Goal: Task Accomplishment & Management: Manage account settings

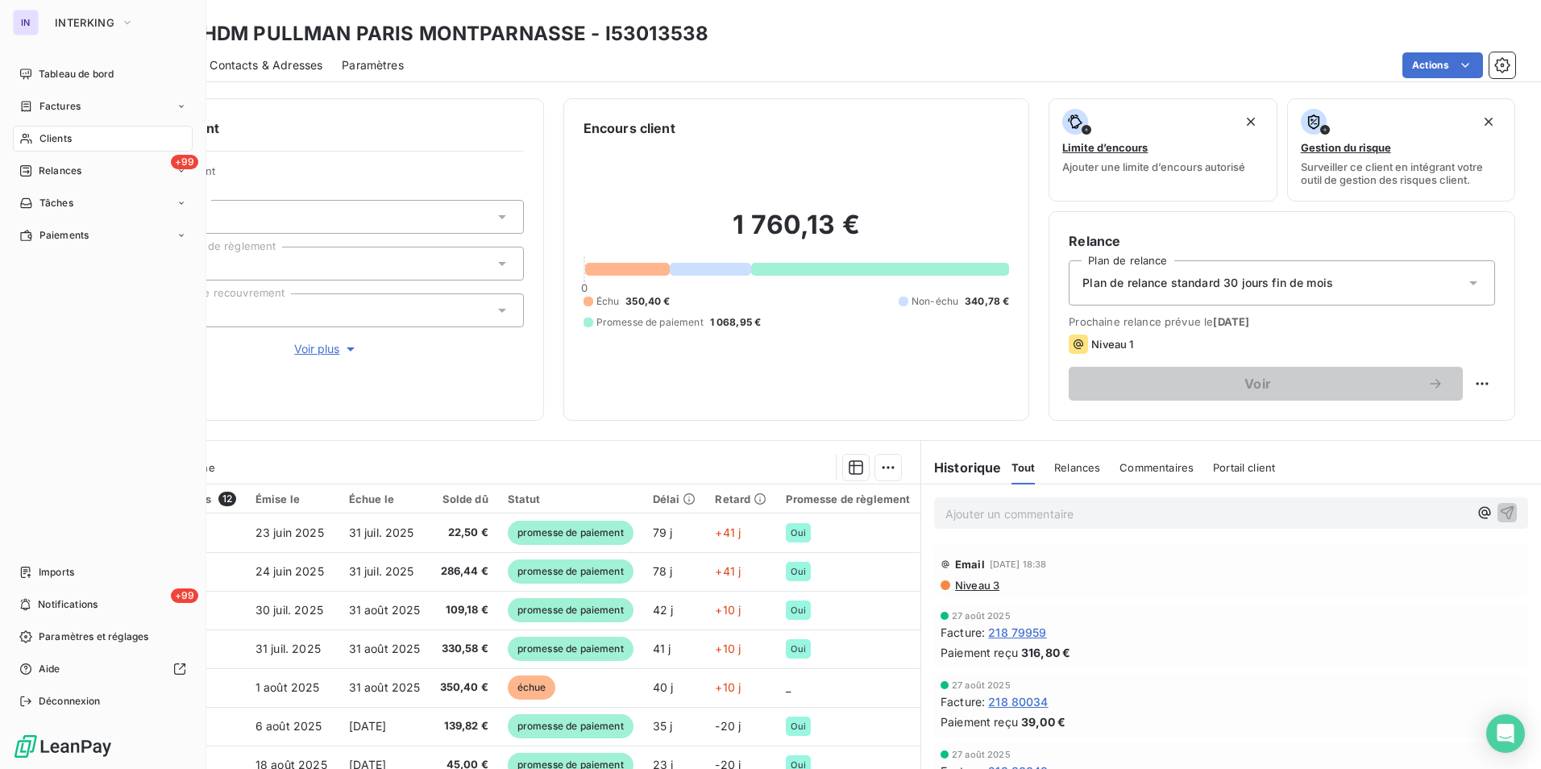
drag, startPoint x: 62, startPoint y: 135, endPoint x: 72, endPoint y: 133, distance: 9.8
click at [64, 135] on span "Clients" at bounding box center [55, 138] width 32 height 15
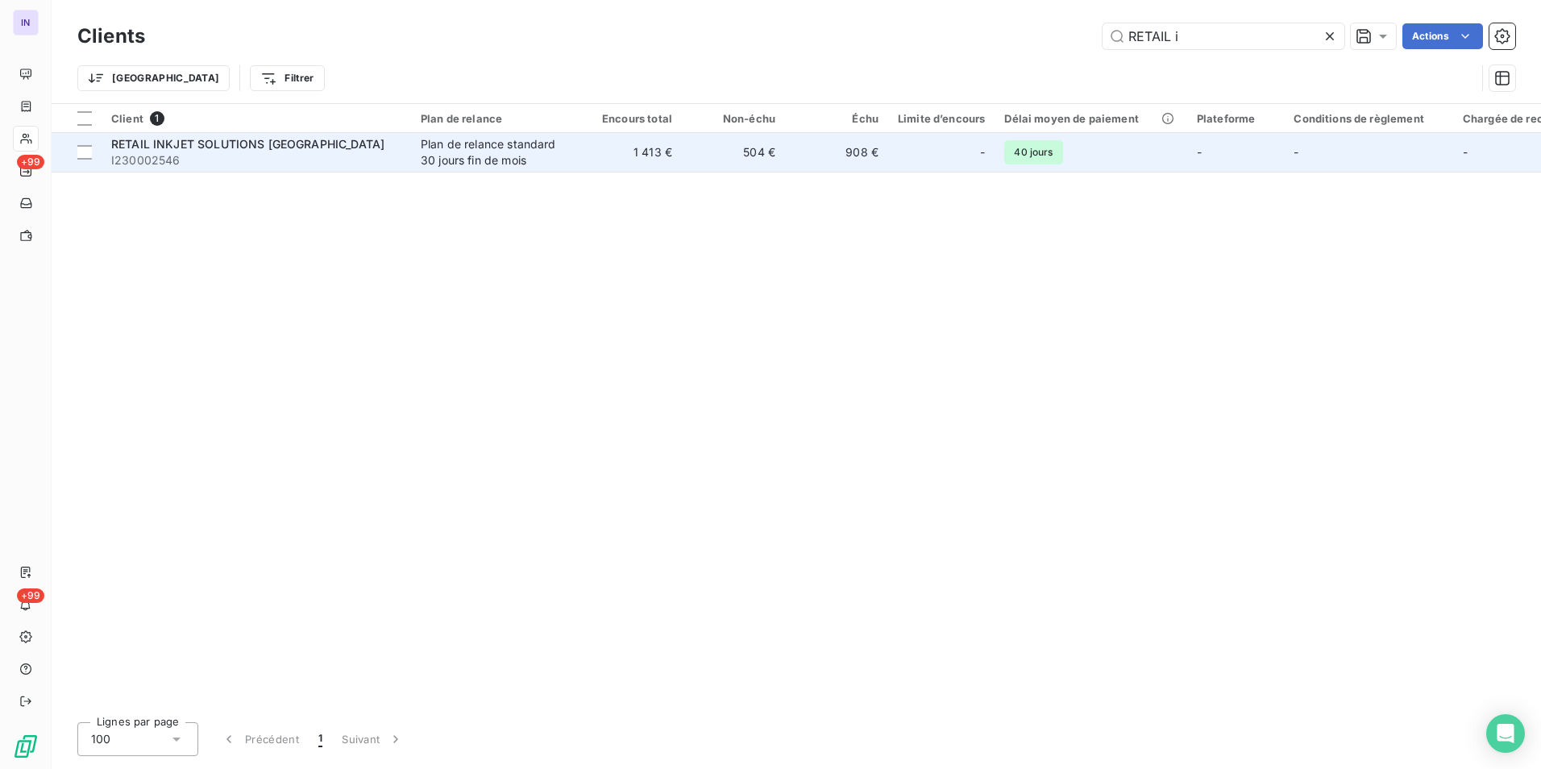
type input "RETAIL i"
click at [217, 151] on div "RETAIL INKJET SOLUTIONS [GEOGRAPHIC_DATA]" at bounding box center [256, 144] width 290 height 16
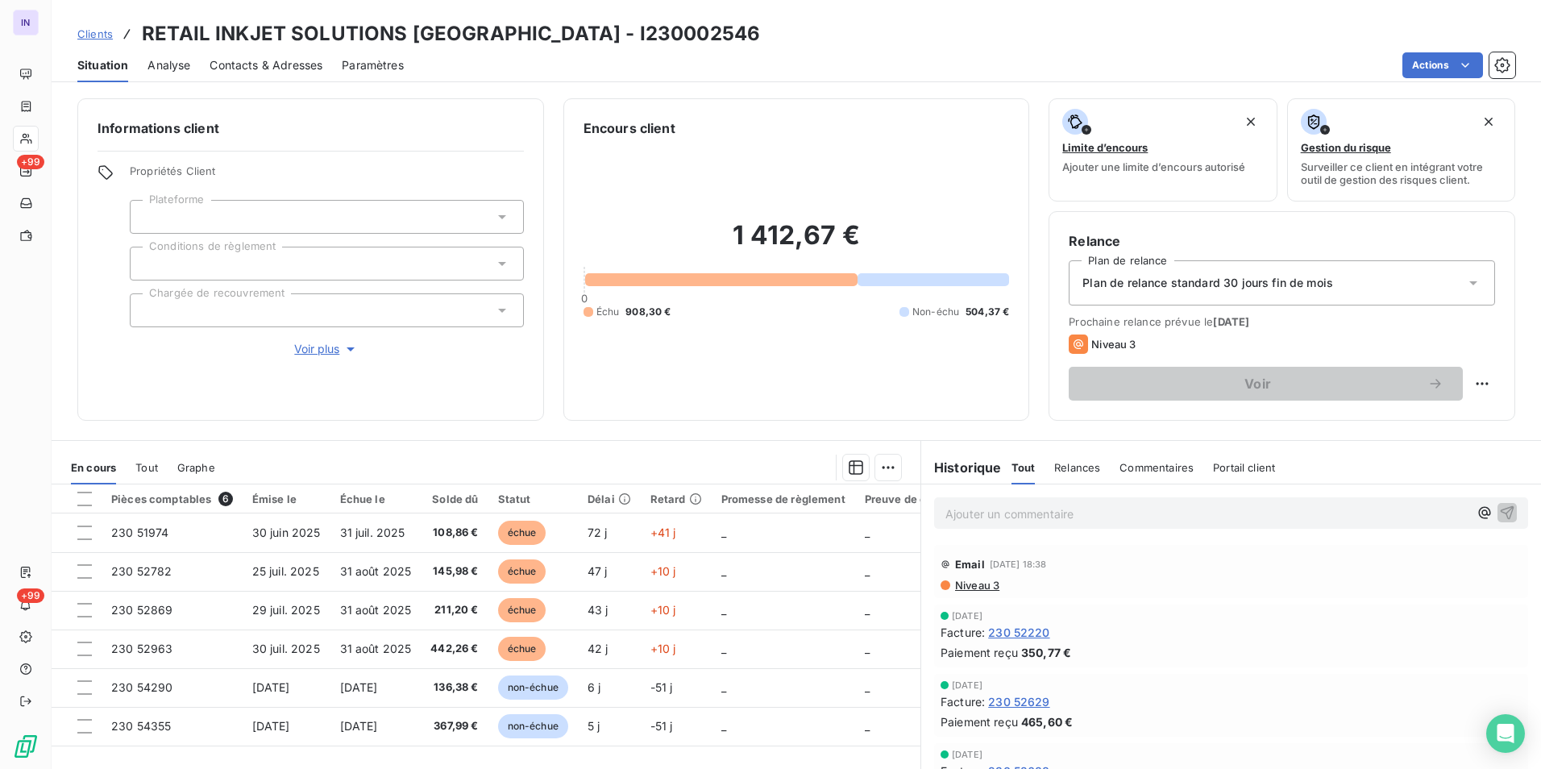
drag, startPoint x: 637, startPoint y: 28, endPoint x: 656, endPoint y: 31, distance: 19.6
click at [637, 29] on div "Clients RETAIL INKJET SOLUTIONS [GEOGRAPHIC_DATA] - I230002546" at bounding box center [797, 33] width 1490 height 29
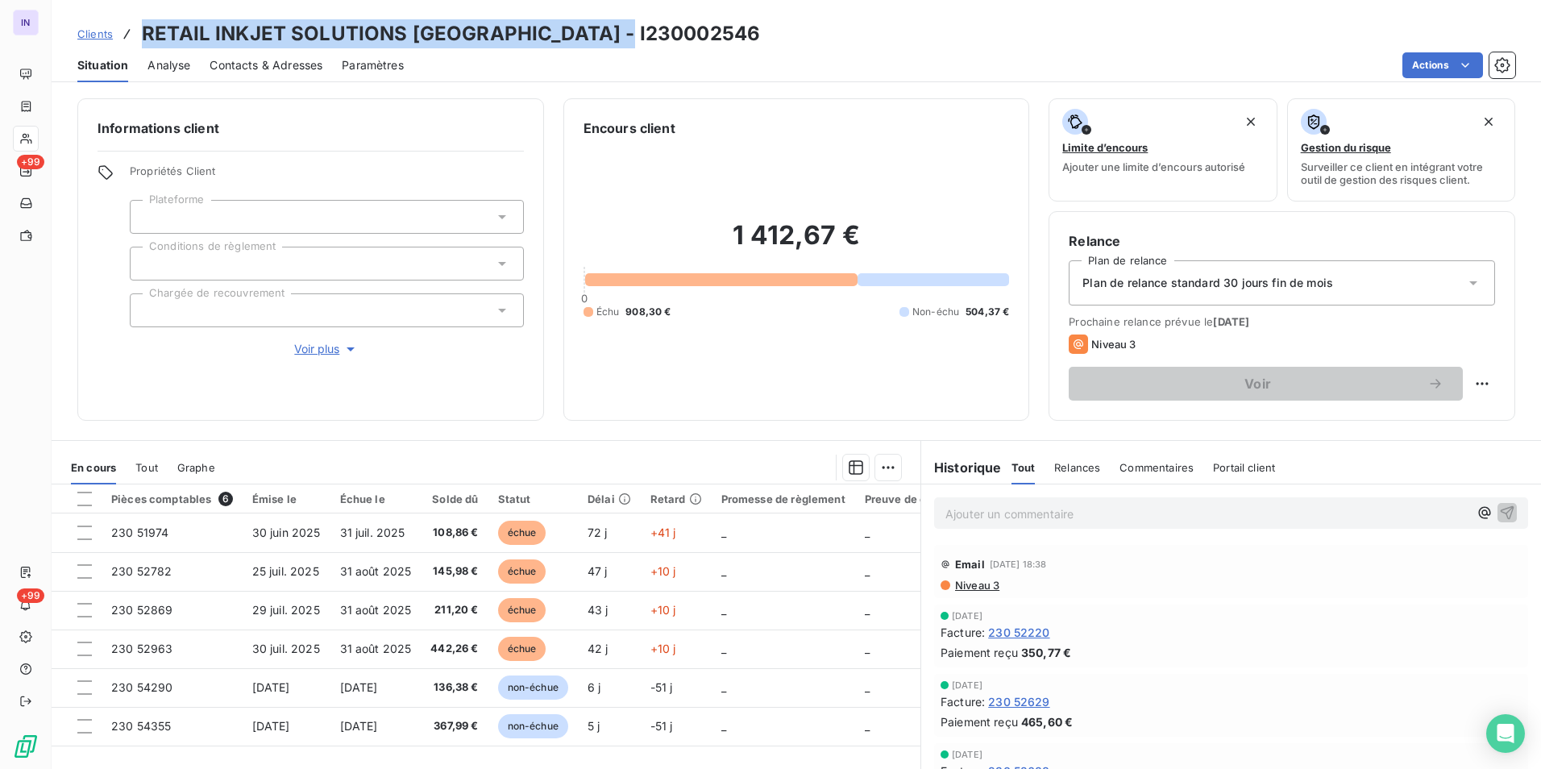
drag, startPoint x: 443, startPoint y: 27, endPoint x: 140, endPoint y: 28, distance: 302.3
click at [140, 28] on div "Clients RETAIL INKJET SOLUTIONS [GEOGRAPHIC_DATA] - I230002546" at bounding box center [797, 33] width 1490 height 29
copy h3 "RETAIL INKJET SOLUTIONS [GEOGRAPHIC_DATA] - I230002546"
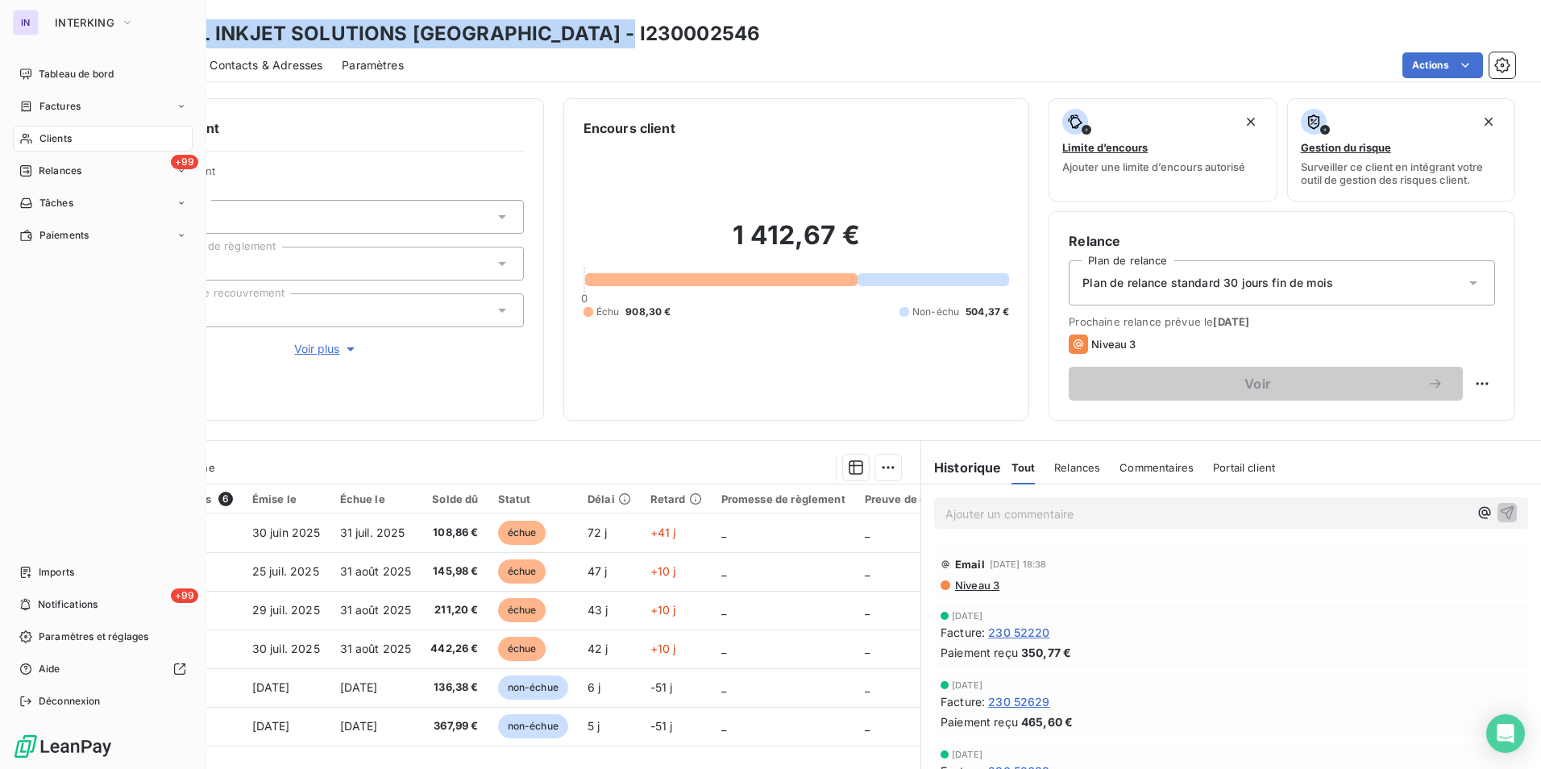
click at [56, 138] on span "Clients" at bounding box center [55, 138] width 32 height 15
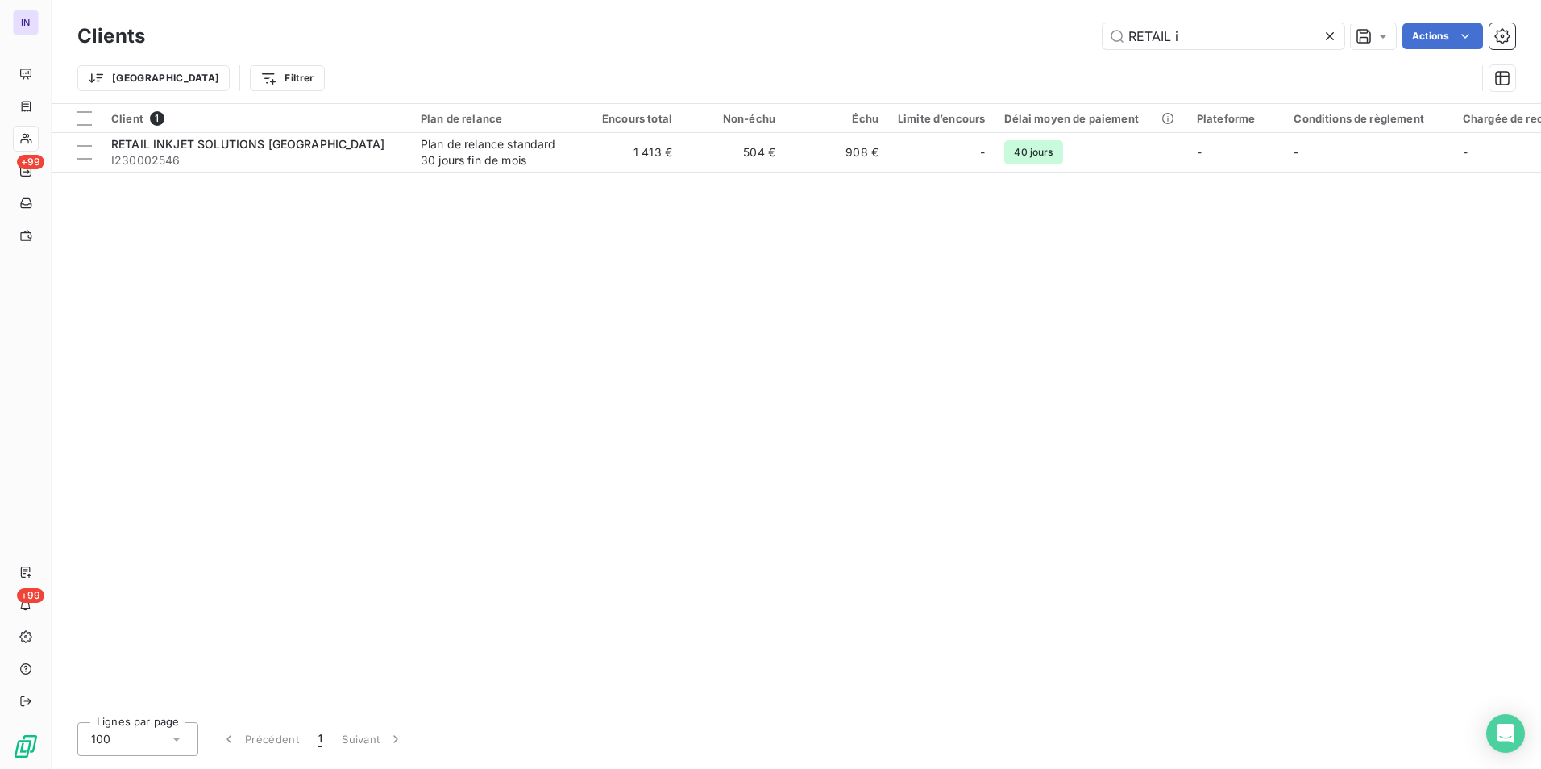
drag, startPoint x: 1200, startPoint y: 34, endPoint x: 1002, endPoint y: 31, distance: 198.3
click at [1002, 31] on div "RETAIL i Actions" at bounding box center [839, 36] width 1351 height 26
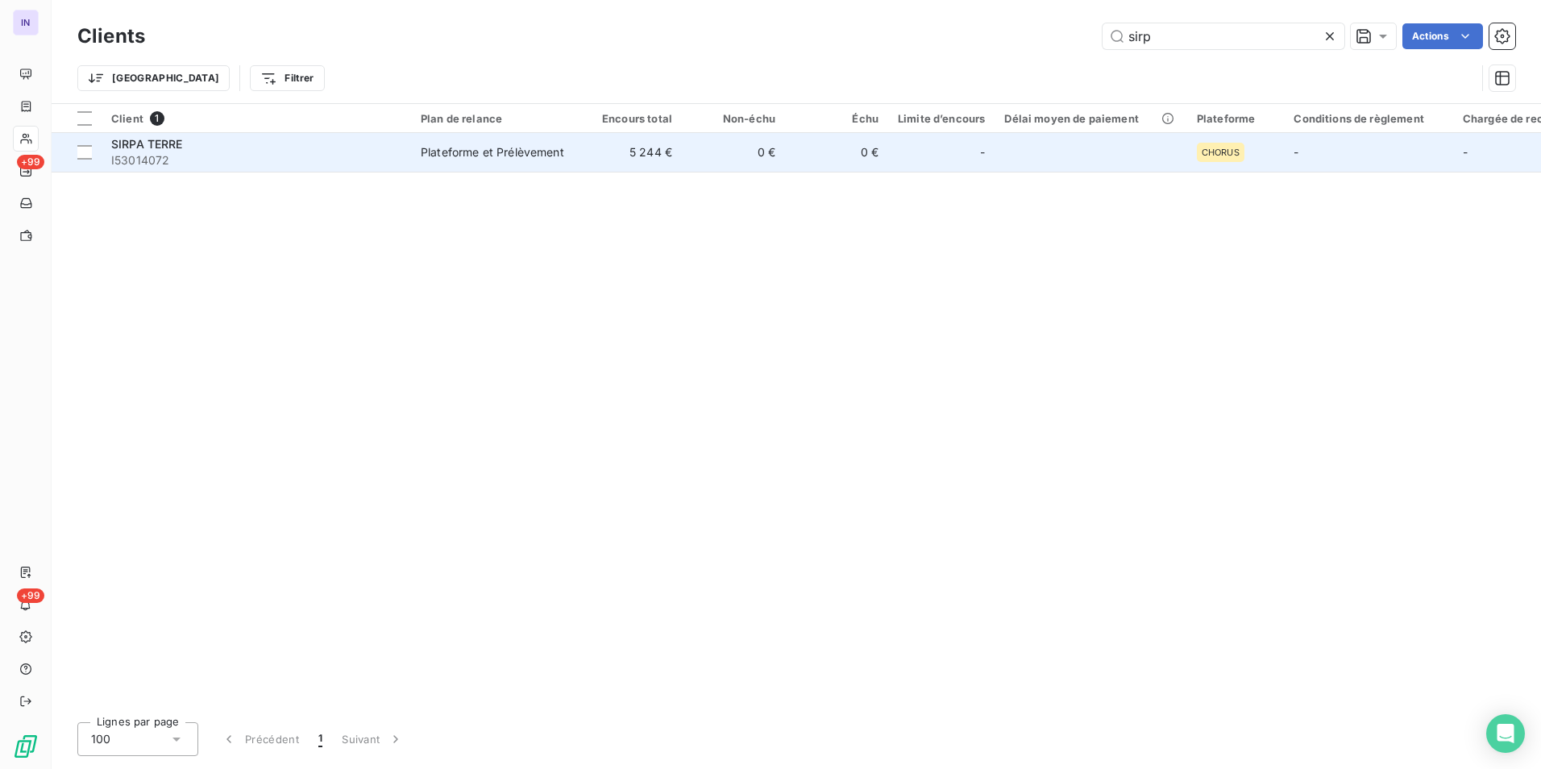
type input "sirp"
click at [289, 170] on td "SIRPA TERRE I53014072" at bounding box center [257, 152] width 310 height 39
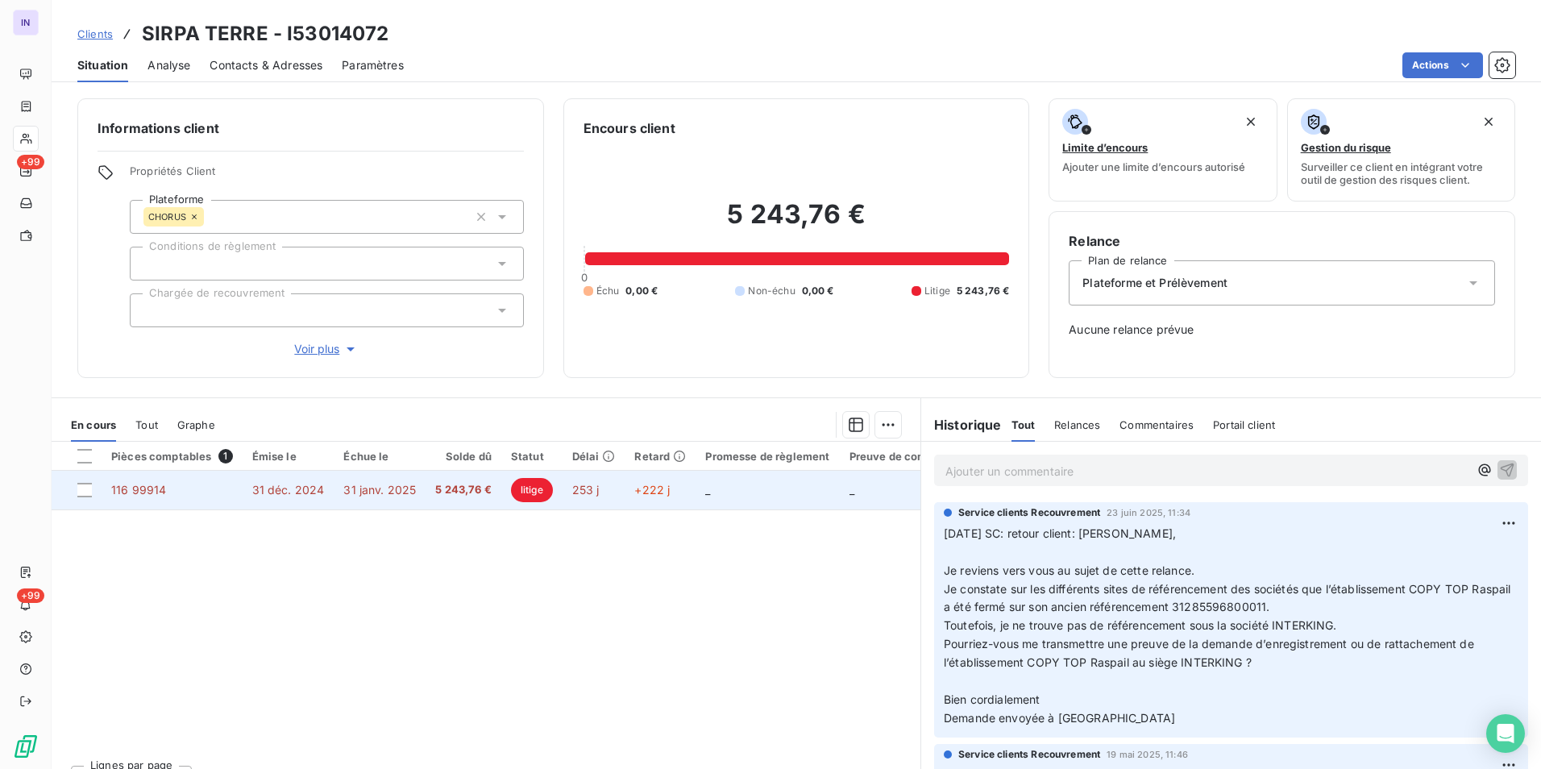
click at [274, 493] on span "31 déc. 2024" at bounding box center [288, 490] width 73 height 14
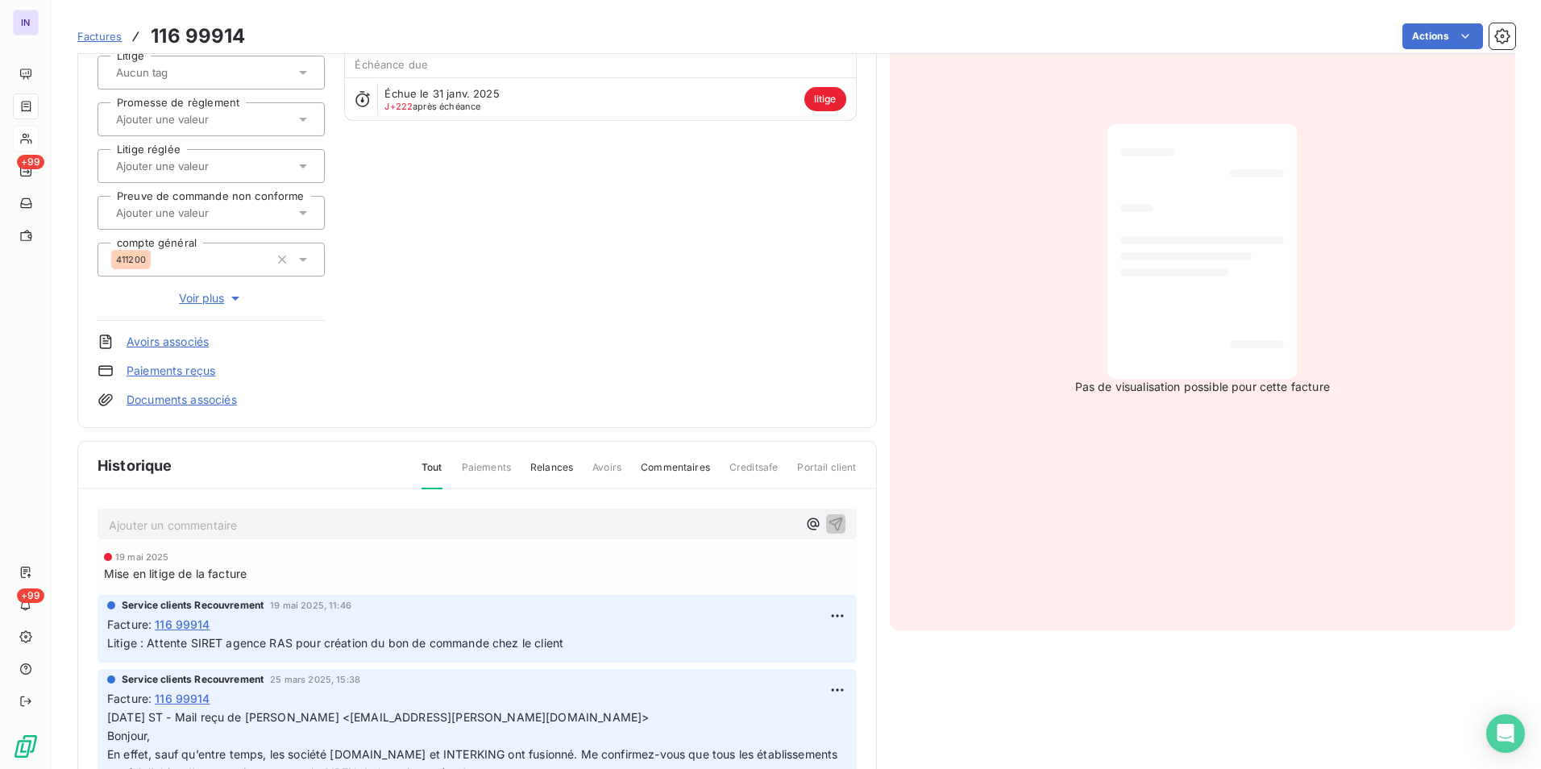
scroll to position [243, 0]
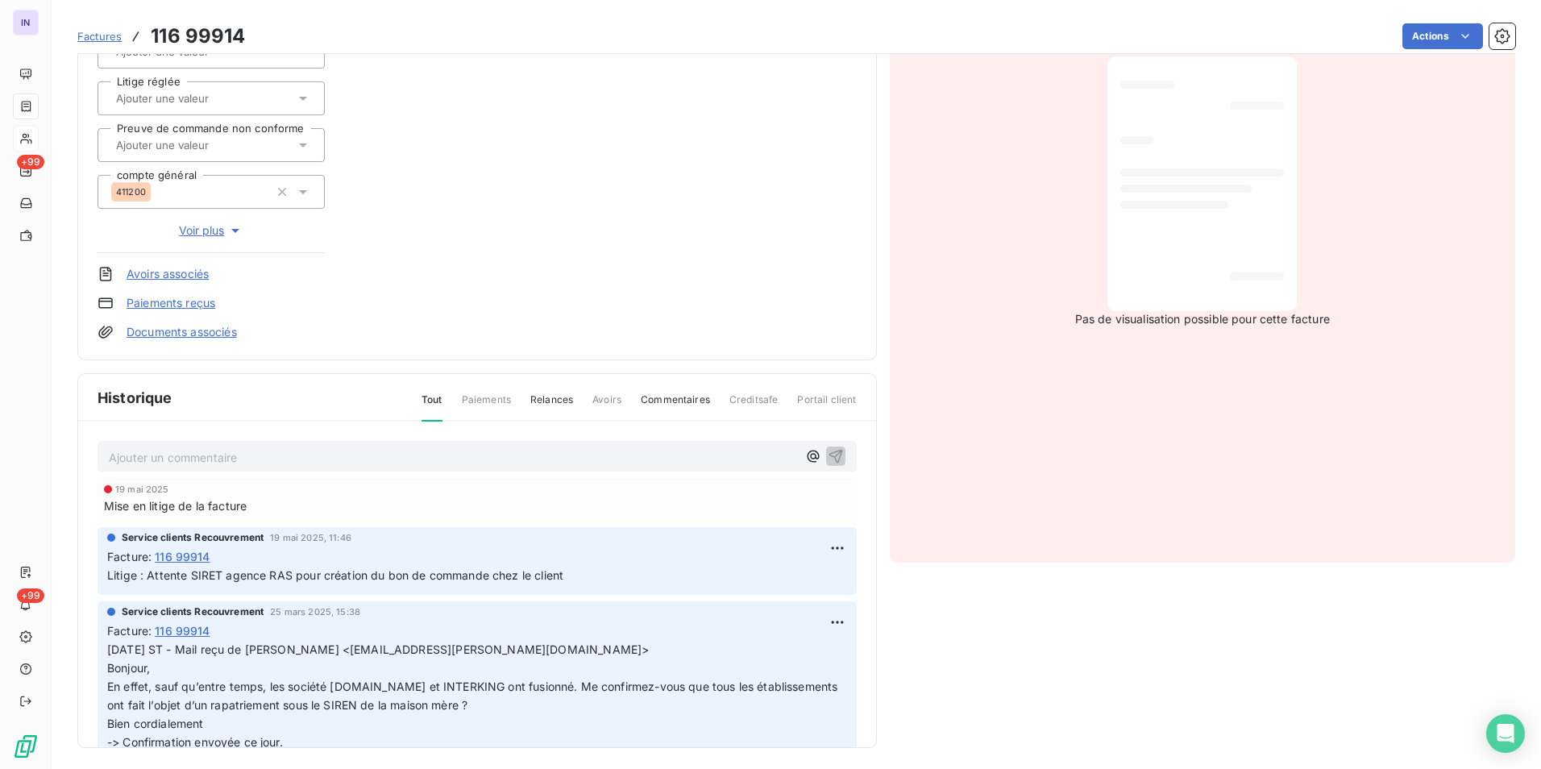
click at [130, 454] on p "Ajouter un commentaire ﻿" at bounding box center [453, 457] width 688 height 20
click at [313, 455] on p "[DATE] RAS a envoyé un mail à" at bounding box center [453, 456] width 688 height 19
click at [272, 466] on p "[DATE] RAS a envoyé un mail à '[PERSON_NAME]' <[EMAIL_ADDRESS][PERSON_NAME][DOM…" at bounding box center [453, 456] width 688 height 19
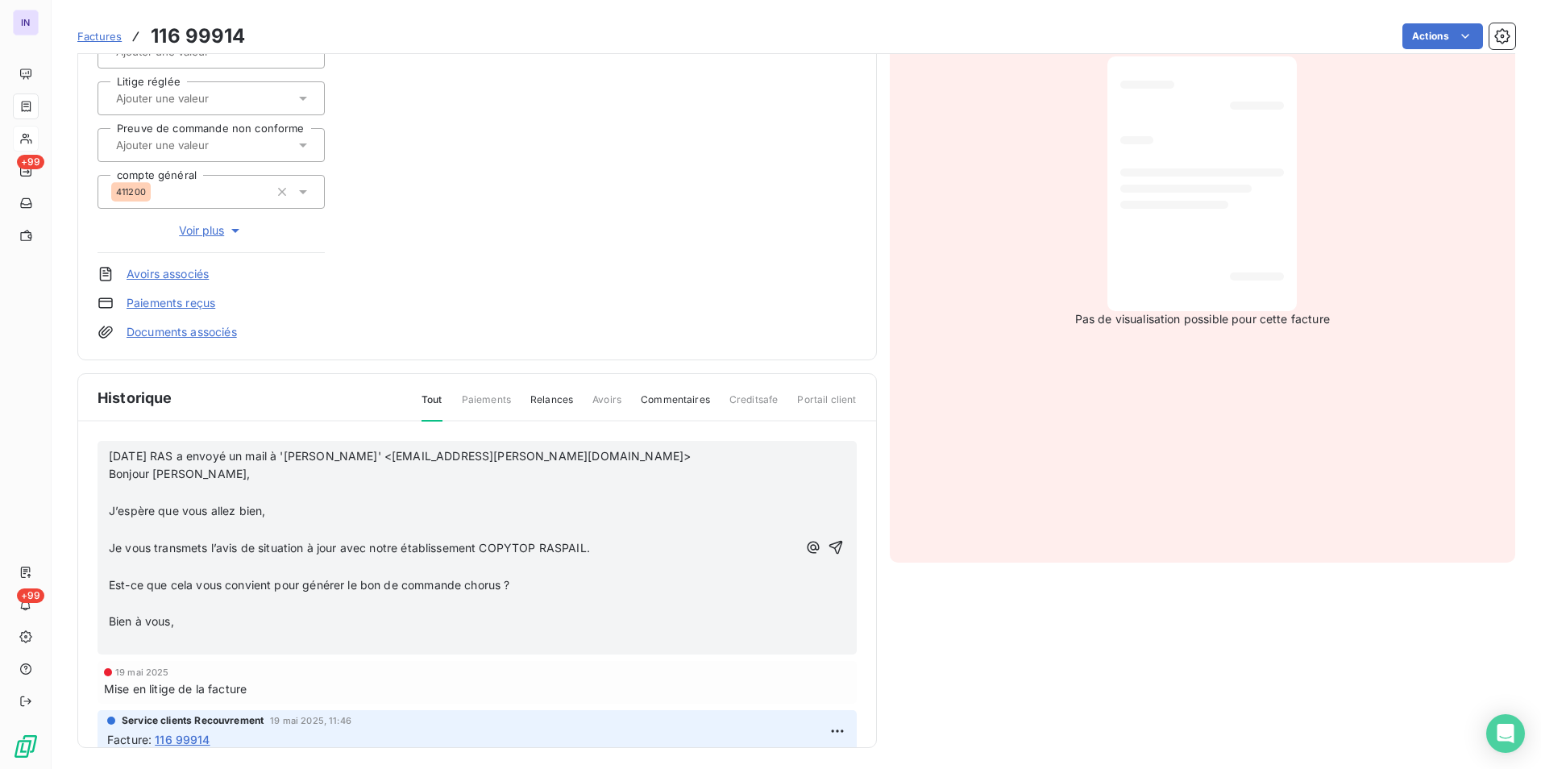
click at [139, 489] on p "﻿" at bounding box center [453, 493] width 688 height 19
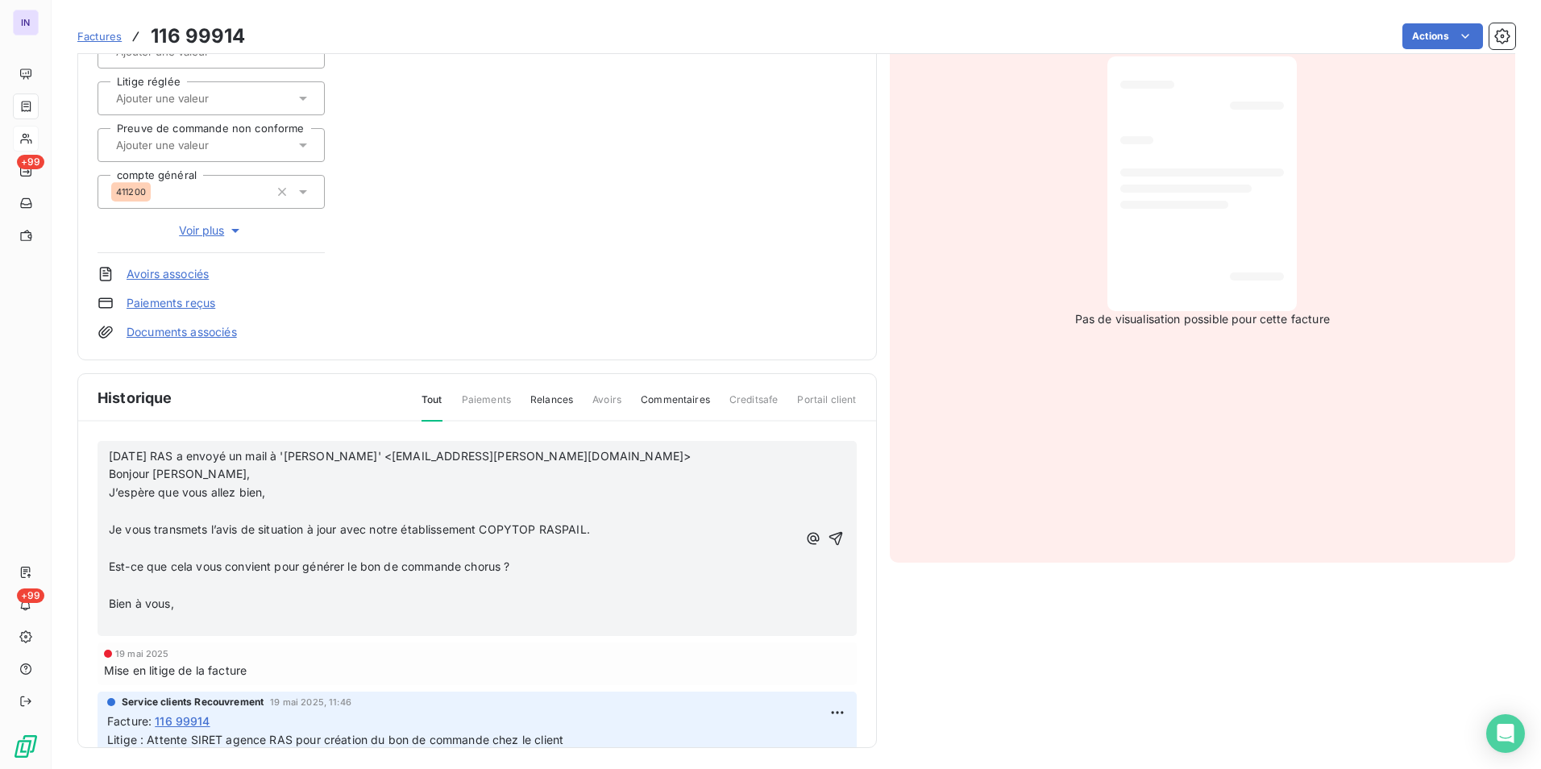
click at [123, 508] on p "﻿" at bounding box center [453, 511] width 688 height 19
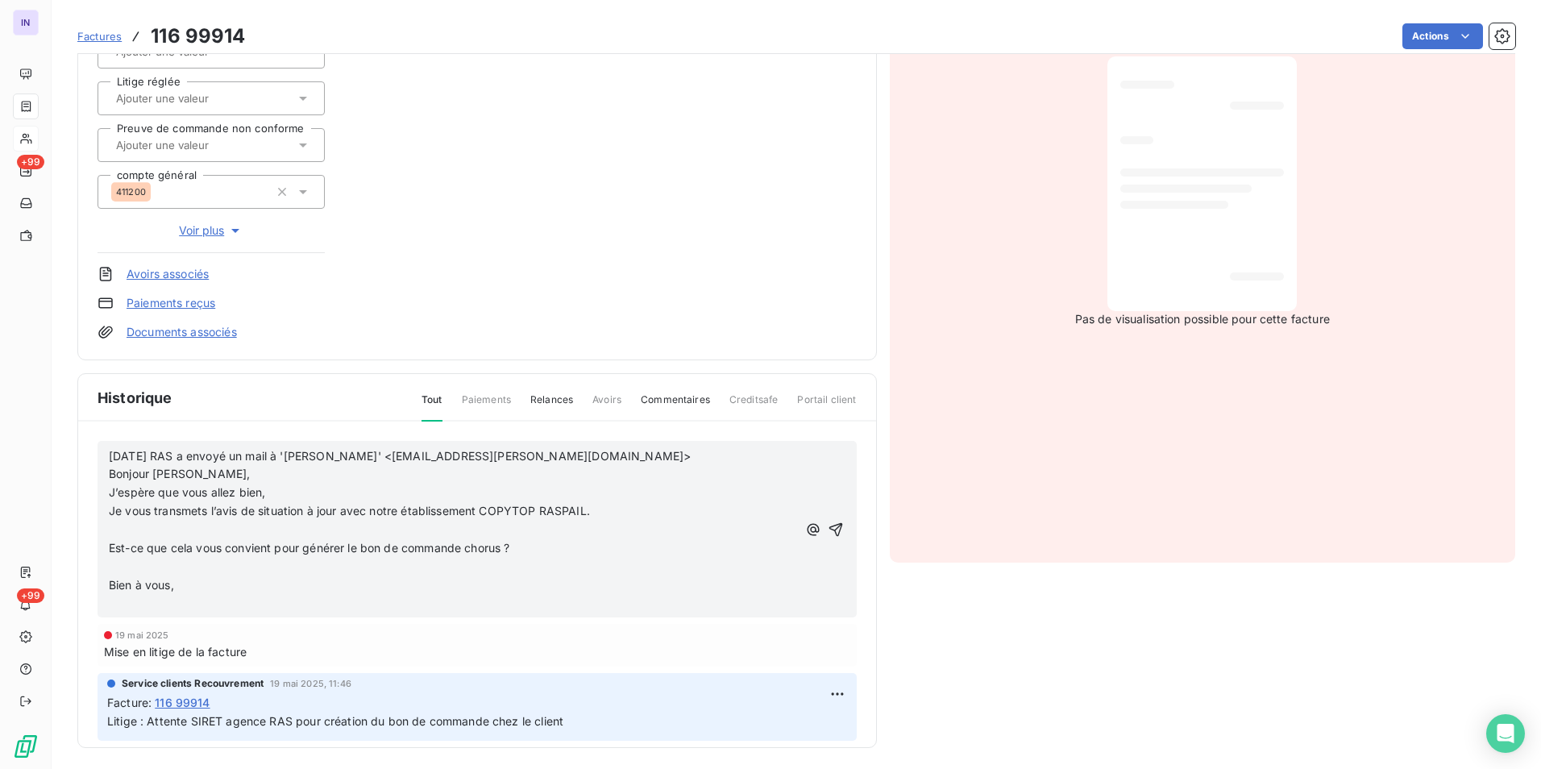
click at [121, 522] on p "﻿" at bounding box center [453, 530] width 688 height 19
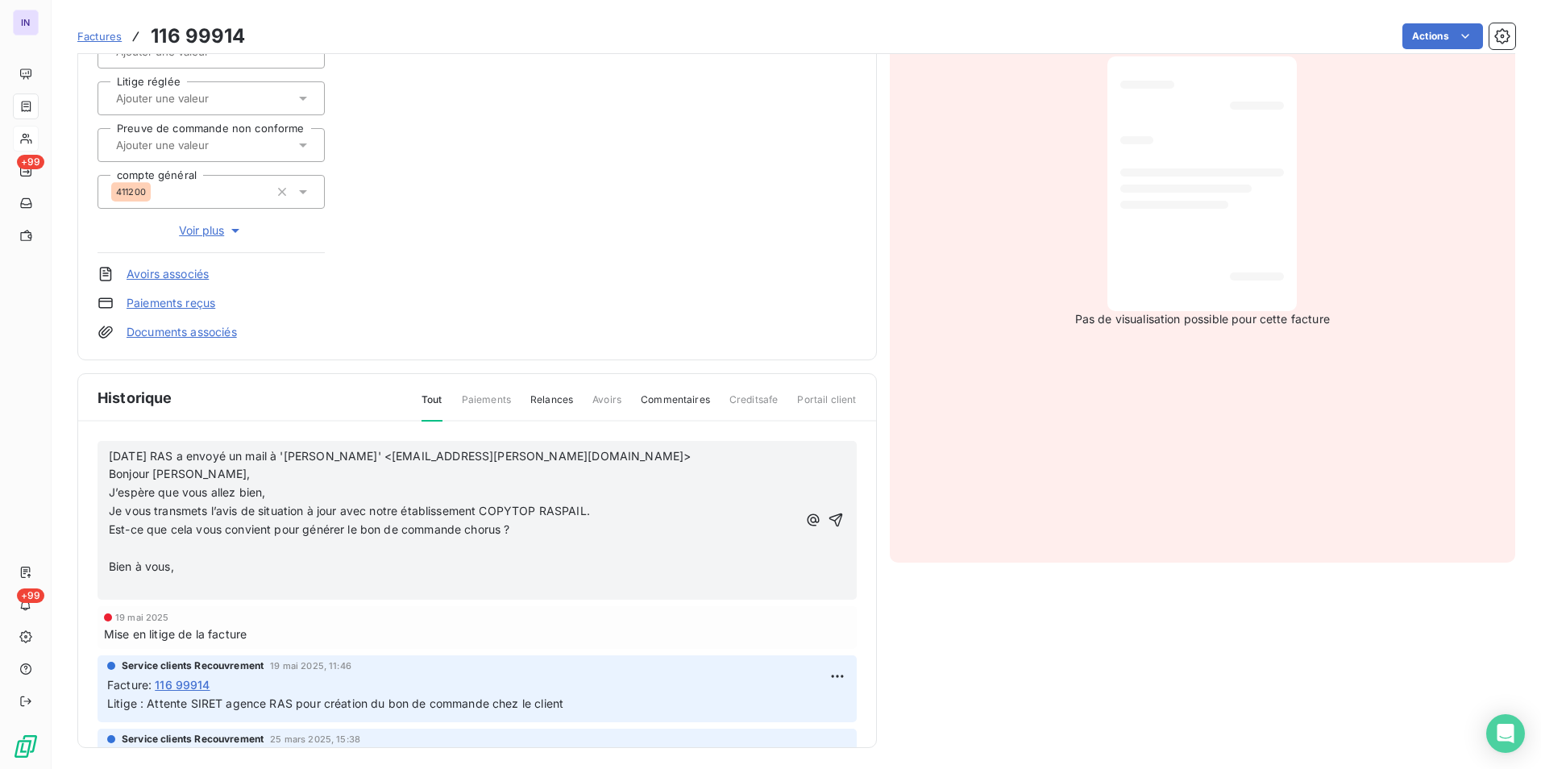
click at [121, 543] on p "﻿" at bounding box center [453, 548] width 688 height 19
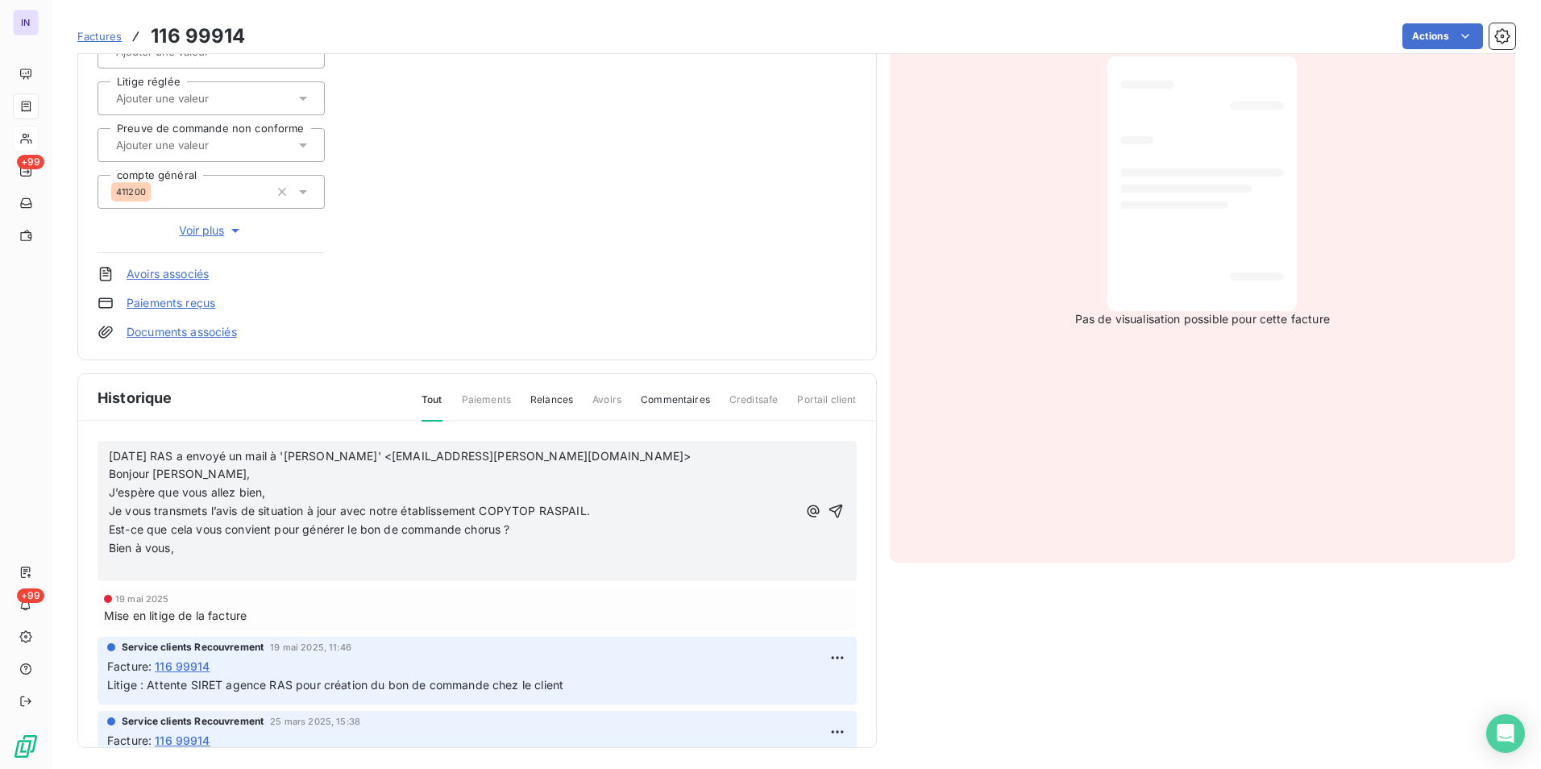
click at [121, 566] on p "﻿" at bounding box center [453, 567] width 688 height 19
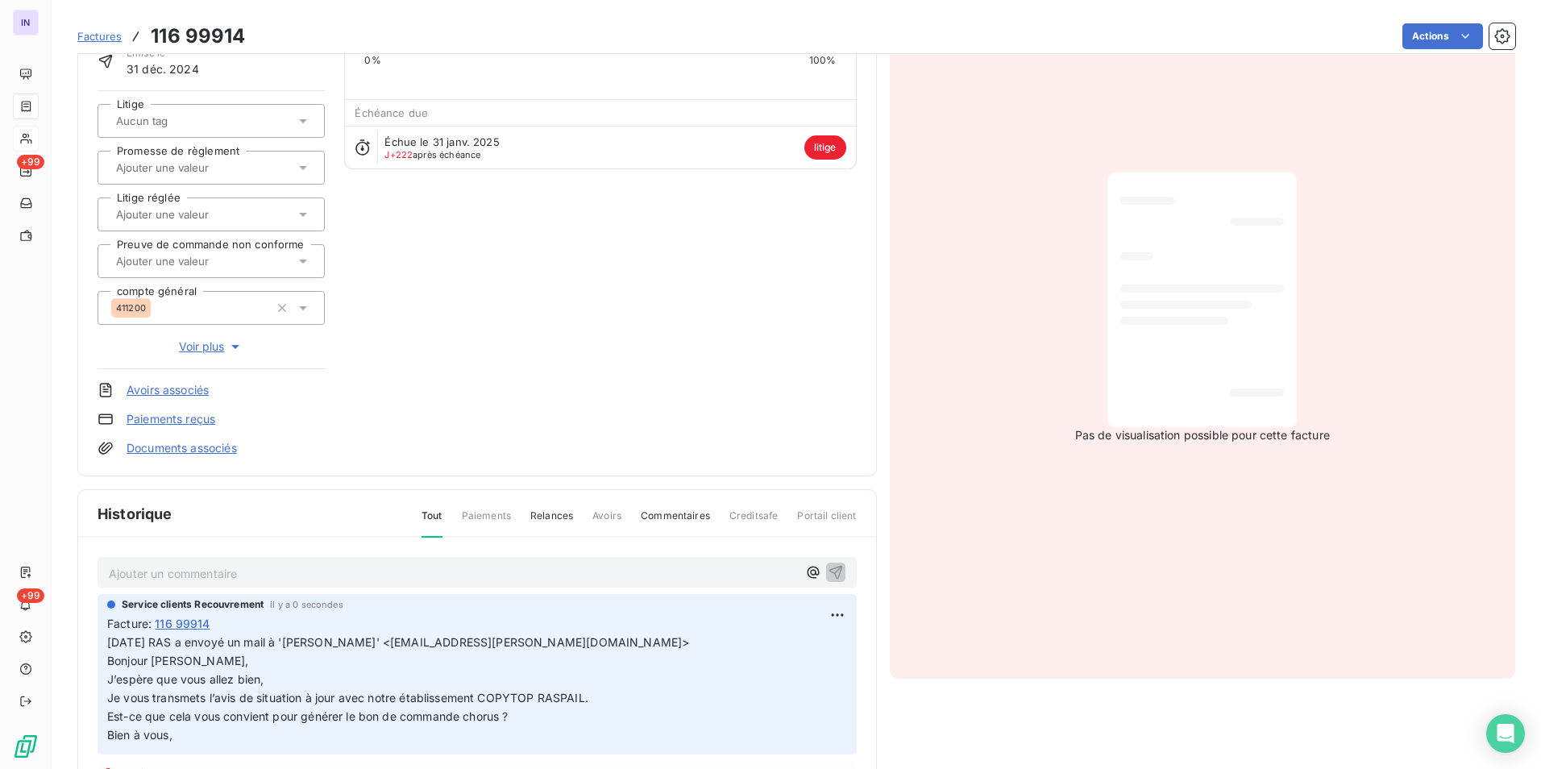
scroll to position [0, 0]
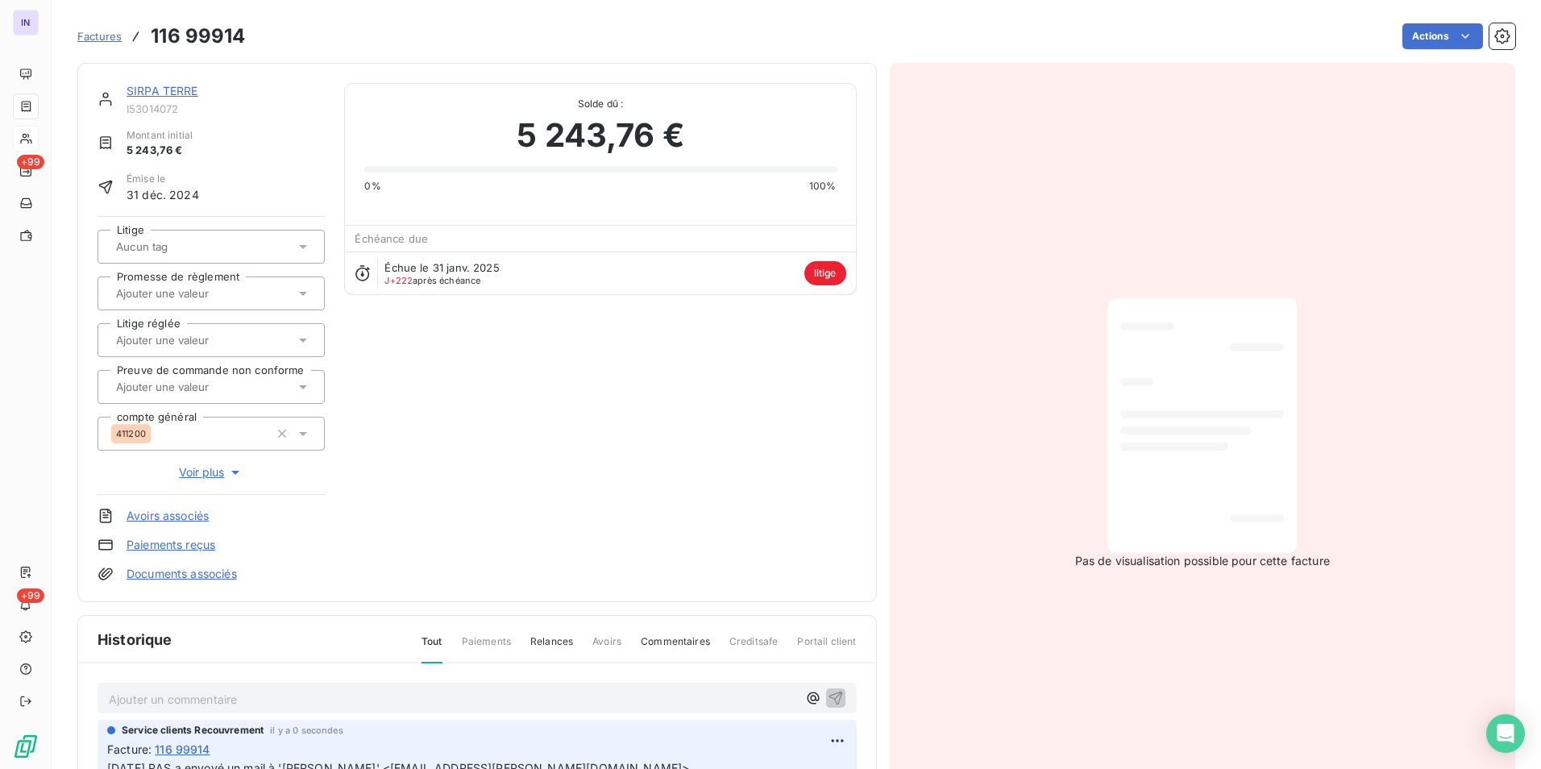
click at [164, 89] on link "SIRPA TERRE" at bounding box center [163, 91] width 72 height 14
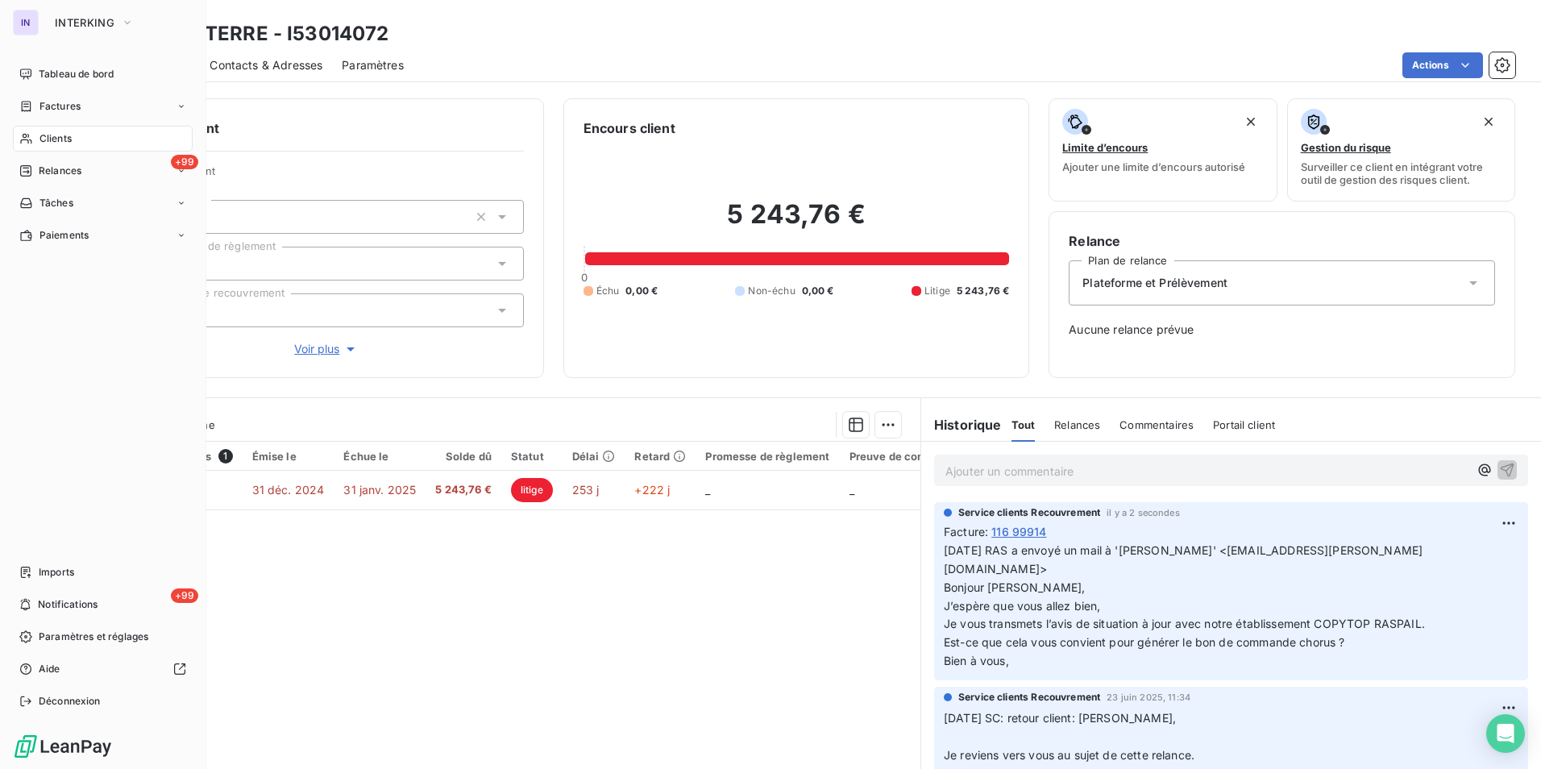
click at [58, 135] on span "Clients" at bounding box center [55, 138] width 32 height 15
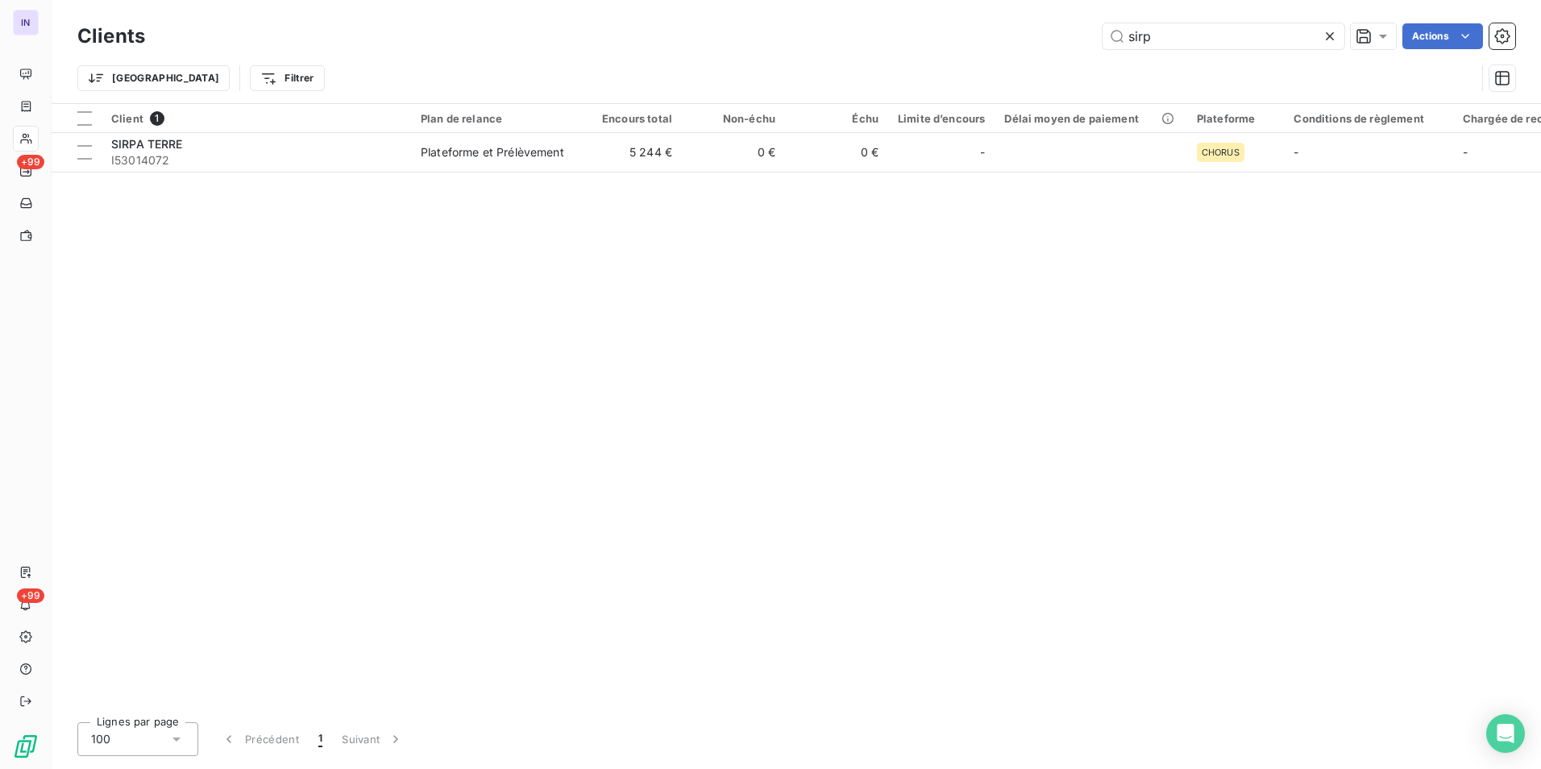
drag, startPoint x: 1074, startPoint y: 27, endPoint x: 991, endPoint y: 27, distance: 82.2
click at [991, 26] on div "sirp Actions" at bounding box center [839, 36] width 1351 height 26
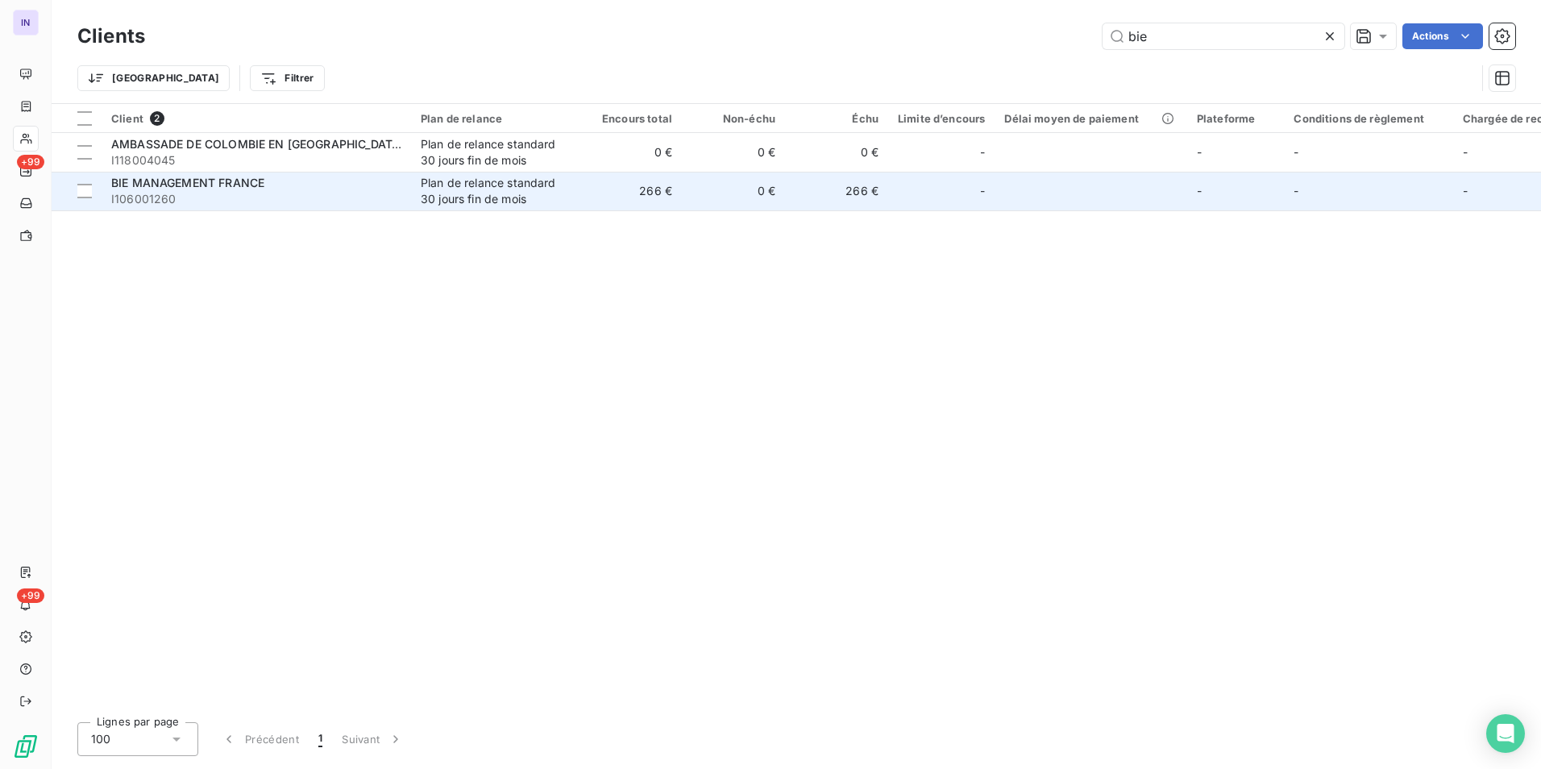
type input "bie"
click at [251, 197] on span "I106001260" at bounding box center [256, 199] width 290 height 16
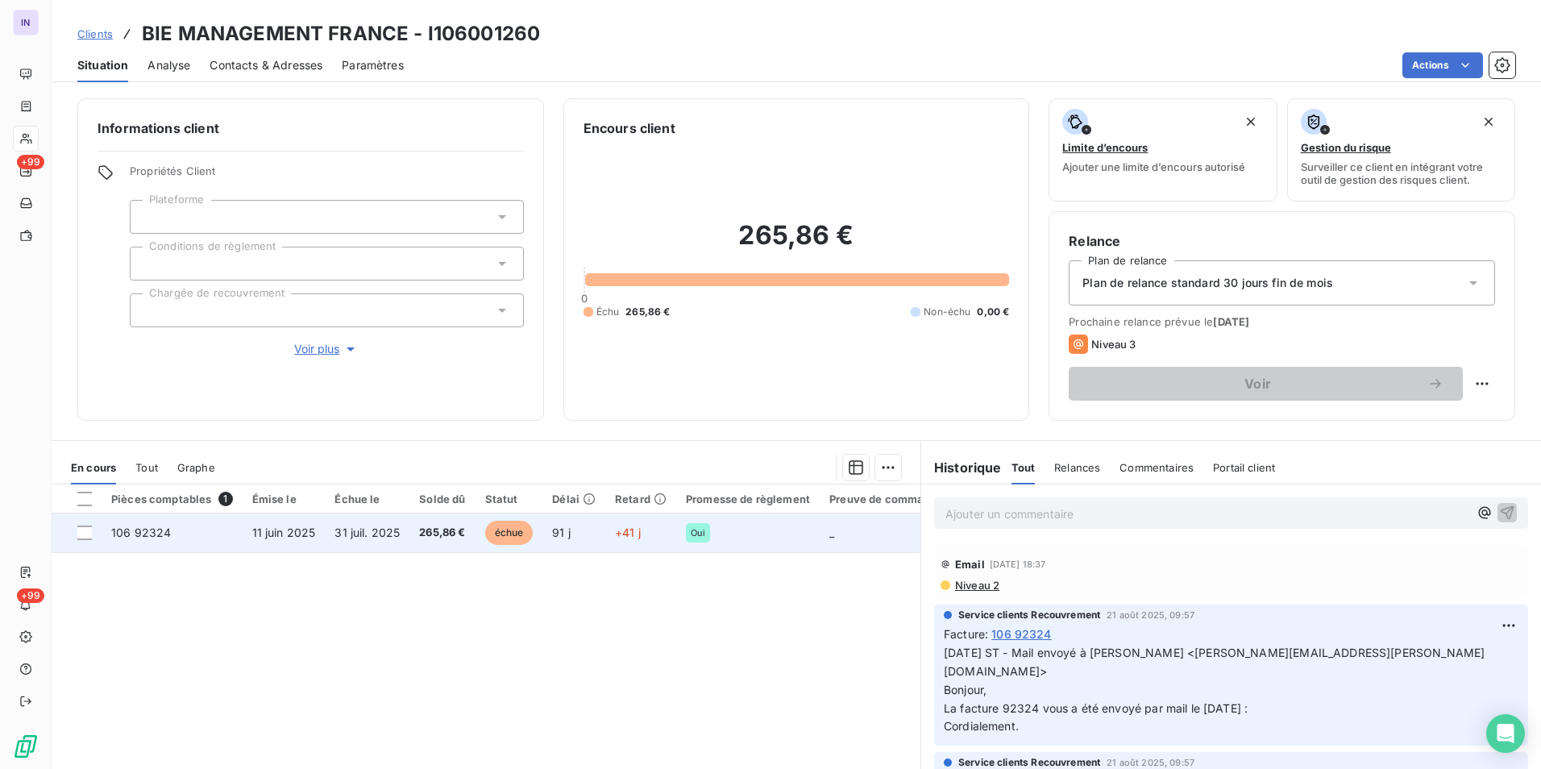
click at [293, 530] on span "11 juin 2025" at bounding box center [284, 533] width 64 height 14
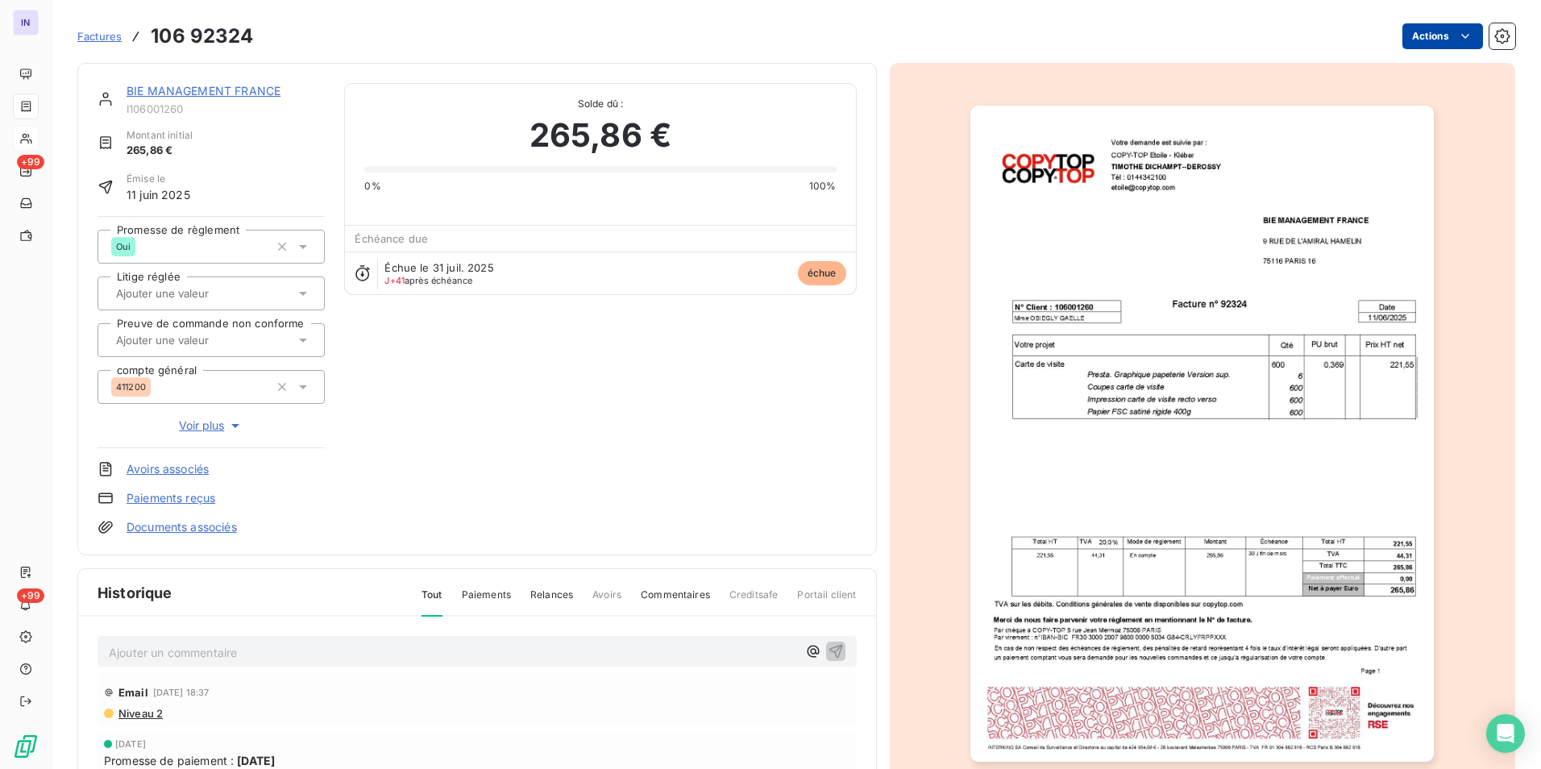
click at [1416, 35] on html "IN +99 +99 Factures 106 92324 Actions BIE MANAGEMENT [GEOGRAPHIC_DATA] I1060012…" at bounding box center [770, 384] width 1541 height 769
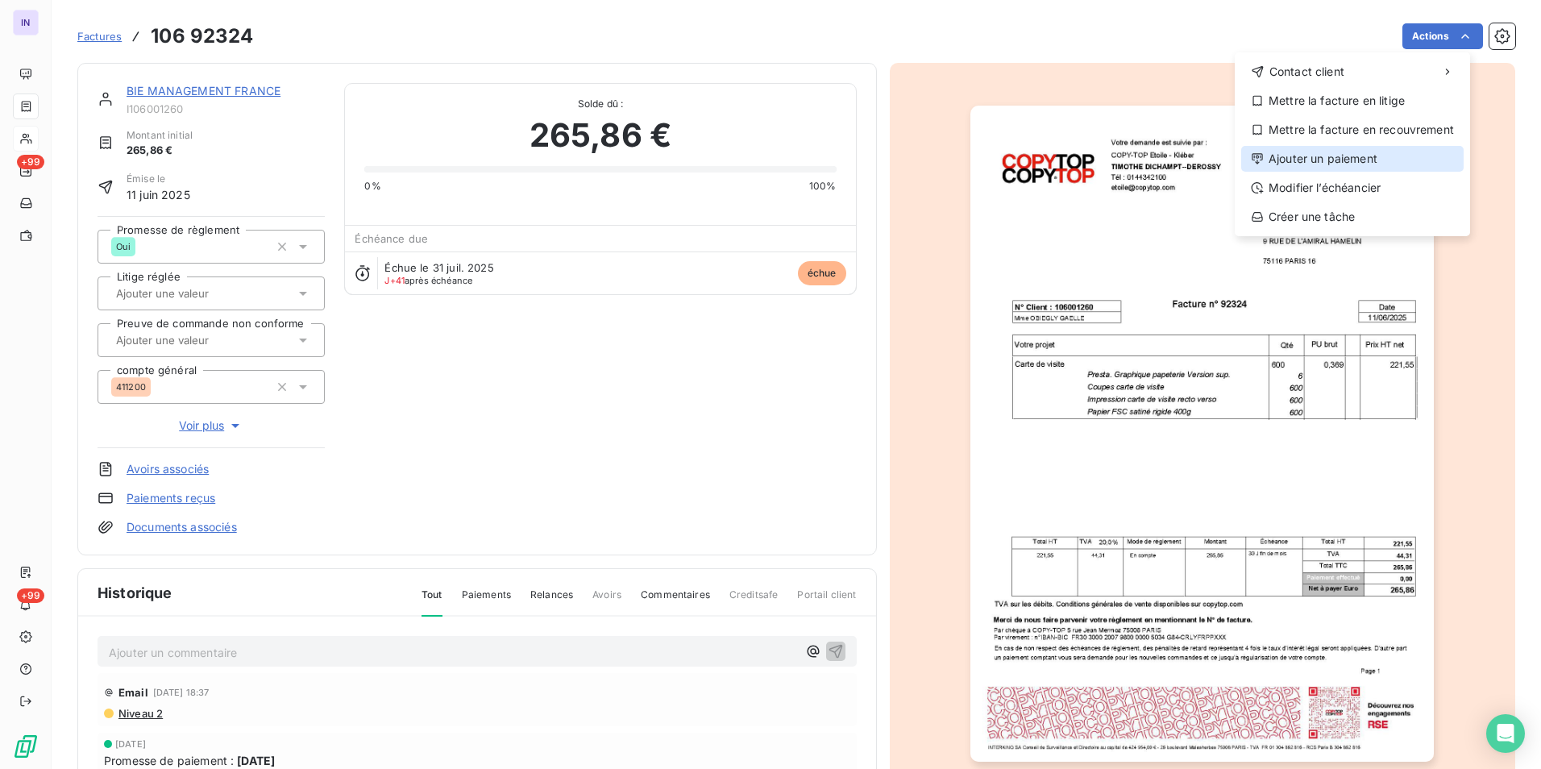
click at [1320, 153] on div "Ajouter un paiement" at bounding box center [1352, 159] width 222 height 26
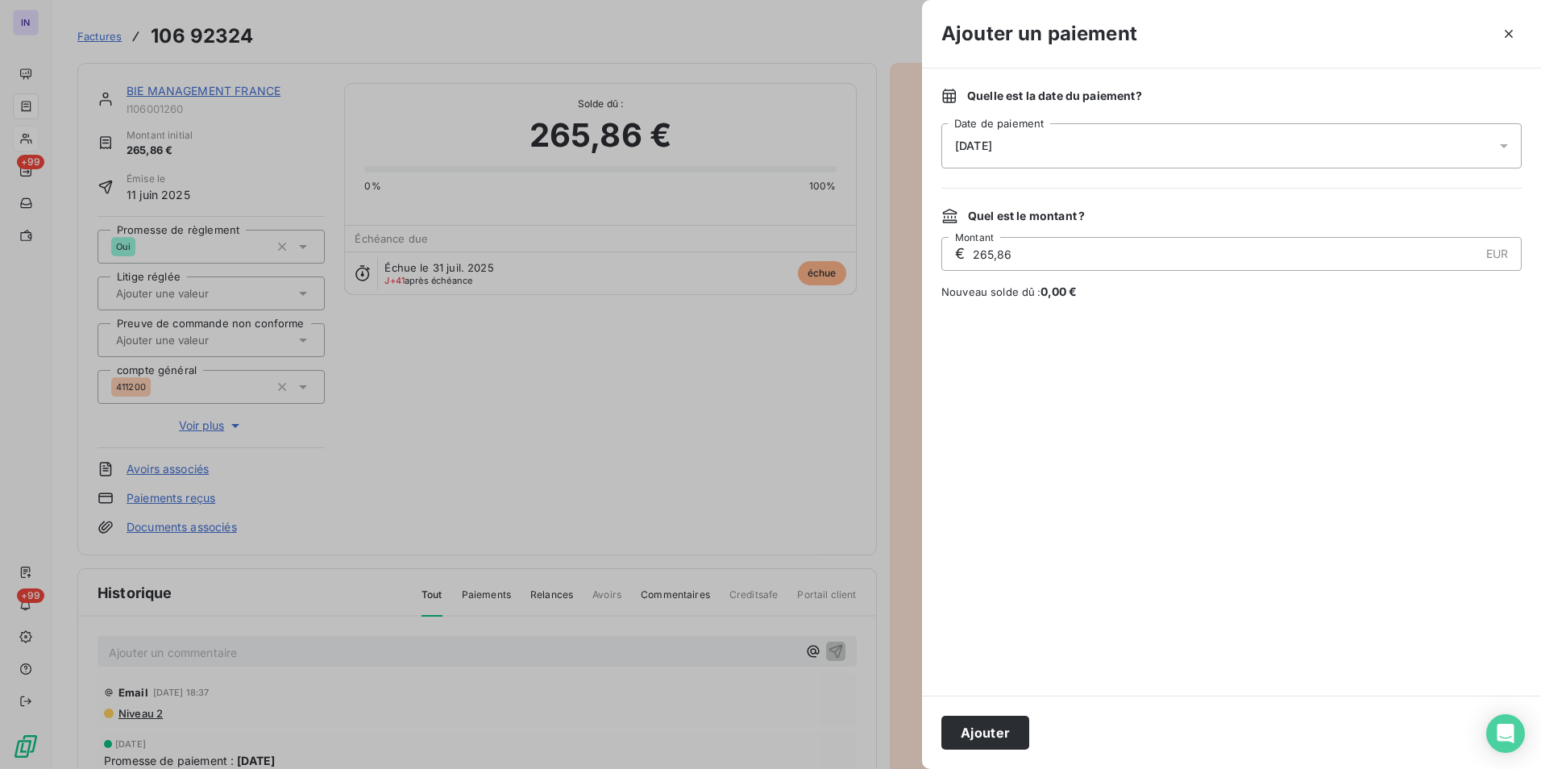
click at [1118, 149] on div "[DATE]" at bounding box center [1232, 145] width 580 height 45
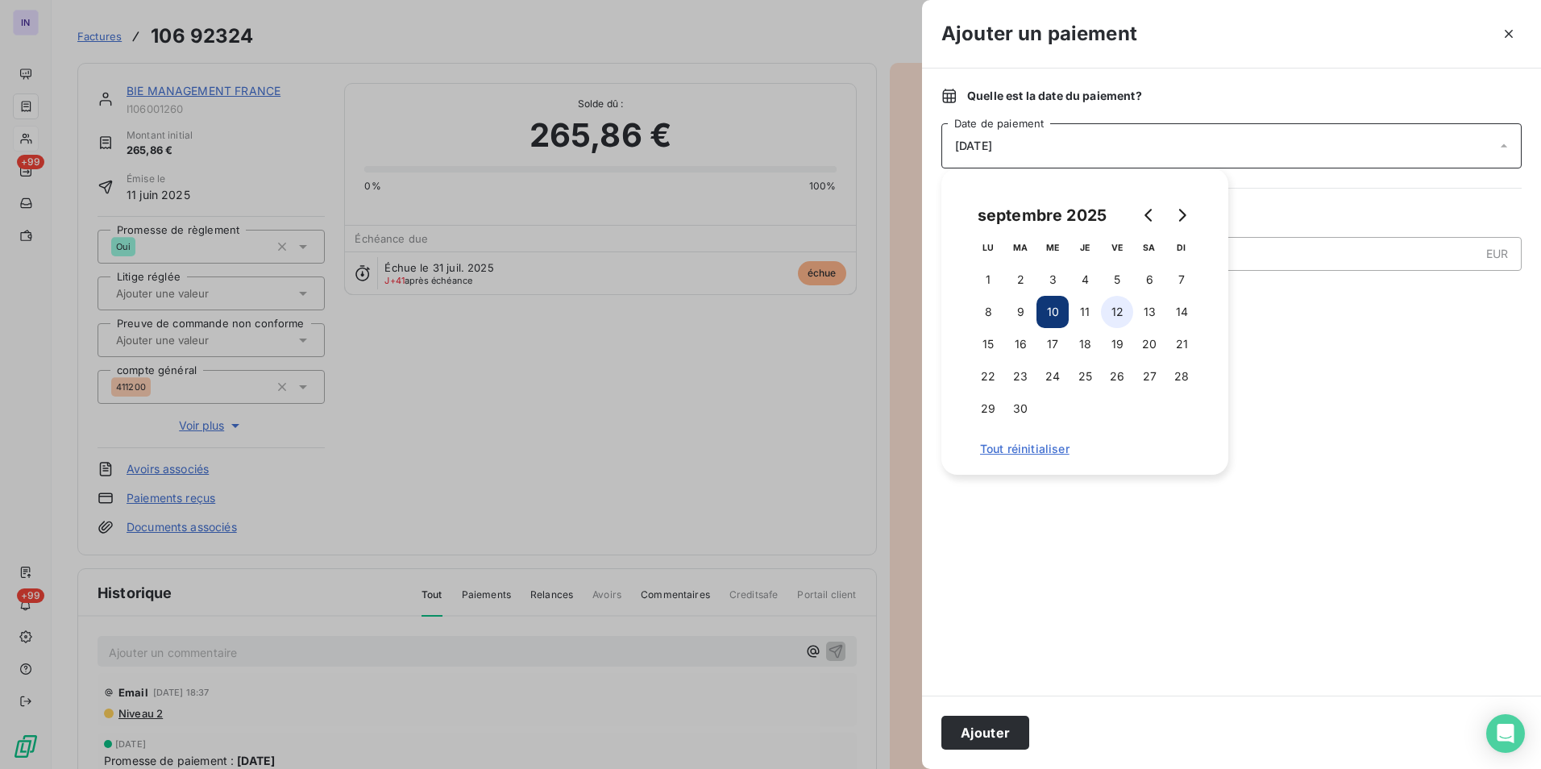
click at [1124, 314] on button "12" at bounding box center [1117, 312] width 32 height 32
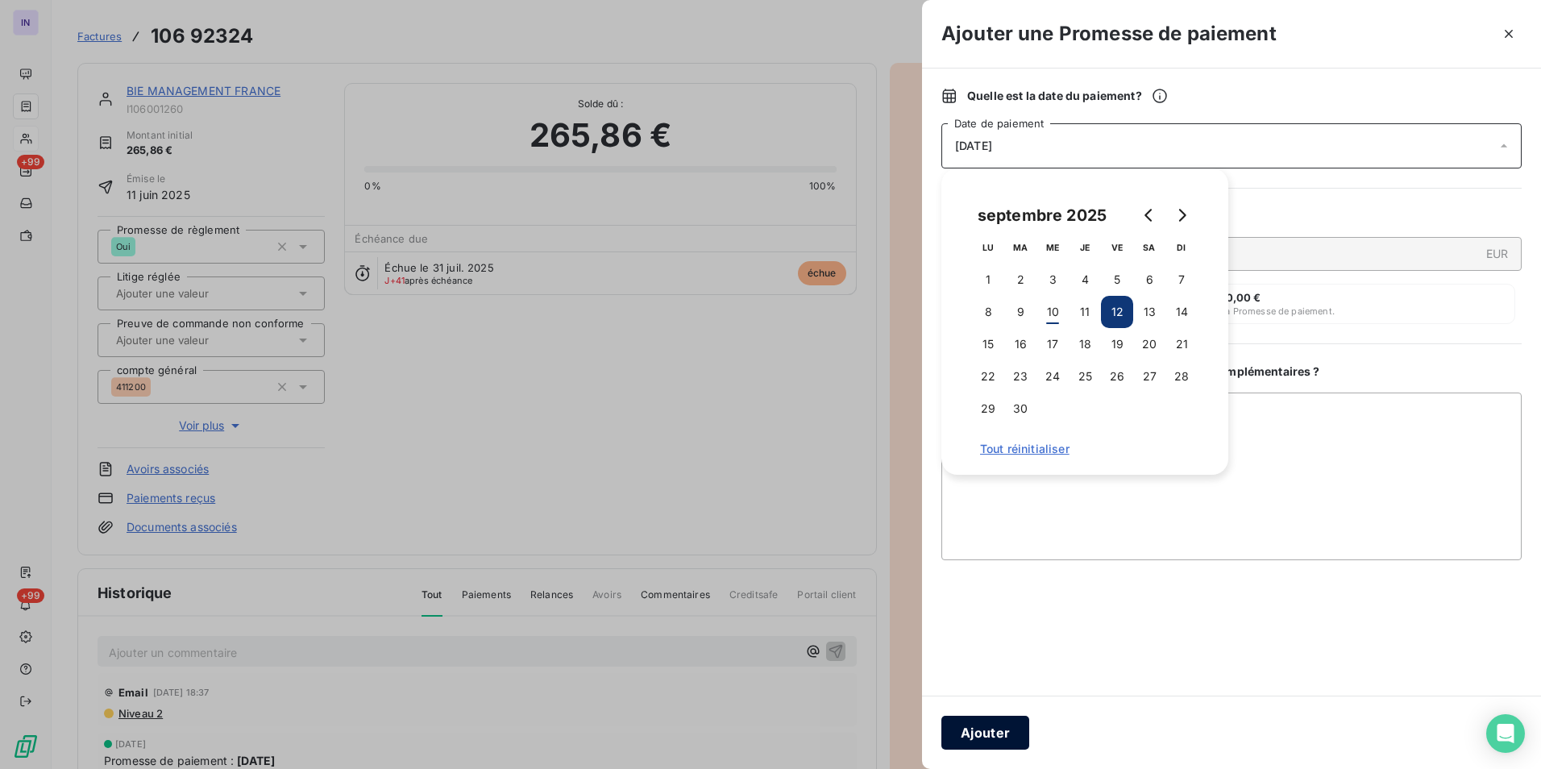
click at [993, 731] on button "Ajouter" at bounding box center [986, 733] width 88 height 34
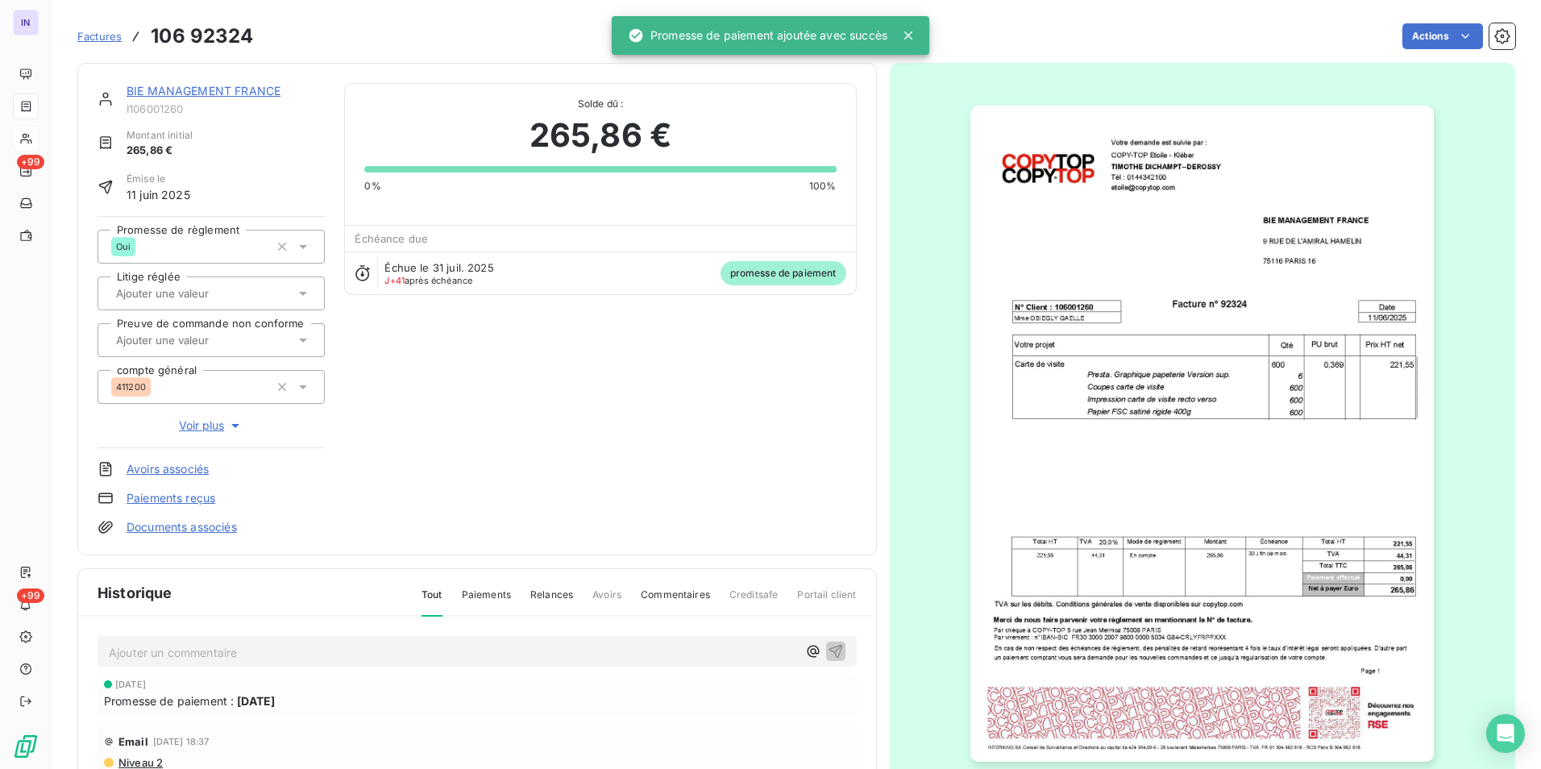
click at [201, 90] on link "BIE MANAGEMENT FRANCE" at bounding box center [204, 91] width 154 height 14
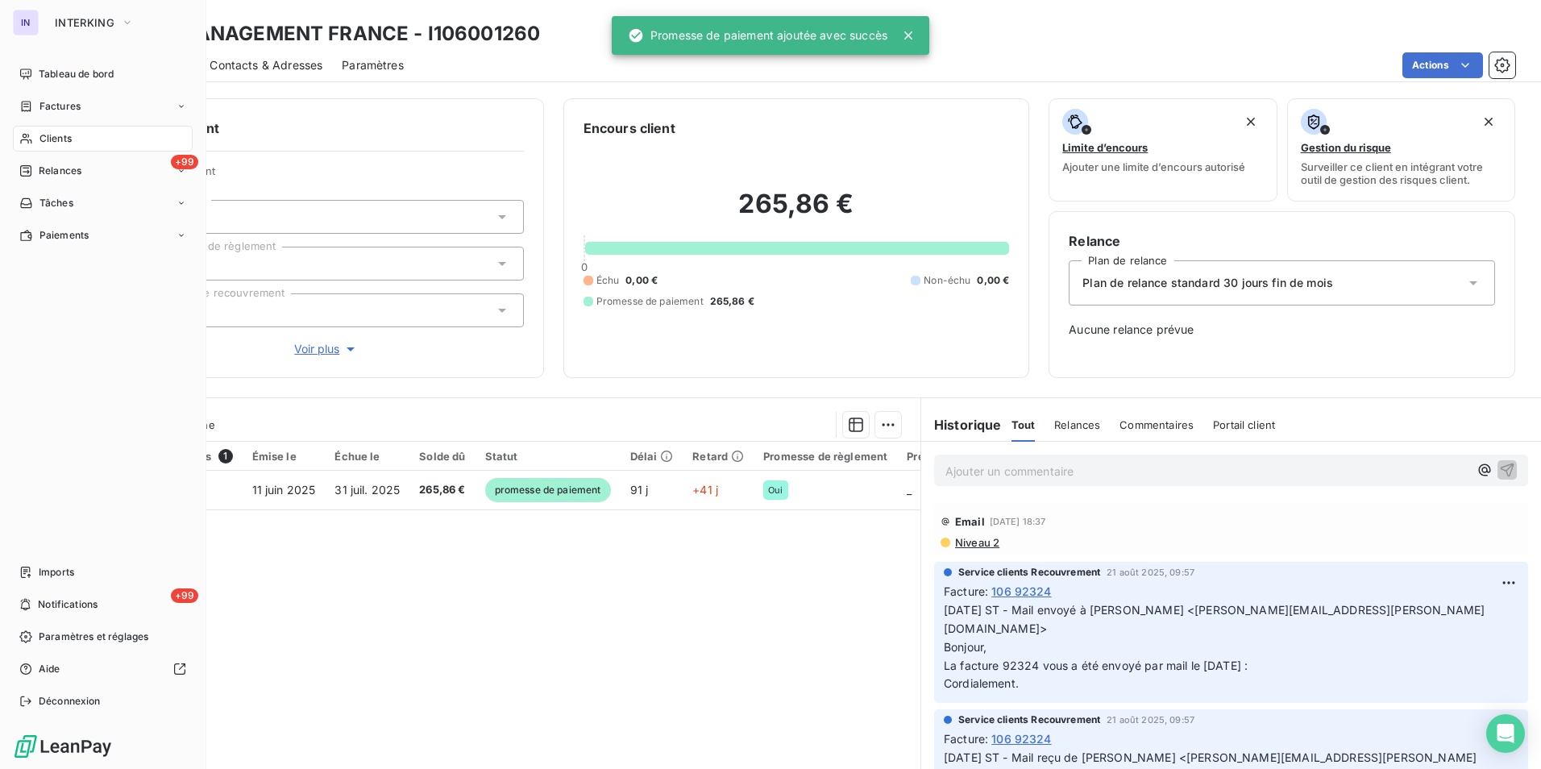
drag, startPoint x: 44, startPoint y: 134, endPoint x: 148, endPoint y: 123, distance: 104.5
click at [44, 134] on span "Clients" at bounding box center [55, 138] width 32 height 15
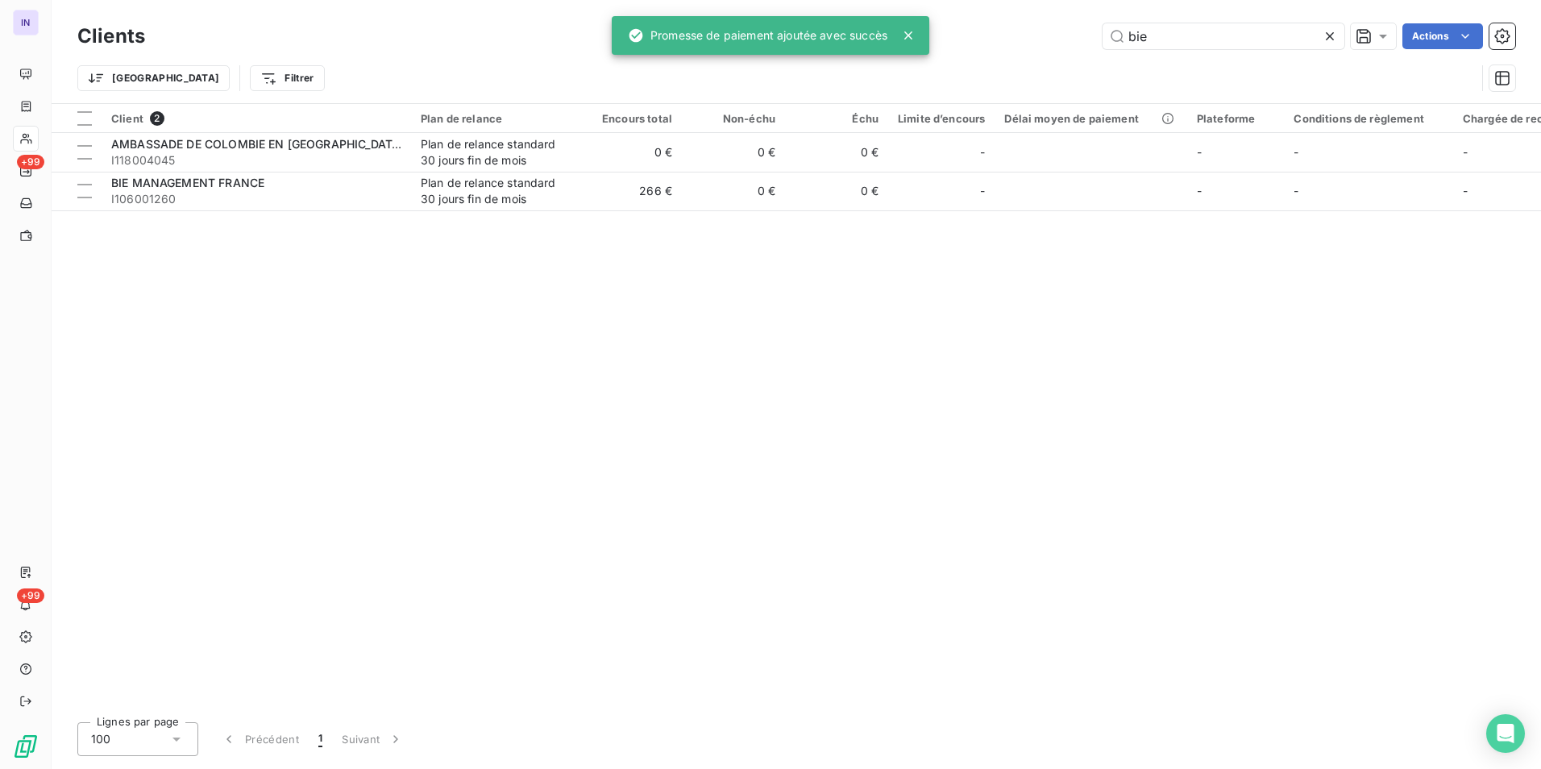
drag, startPoint x: 1174, startPoint y: 35, endPoint x: 1083, endPoint y: 28, distance: 92.1
click at [1084, 30] on div "bie Actions" at bounding box center [839, 36] width 1351 height 26
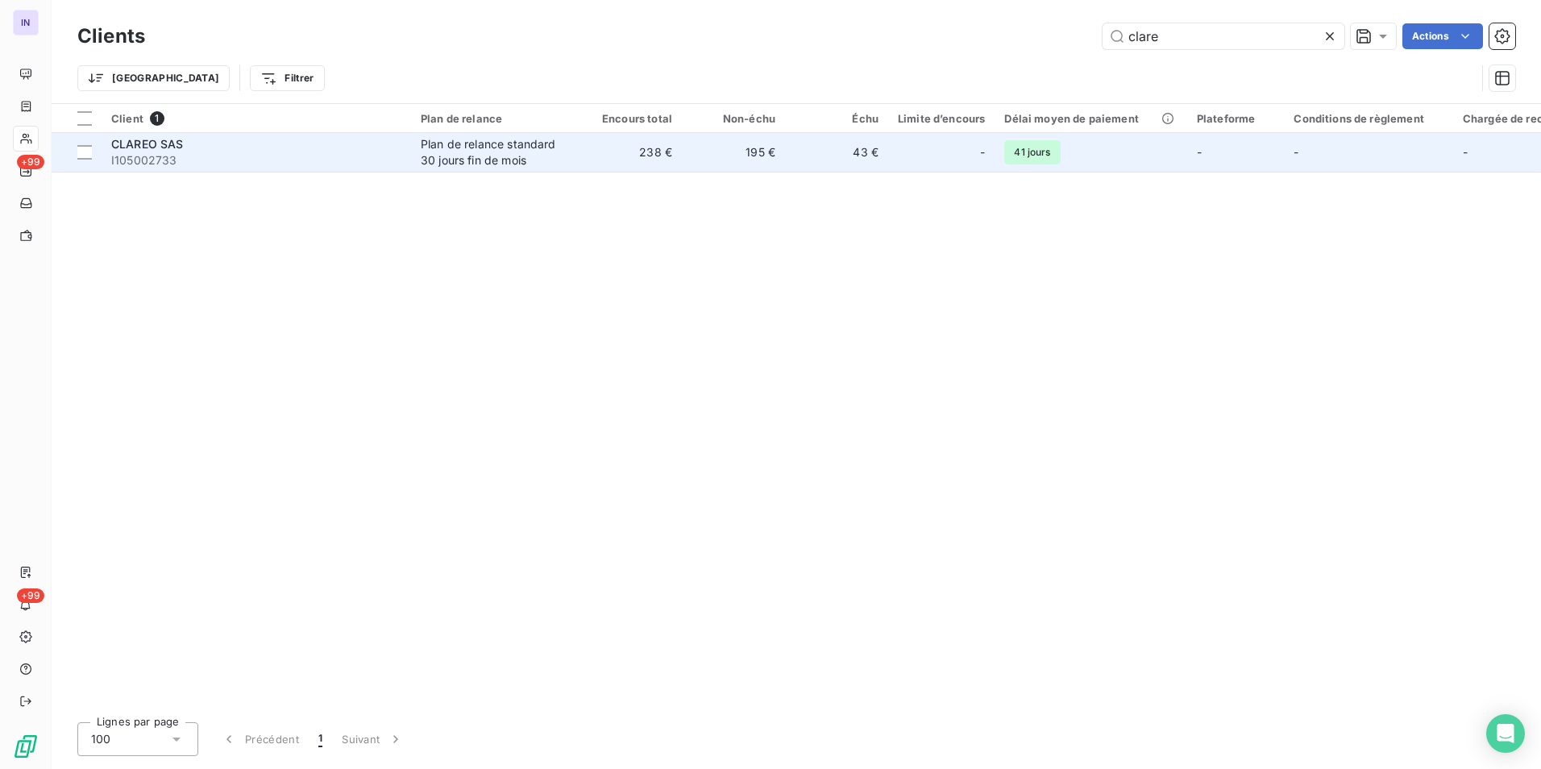
type input "clare"
click at [188, 164] on span "I105002733" at bounding box center [256, 160] width 290 height 16
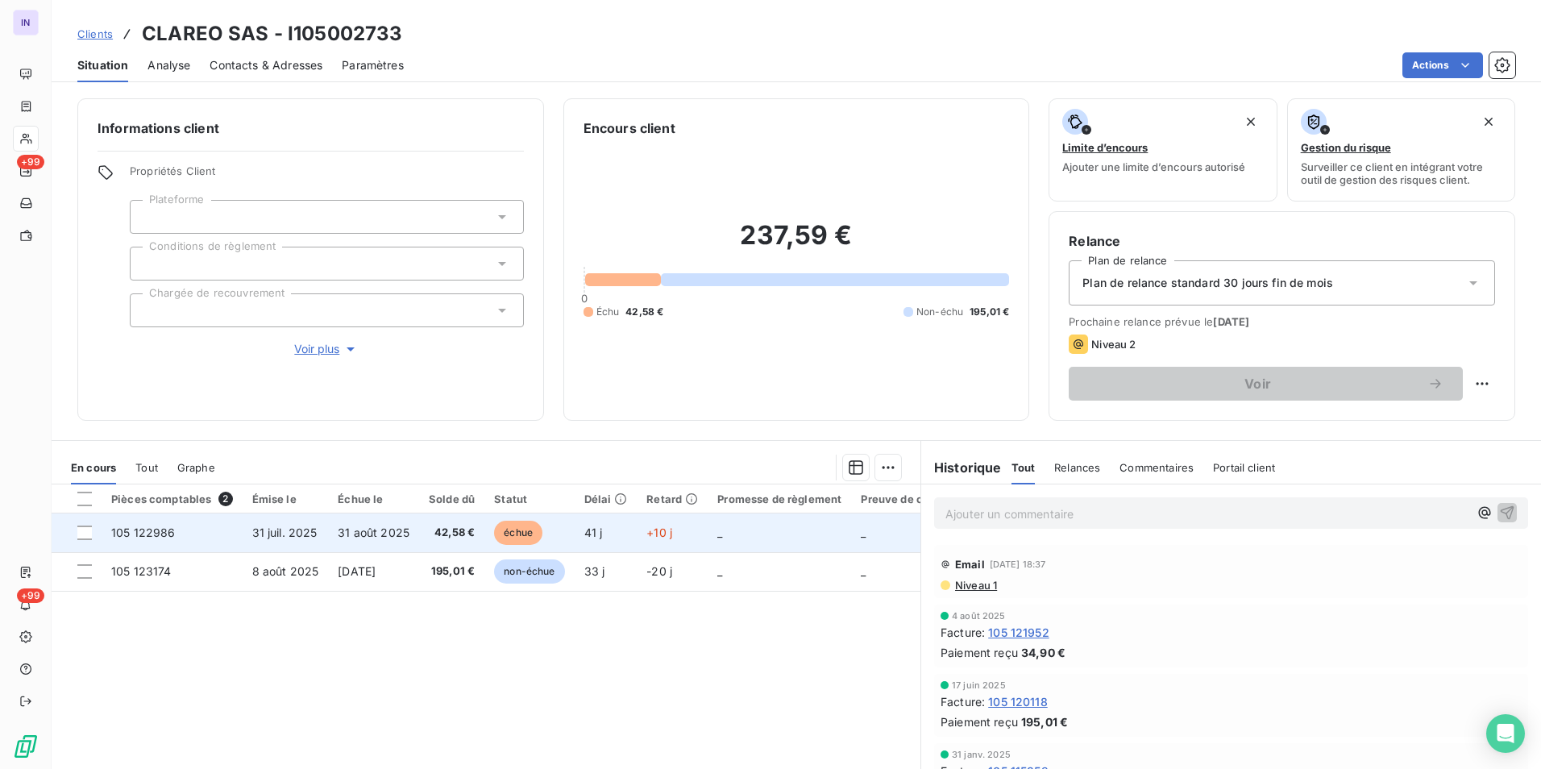
click at [328, 543] on td "31 août 2025" at bounding box center [373, 532] width 91 height 39
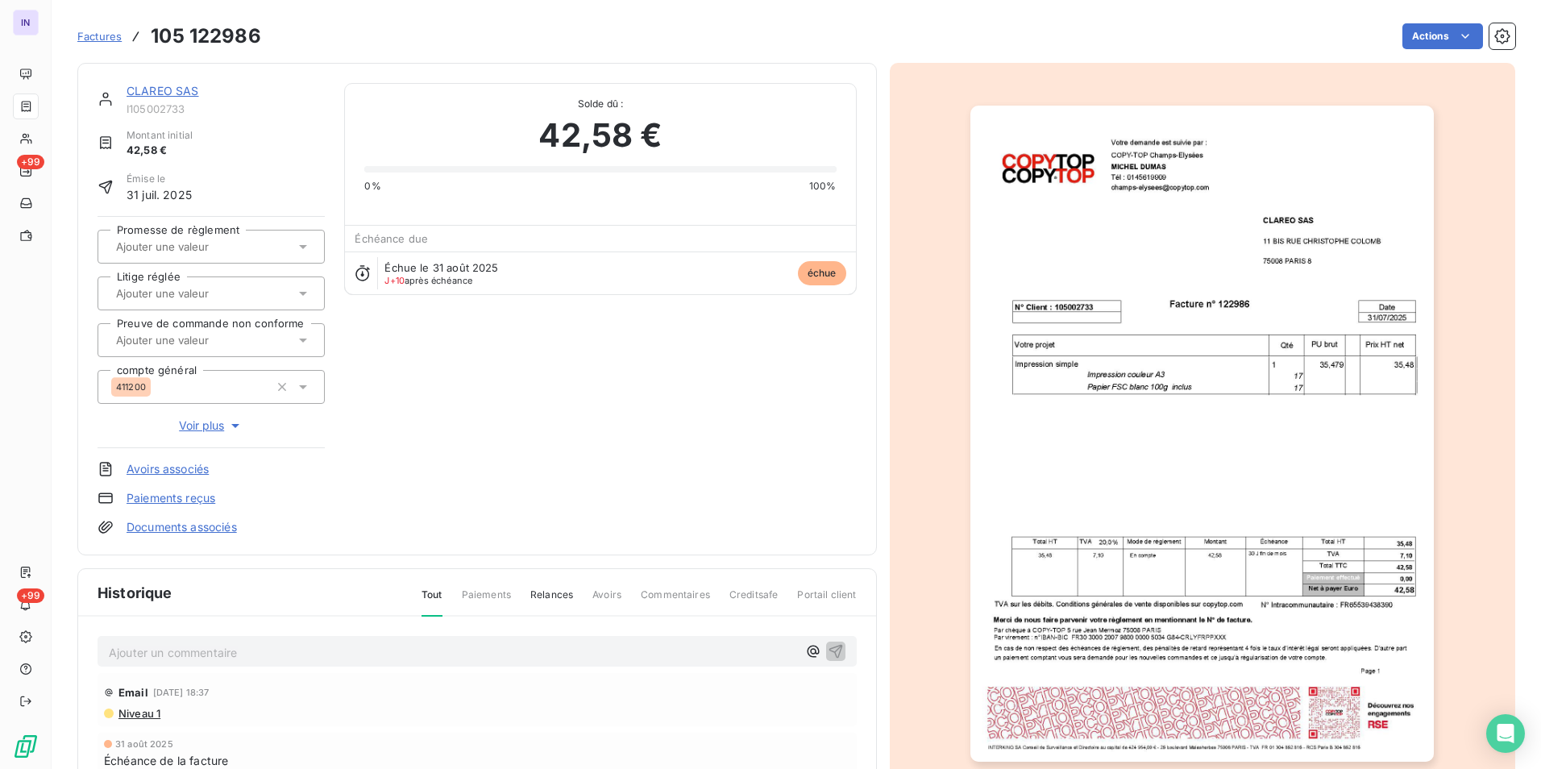
click at [159, 653] on p "Ajouter un commentaire ﻿" at bounding box center [453, 652] width 688 height 20
click at [317, 653] on p "[DATE] ST - Mail reçu de" at bounding box center [453, 651] width 688 height 19
click at [124, 661] on p "[DATE] ST - Mail reçu de Comptabilité - CLAREO <[EMAIL_ADDRESS][DOMAIN_NAME]>" at bounding box center [453, 651] width 688 height 19
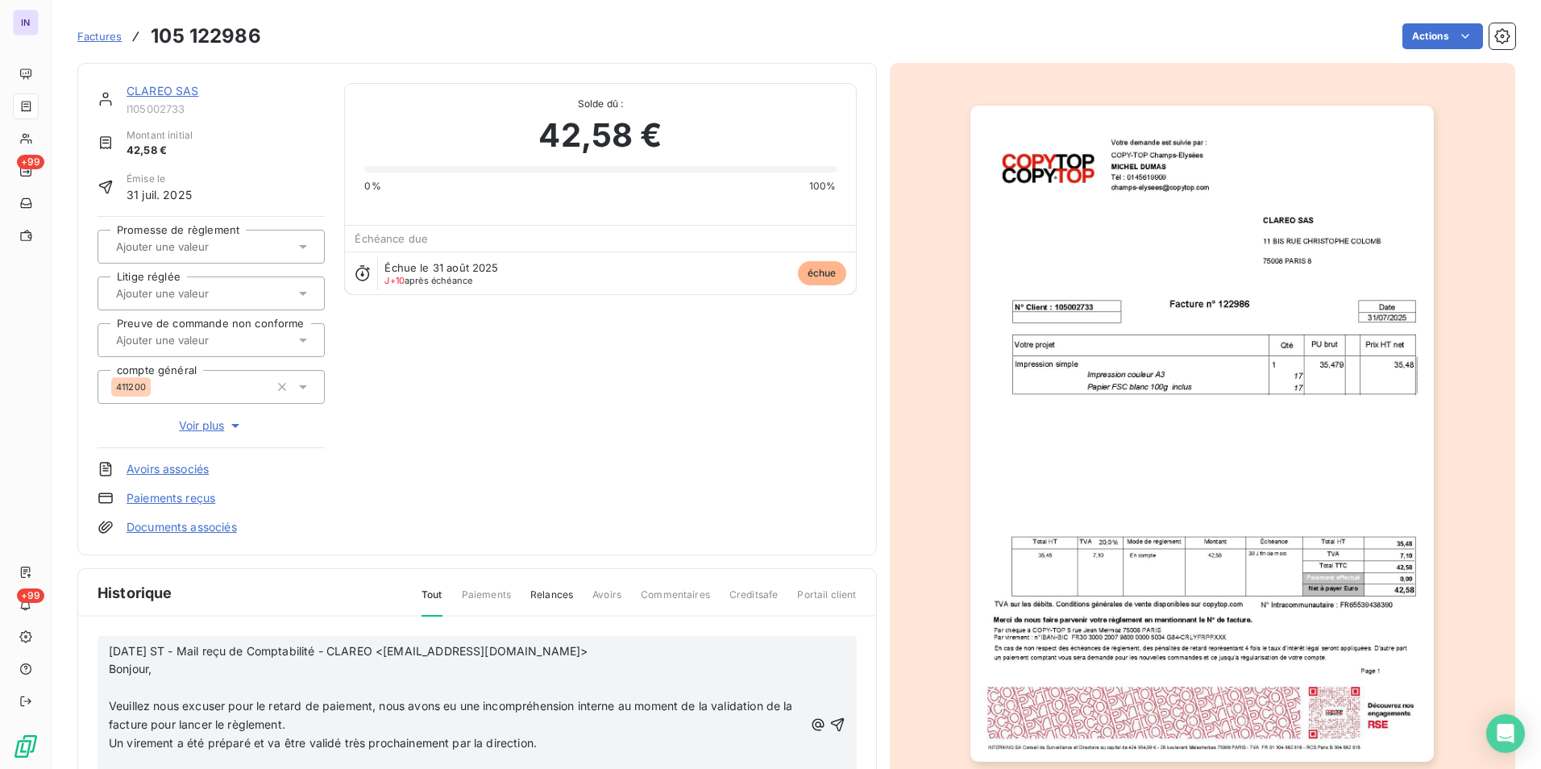
click at [123, 688] on p "﻿" at bounding box center [456, 688] width 695 height 19
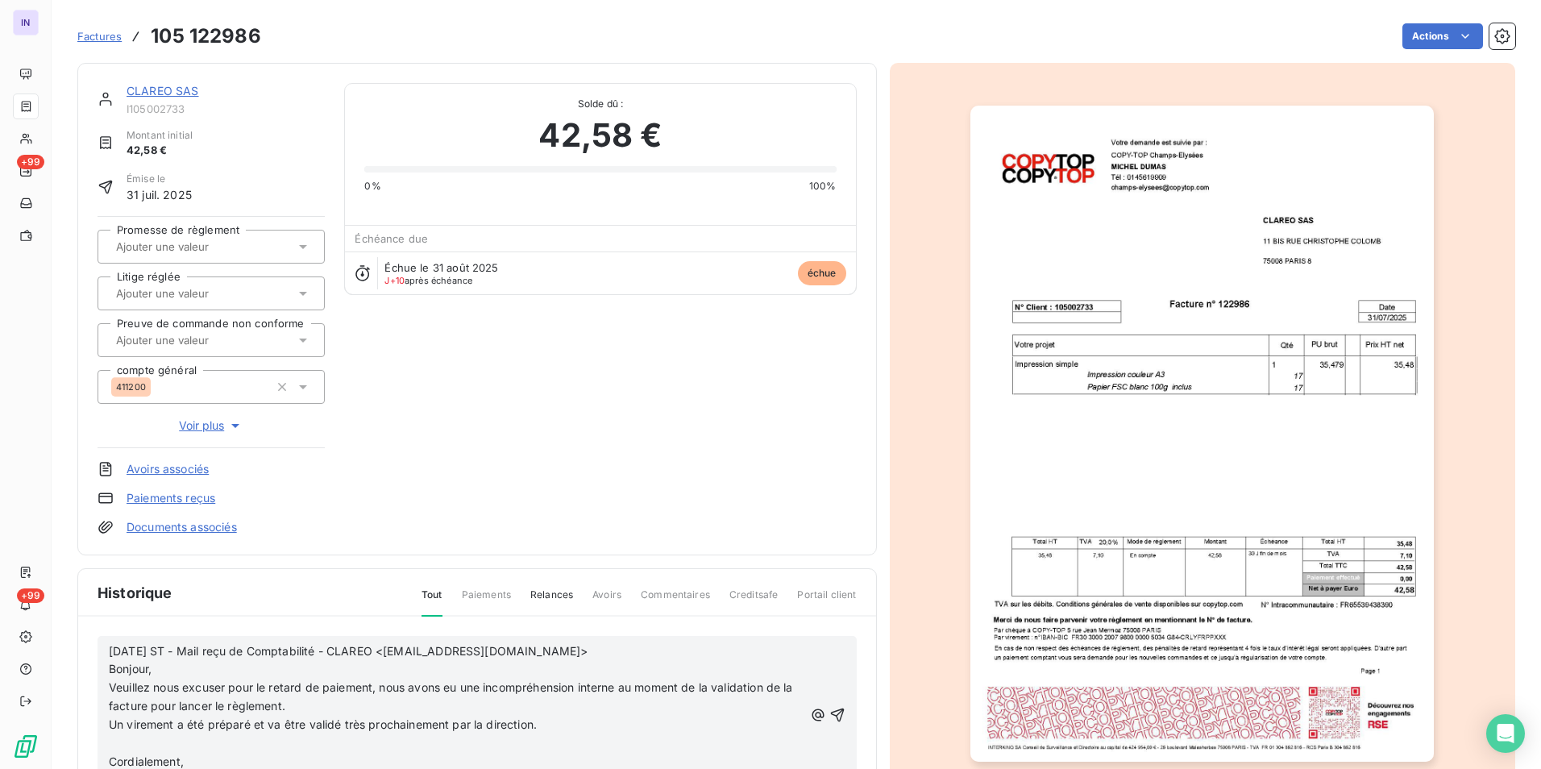
click at [123, 745] on p "﻿" at bounding box center [456, 743] width 695 height 19
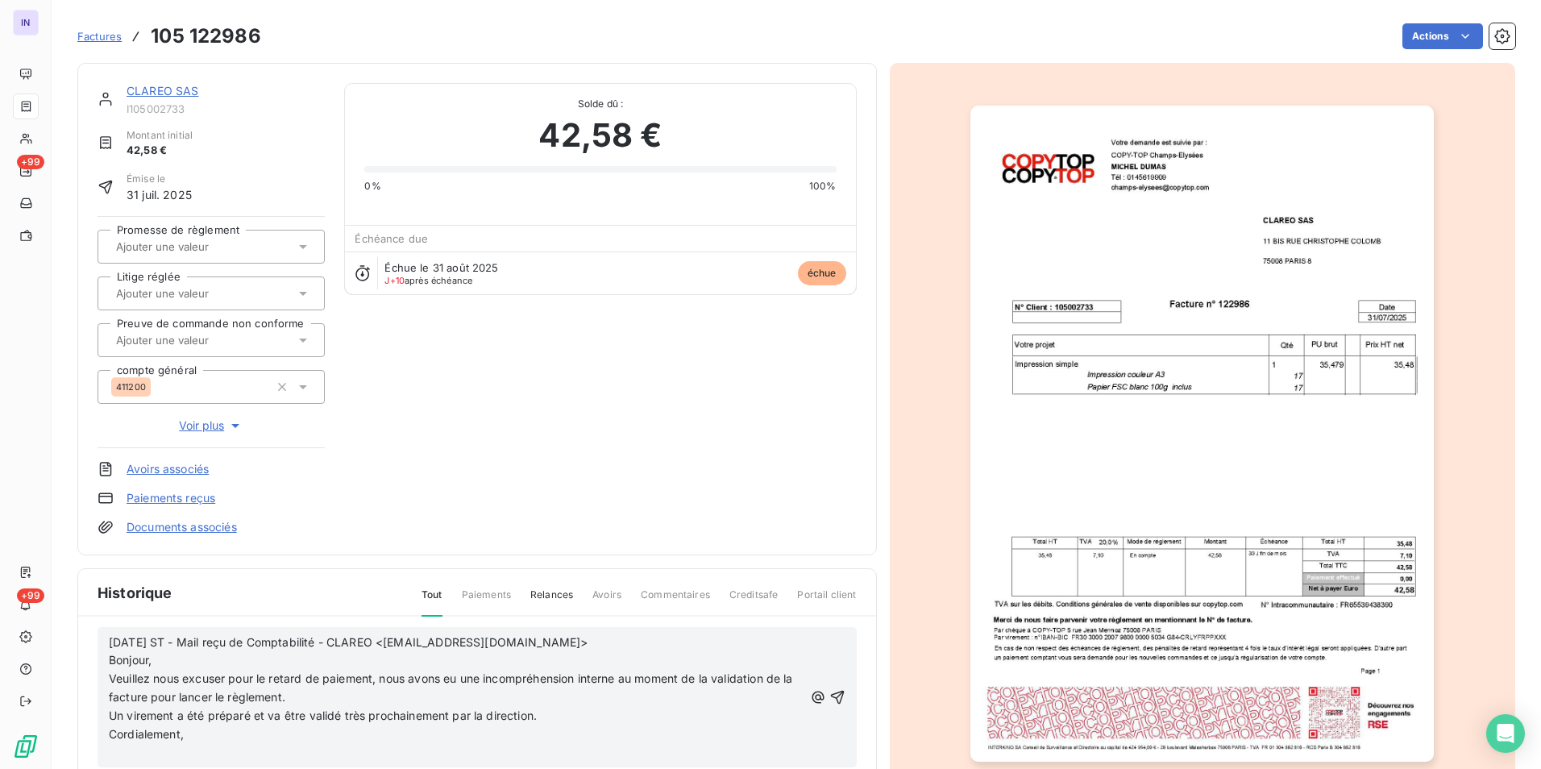
click at [125, 750] on p "﻿" at bounding box center [456, 753] width 695 height 19
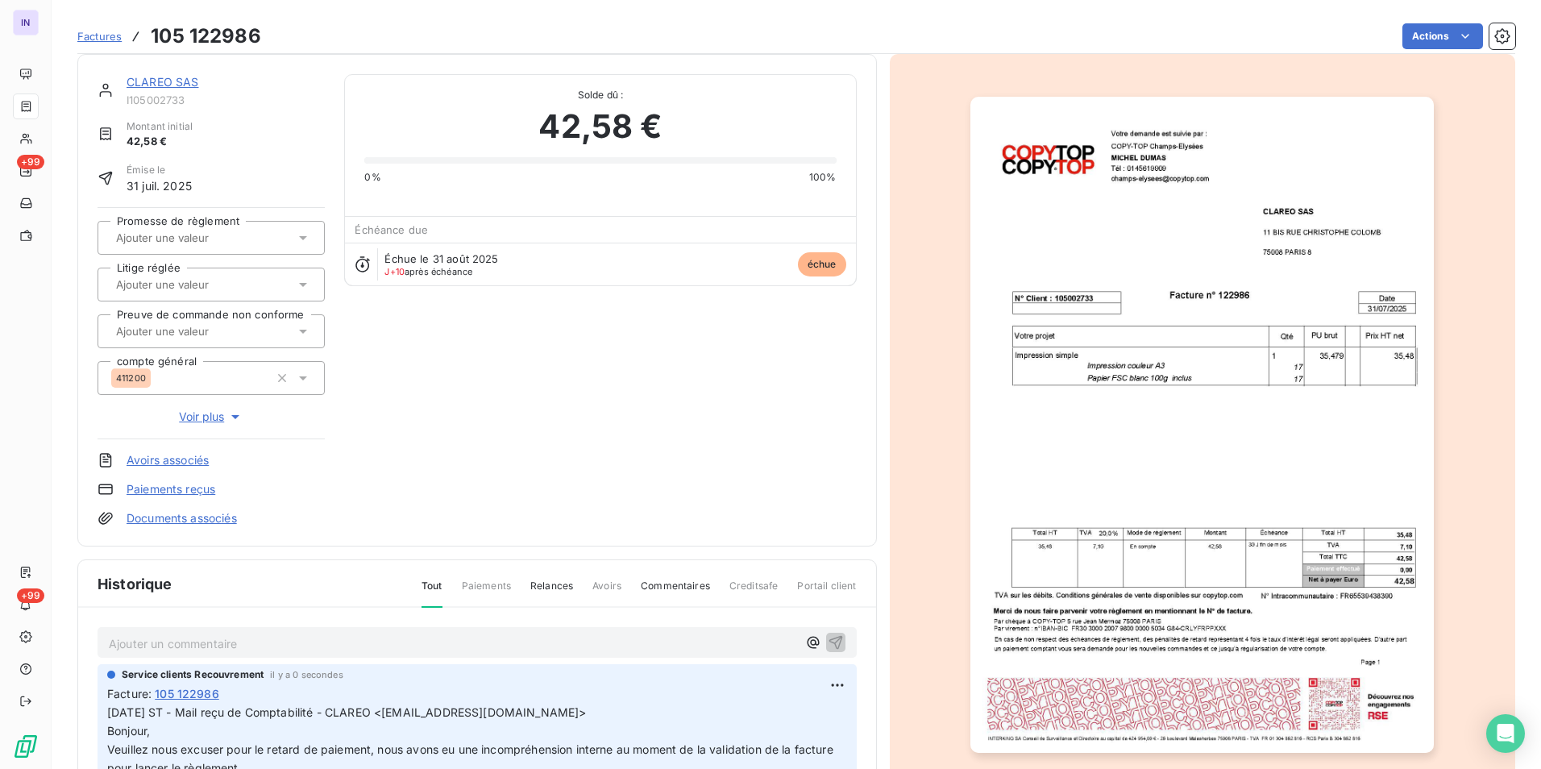
scroll to position [0, 0]
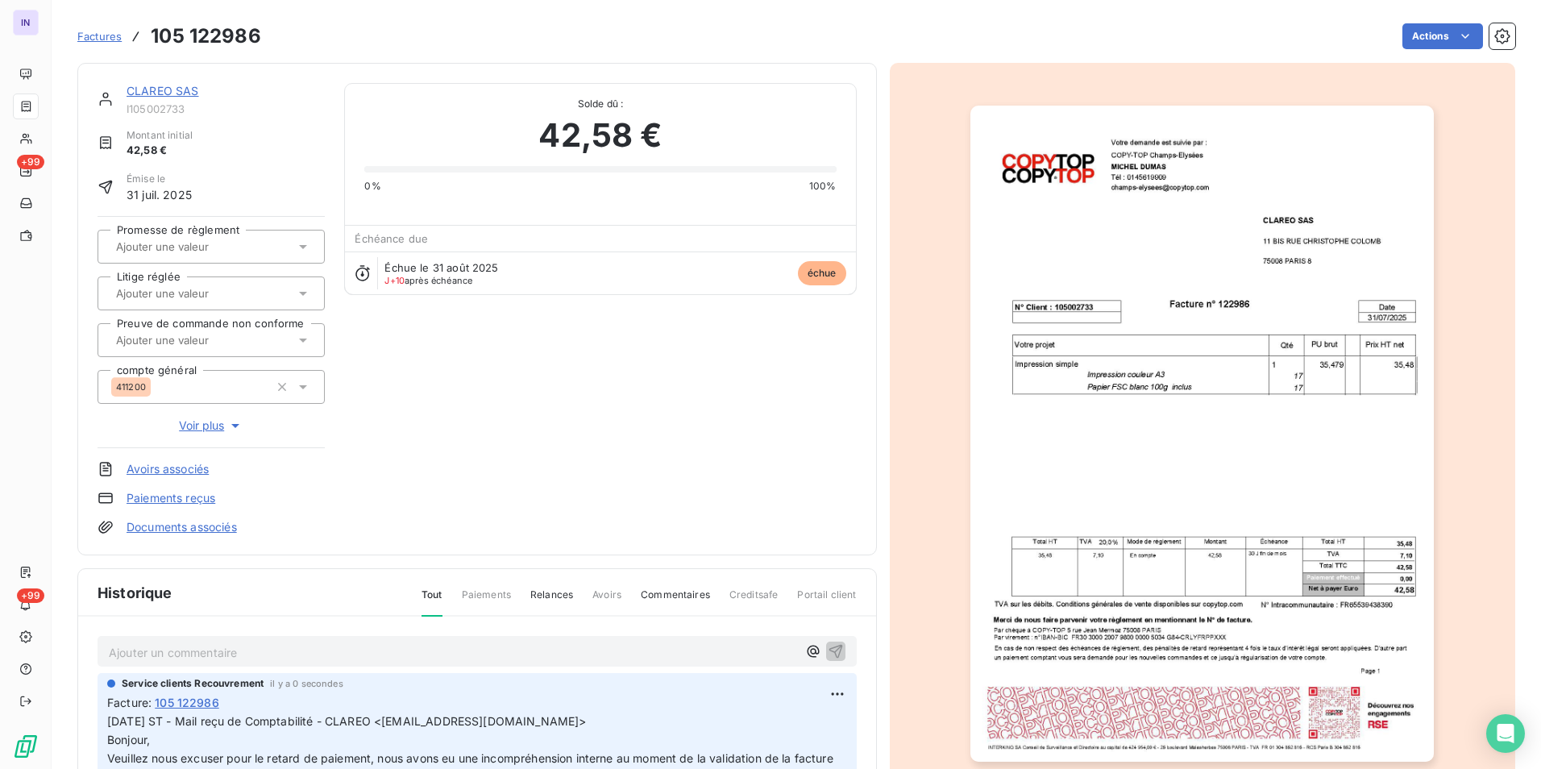
click at [188, 90] on link "CLAREO SAS" at bounding box center [163, 91] width 73 height 14
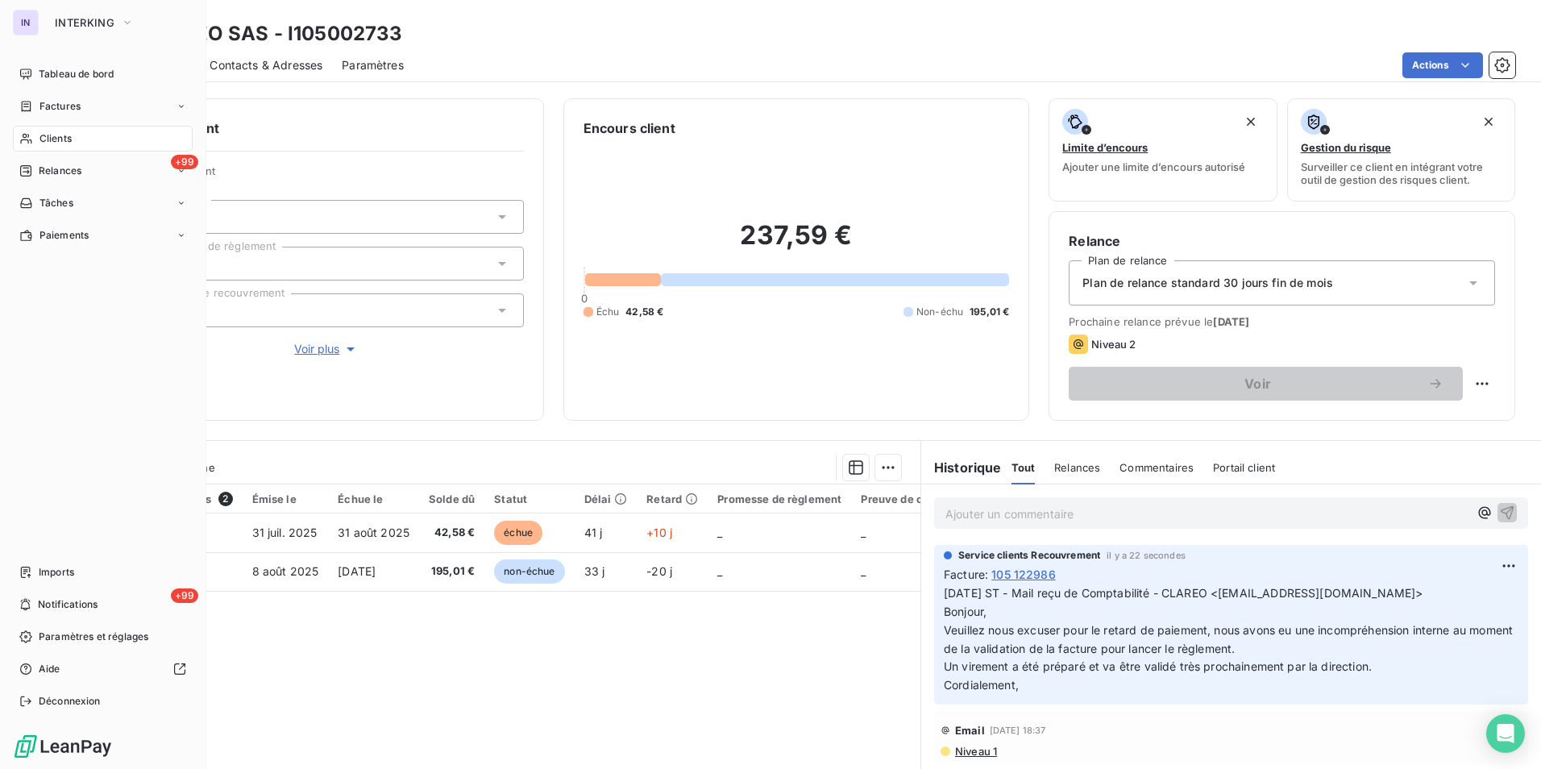
drag, startPoint x: 44, startPoint y: 139, endPoint x: 180, endPoint y: 123, distance: 136.3
click at [44, 139] on span "Clients" at bounding box center [55, 138] width 32 height 15
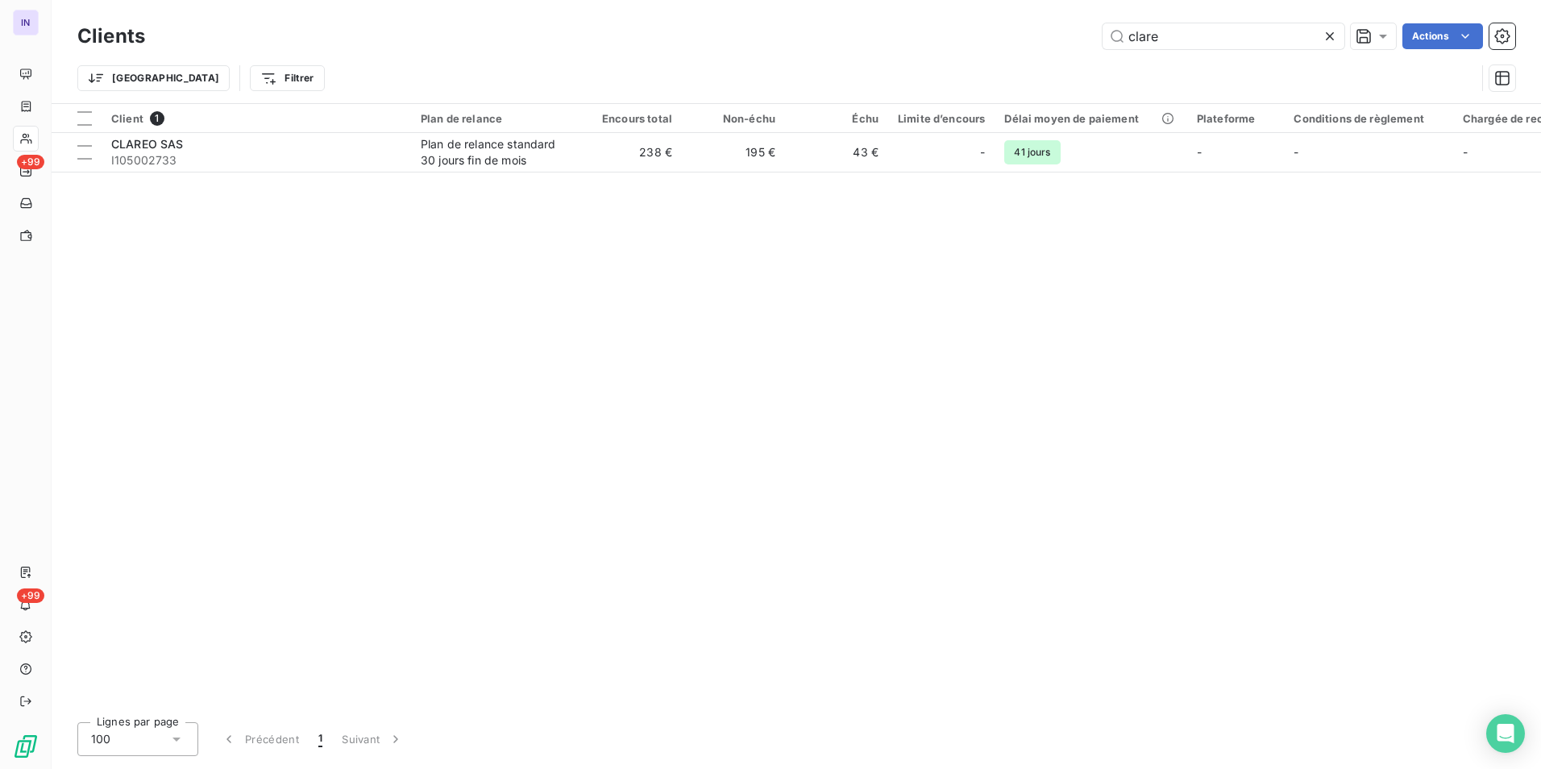
click at [1075, 35] on div "clare Actions" at bounding box center [839, 36] width 1351 height 26
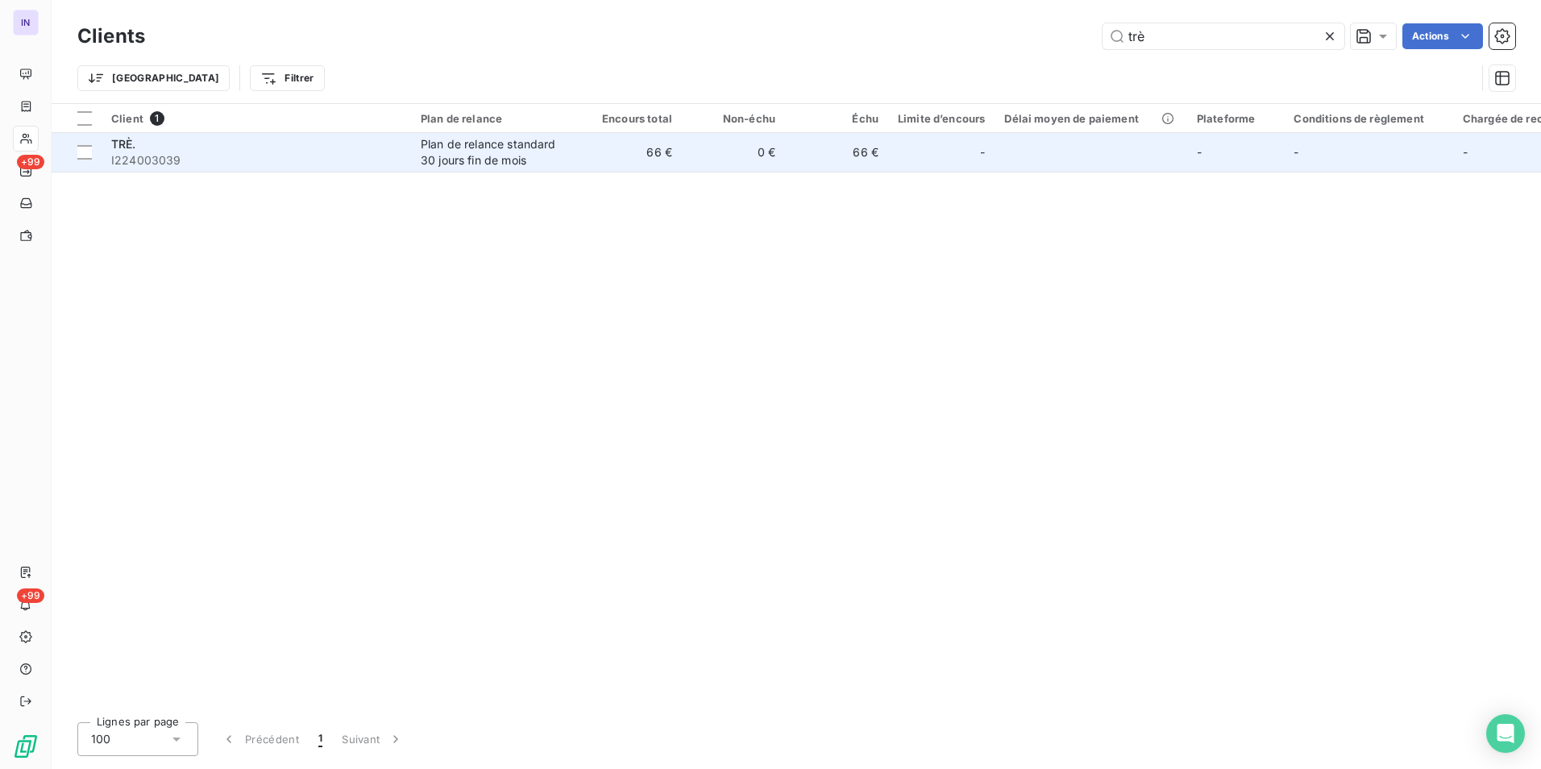
type input "trè"
click at [259, 162] on span "I224003039" at bounding box center [256, 160] width 290 height 16
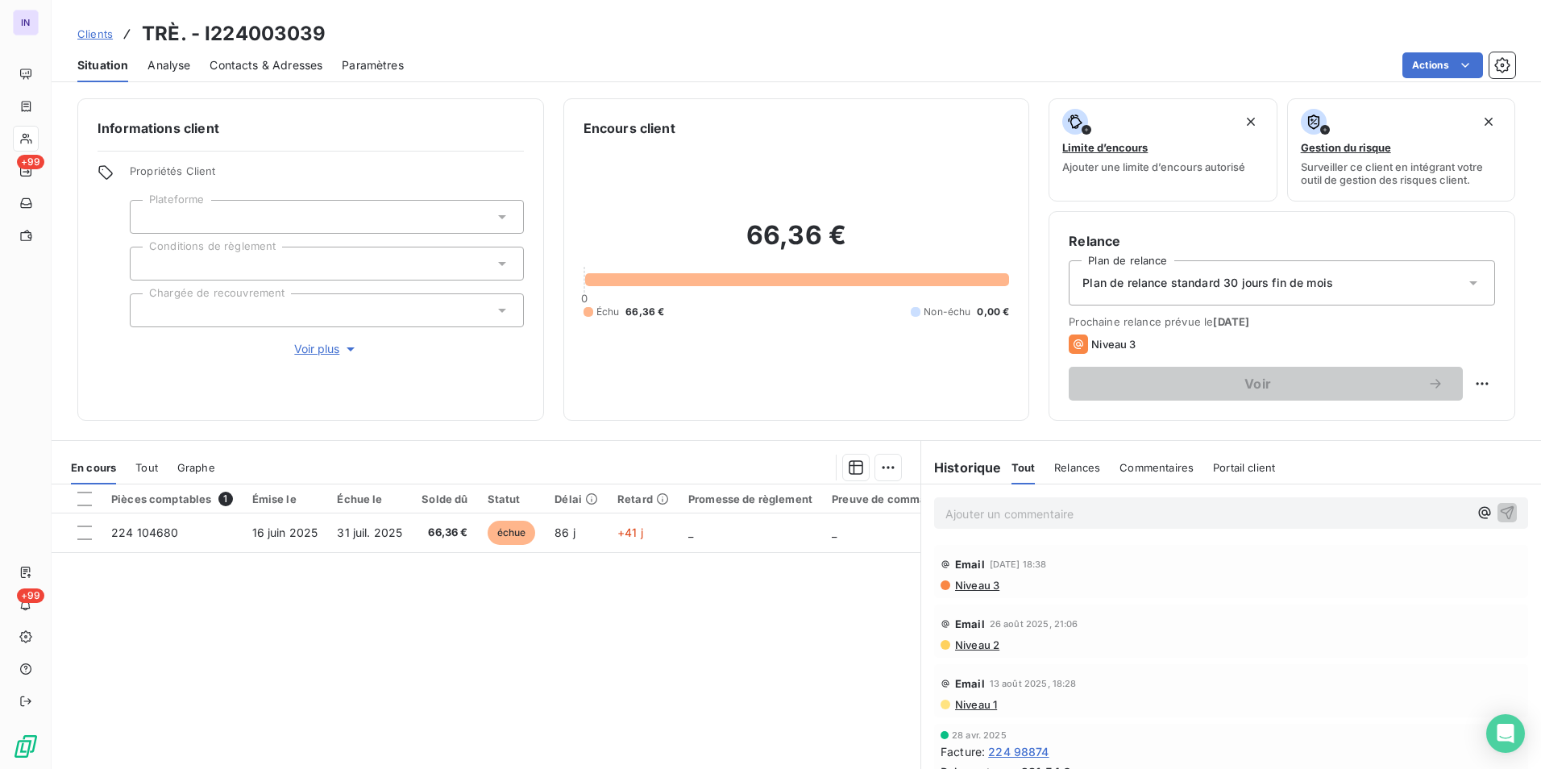
click at [270, 66] on span "Contacts & Adresses" at bounding box center [266, 65] width 113 height 16
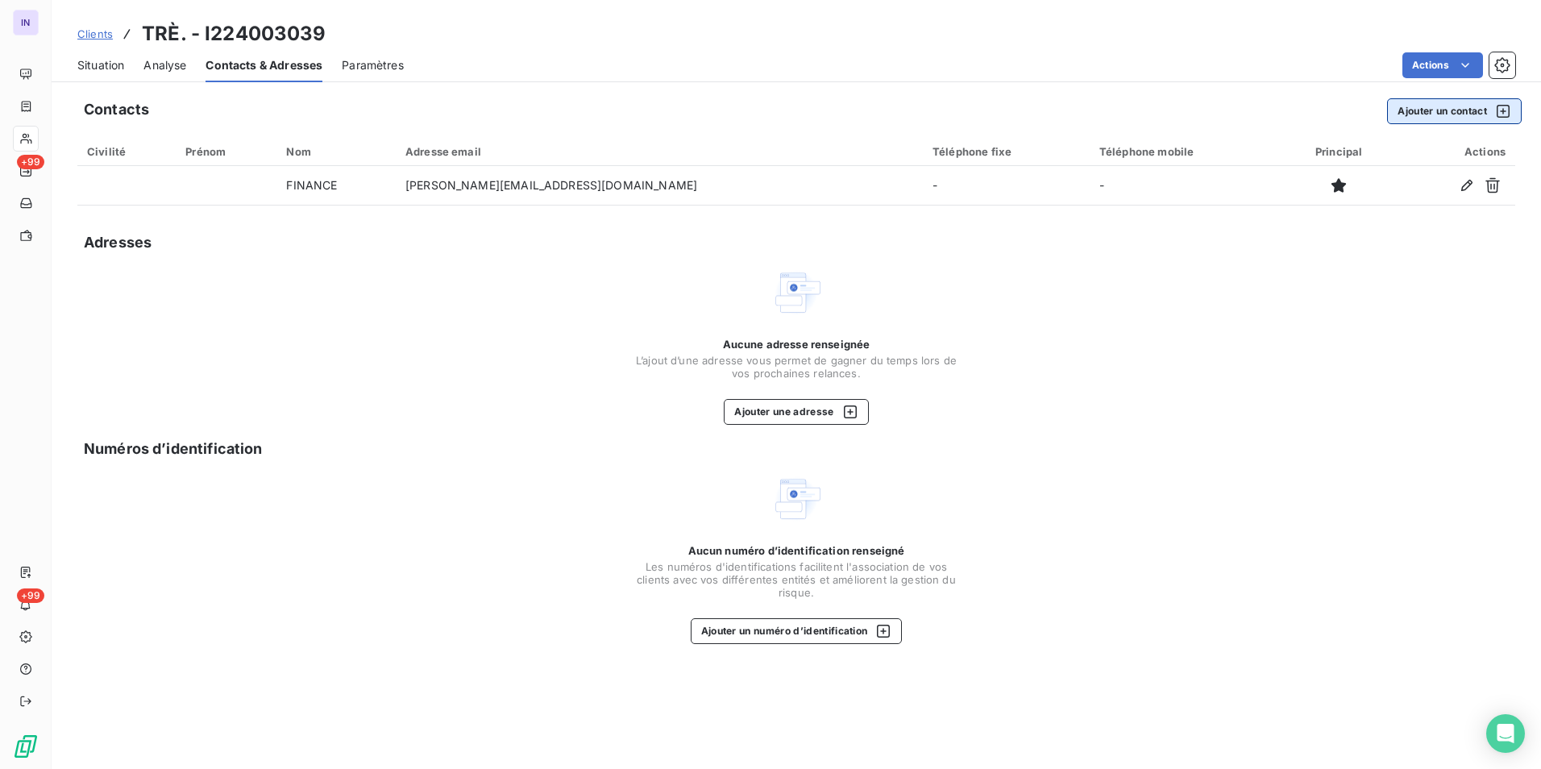
click at [1443, 110] on button "Ajouter un contact" at bounding box center [1454, 111] width 135 height 26
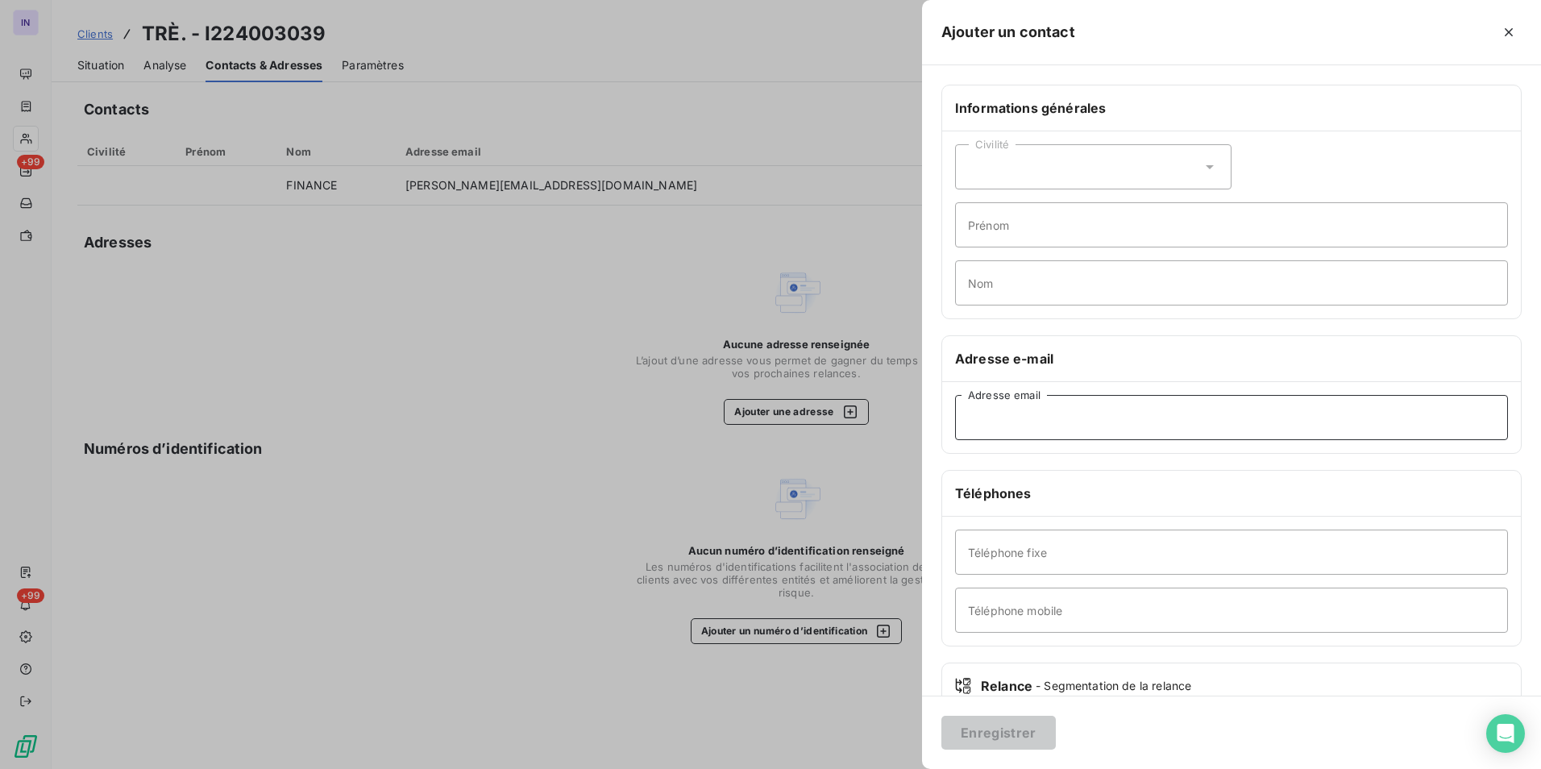
click at [1011, 416] on input "Adresse email" at bounding box center [1231, 417] width 553 height 45
paste input "[EMAIL_ADDRESS][DOMAIN_NAME]"
type input "[EMAIL_ADDRESS][DOMAIN_NAME]"
click at [942, 716] on button "Enregistrer" at bounding box center [999, 733] width 114 height 34
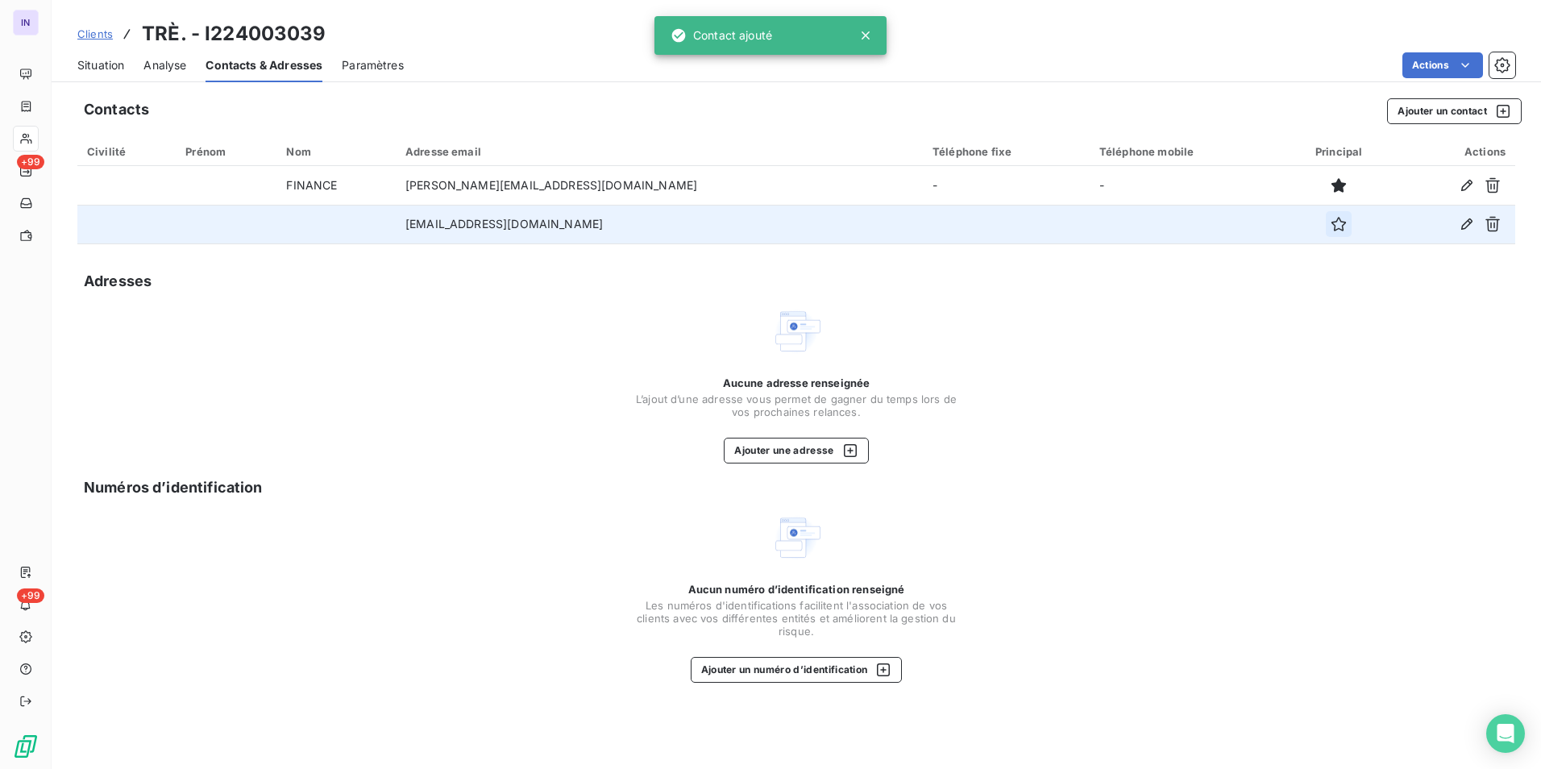
click at [1326, 232] on button "button" at bounding box center [1339, 224] width 26 height 26
click at [114, 63] on span "Situation" at bounding box center [100, 65] width 47 height 16
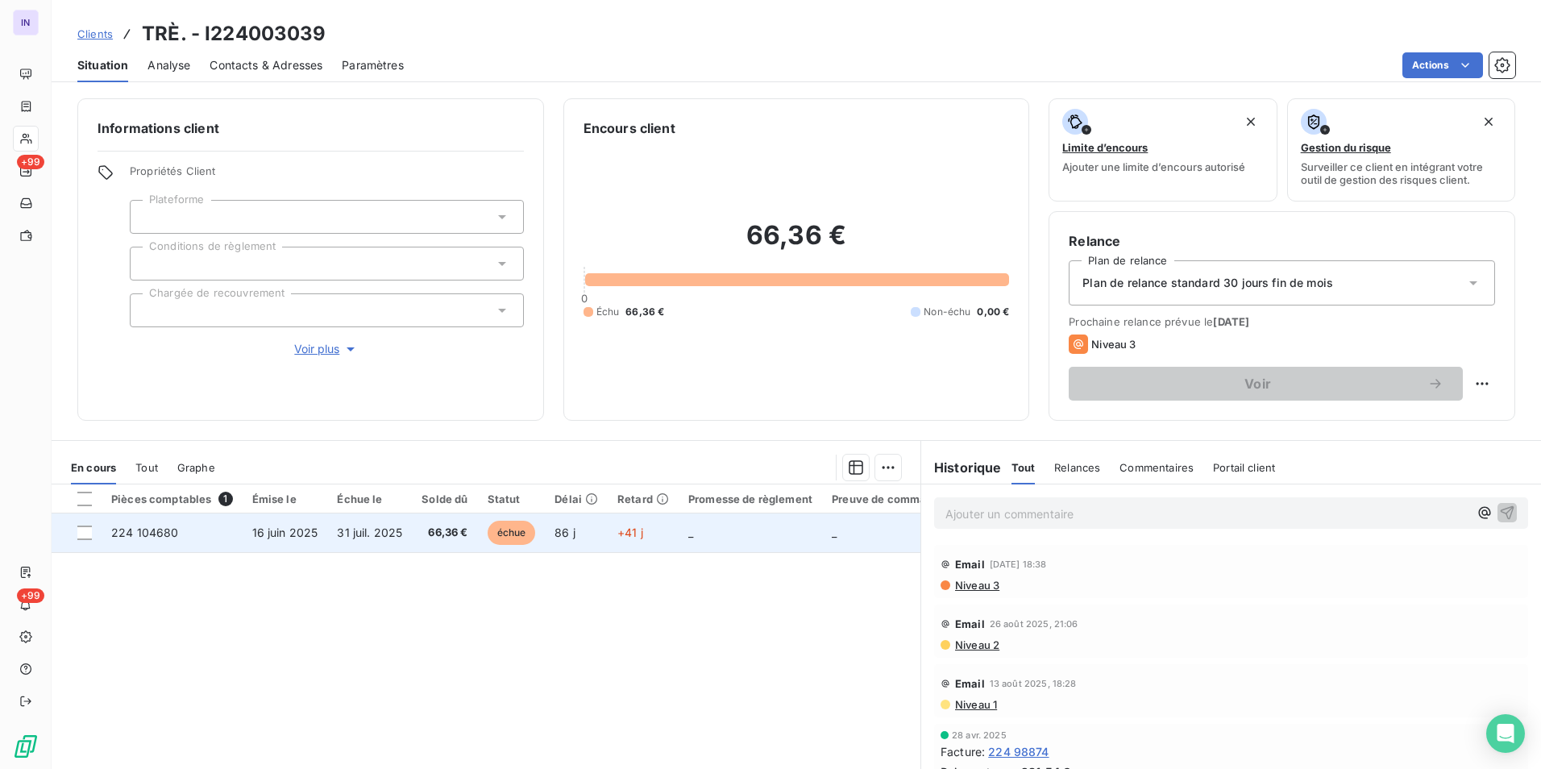
click at [389, 528] on span "31 juil. 2025" at bounding box center [369, 533] width 65 height 14
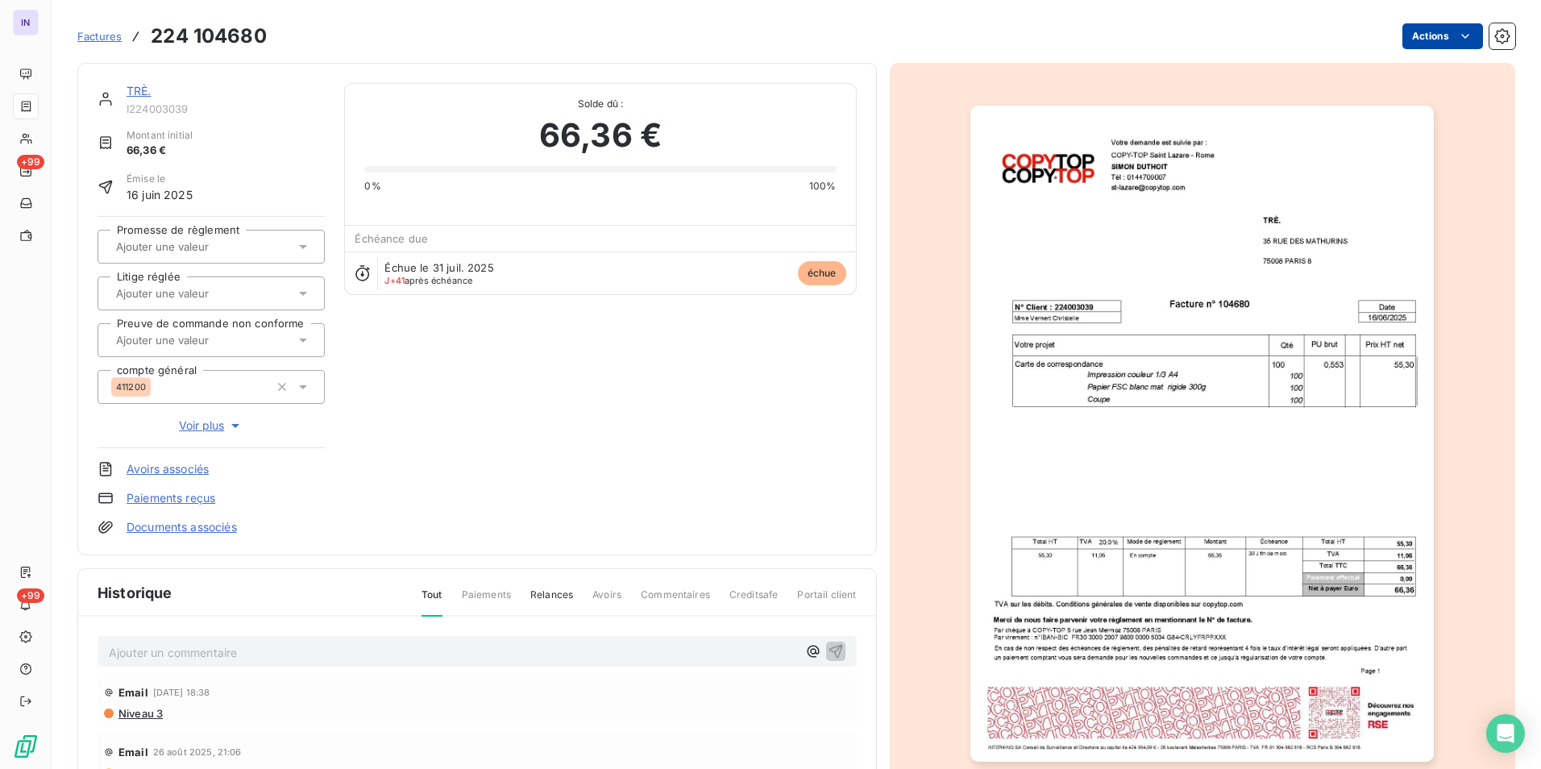
click at [1444, 31] on html "IN +99 +99 Factures 224 104680 Actions TRÈ. I224003039 Montant initial 66,36 € …" at bounding box center [770, 384] width 1541 height 769
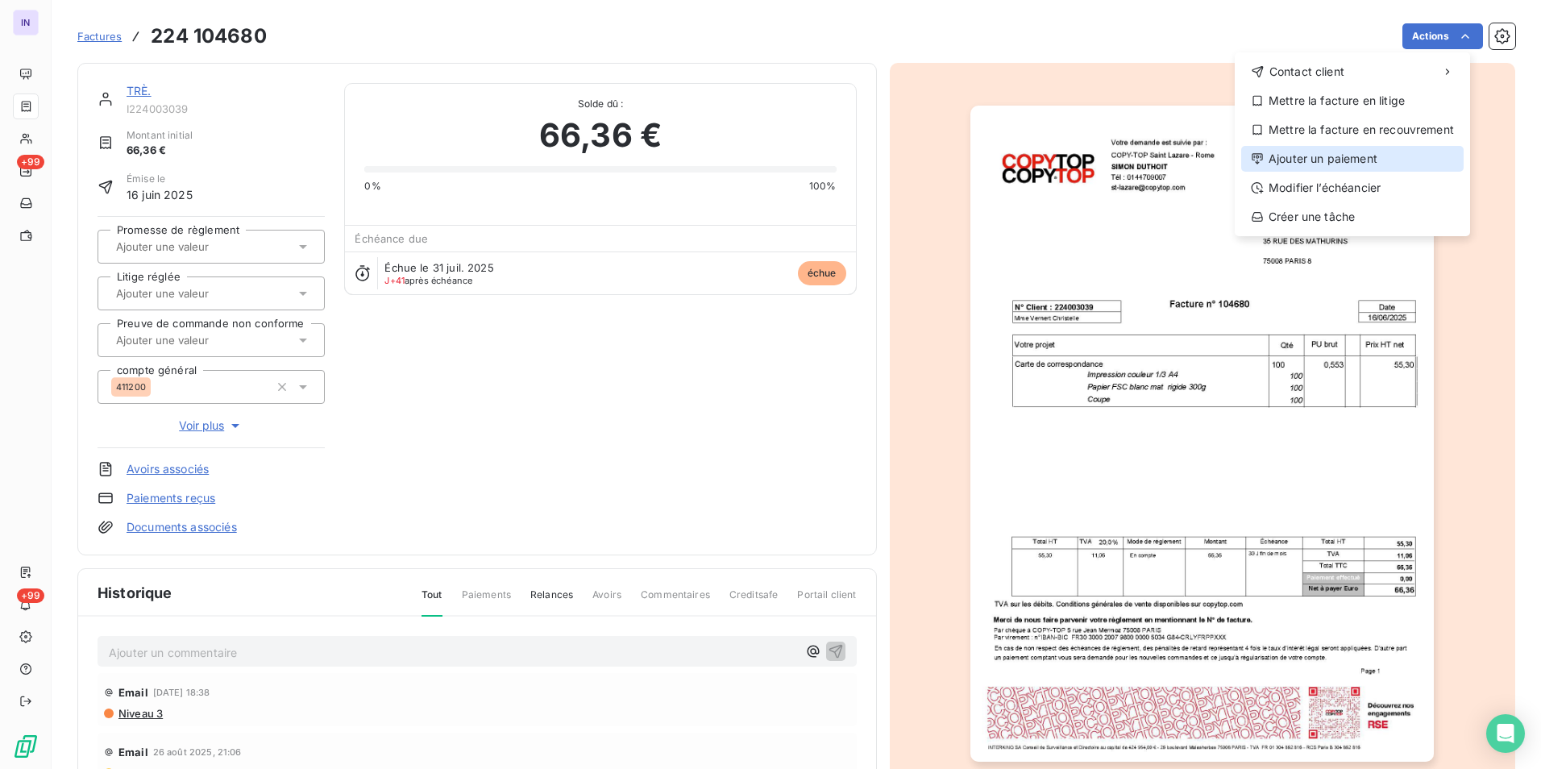
click at [1295, 157] on div "Ajouter un paiement" at bounding box center [1352, 159] width 222 height 26
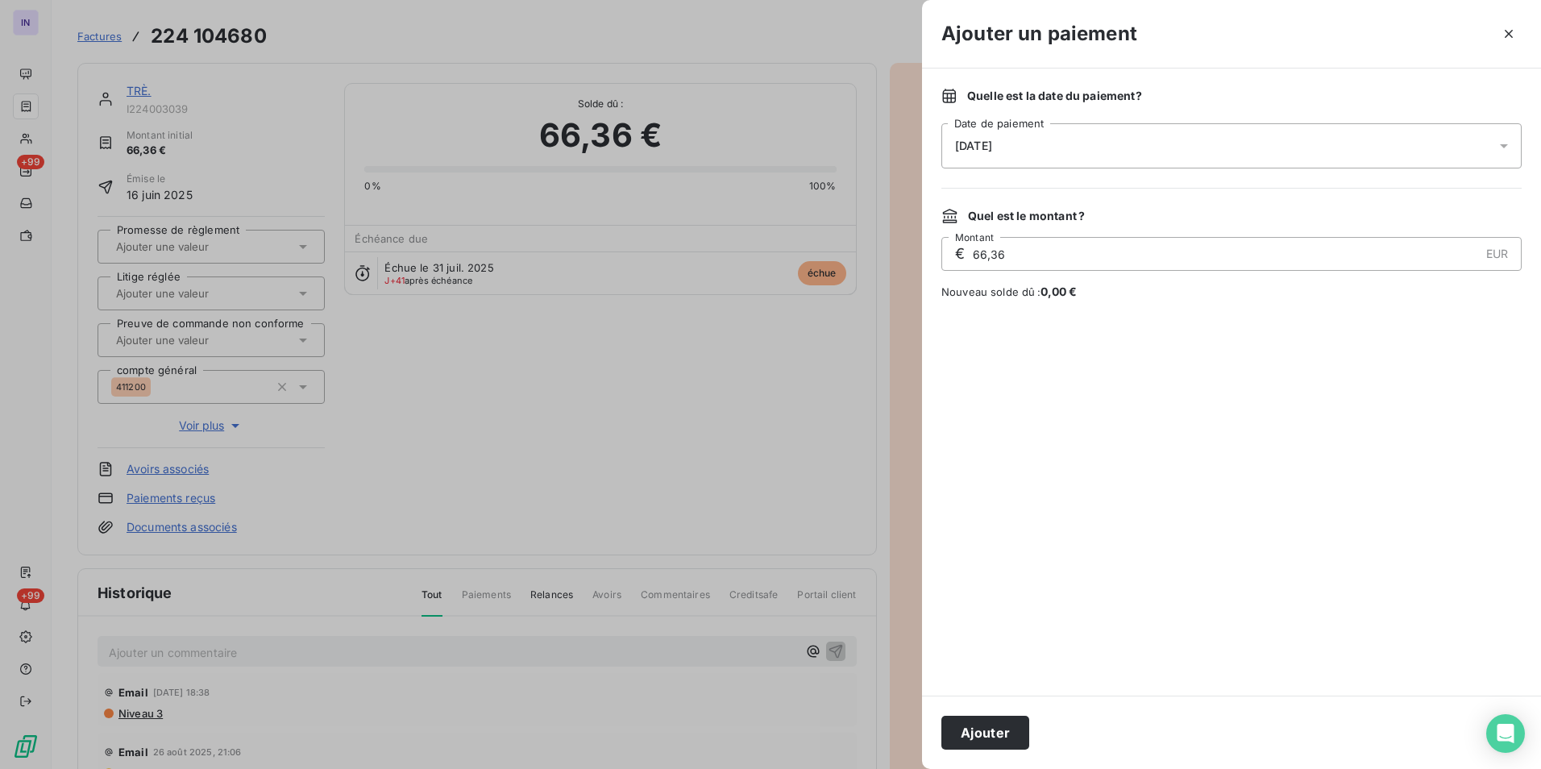
click at [1178, 131] on div "[DATE]" at bounding box center [1232, 145] width 580 height 45
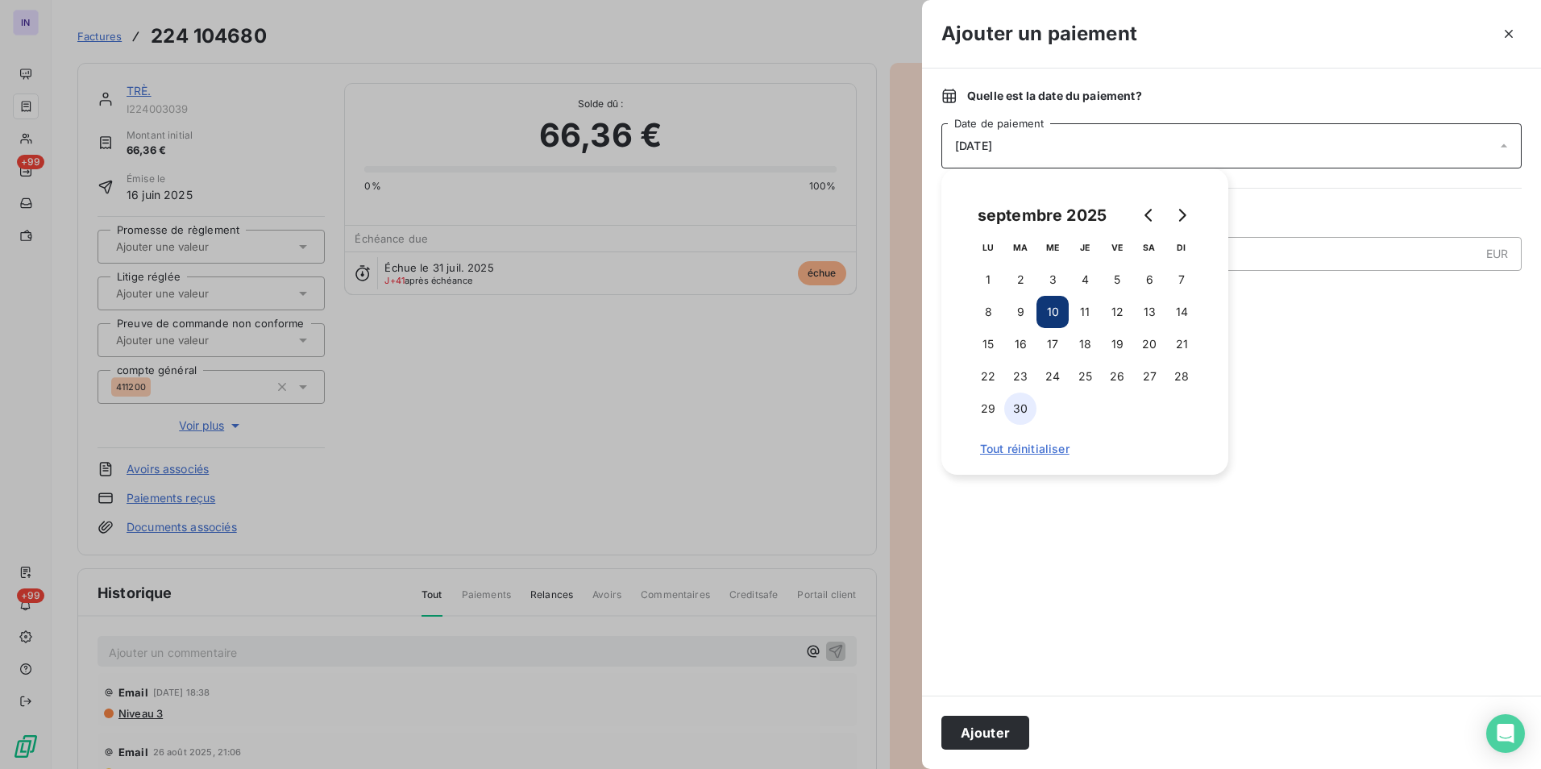
click at [1015, 418] on button "30" at bounding box center [1020, 409] width 32 height 32
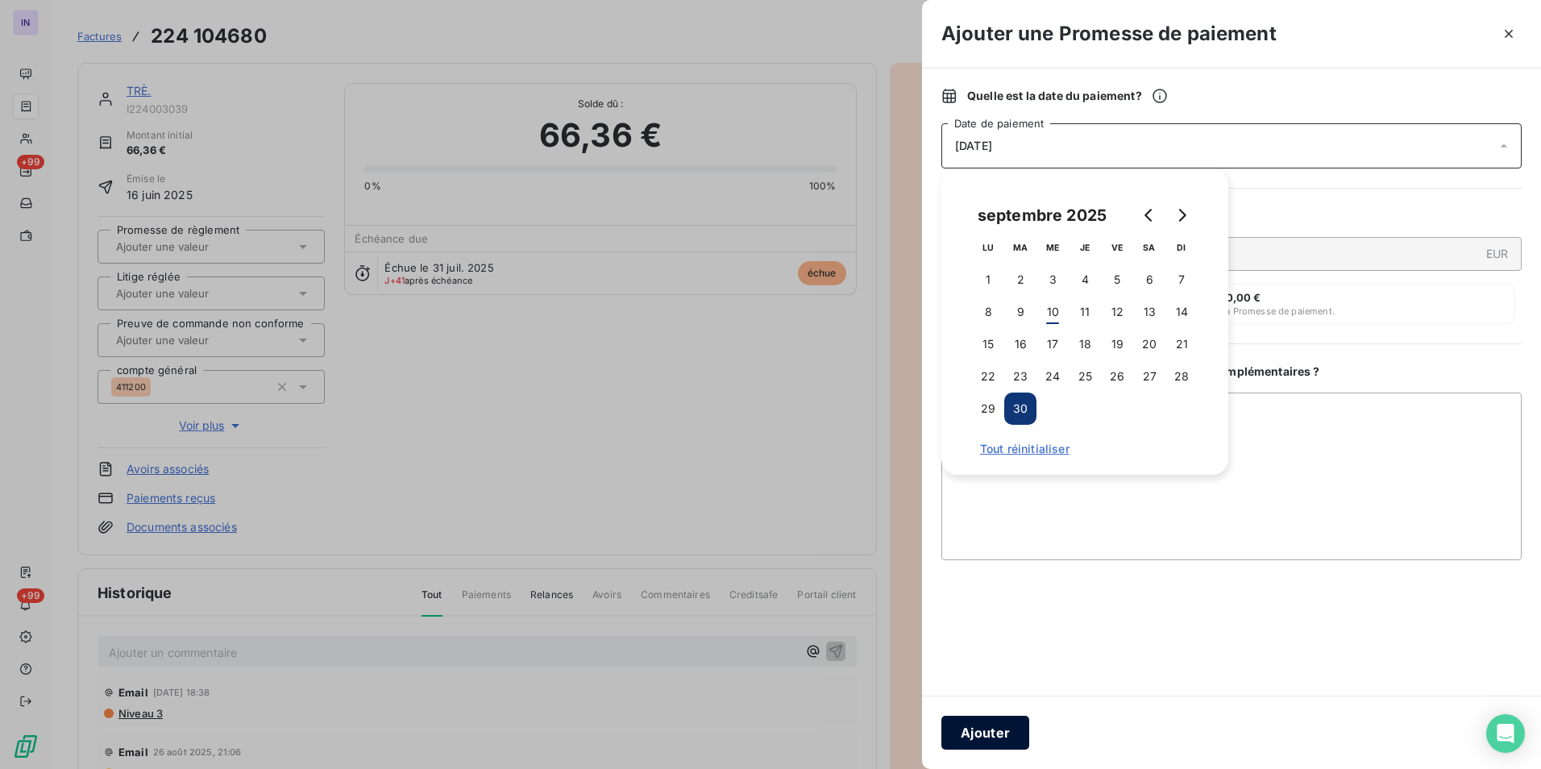
click at [975, 729] on button "Ajouter" at bounding box center [986, 733] width 88 height 34
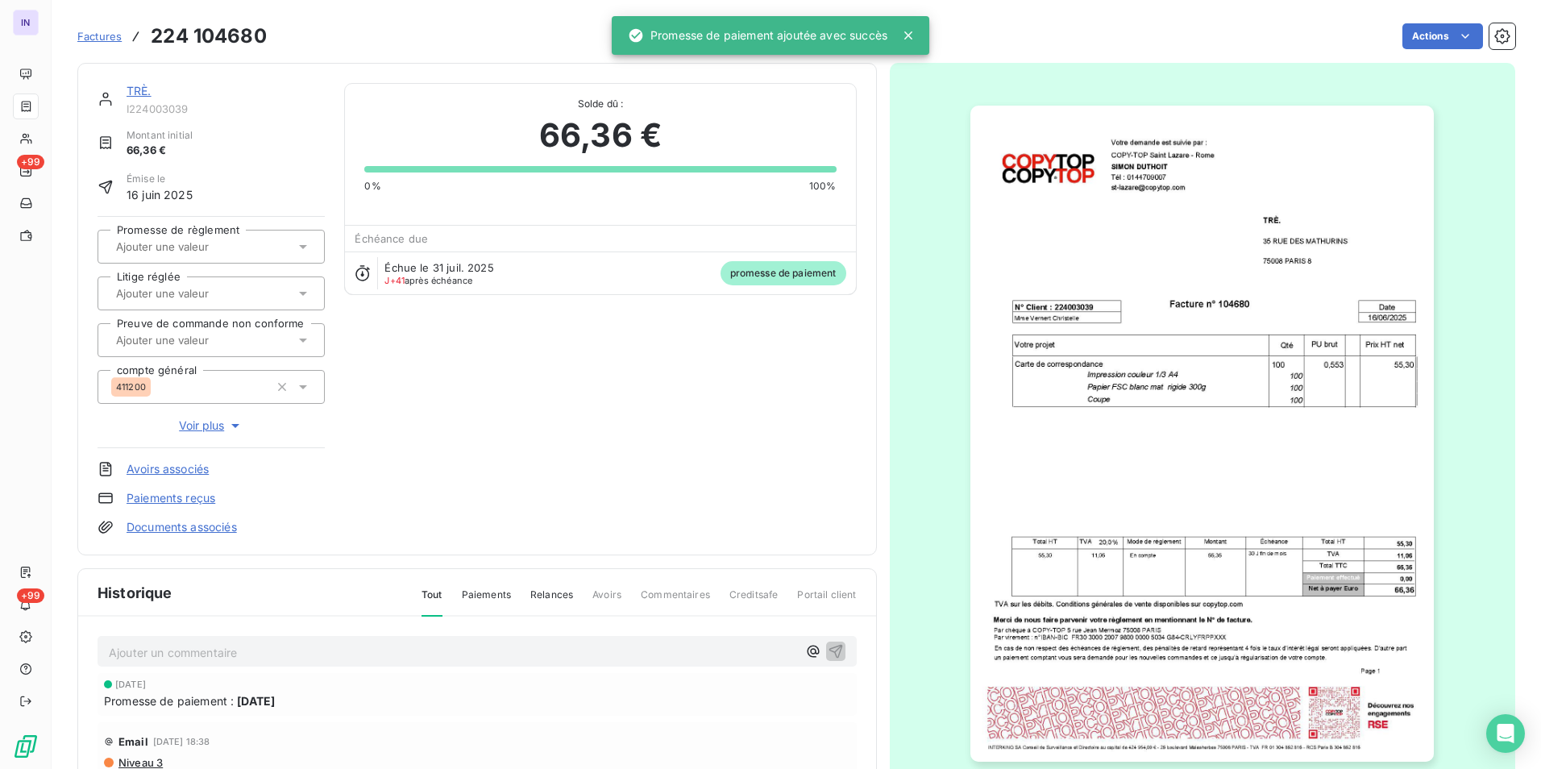
click at [169, 248] on input "text" at bounding box center [195, 246] width 162 height 15
click at [182, 305] on li "Oui" at bounding box center [211, 289] width 227 height 39
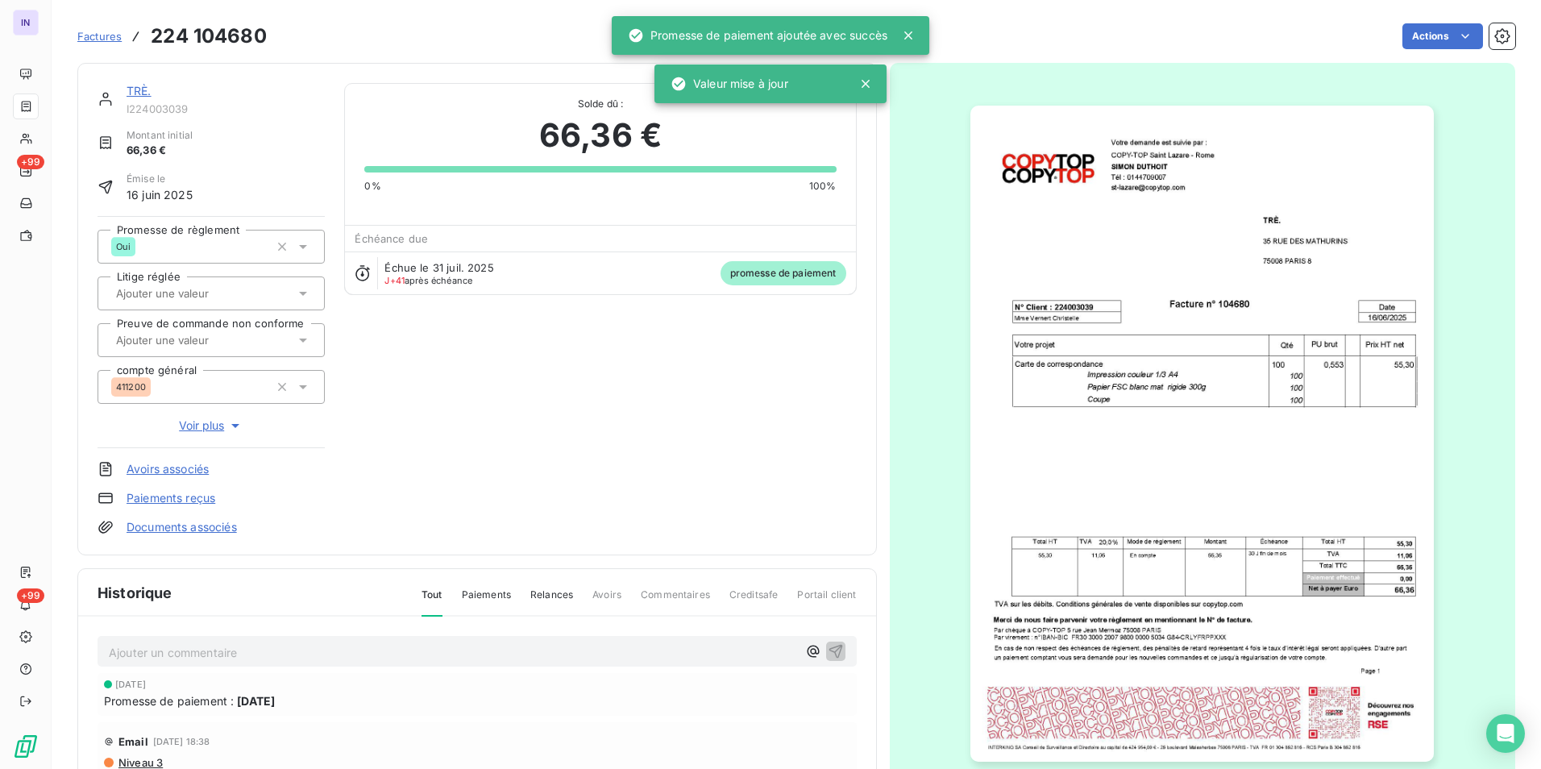
click at [179, 646] on p "Ajouter un commentaire ﻿" at bounding box center [453, 652] width 688 height 20
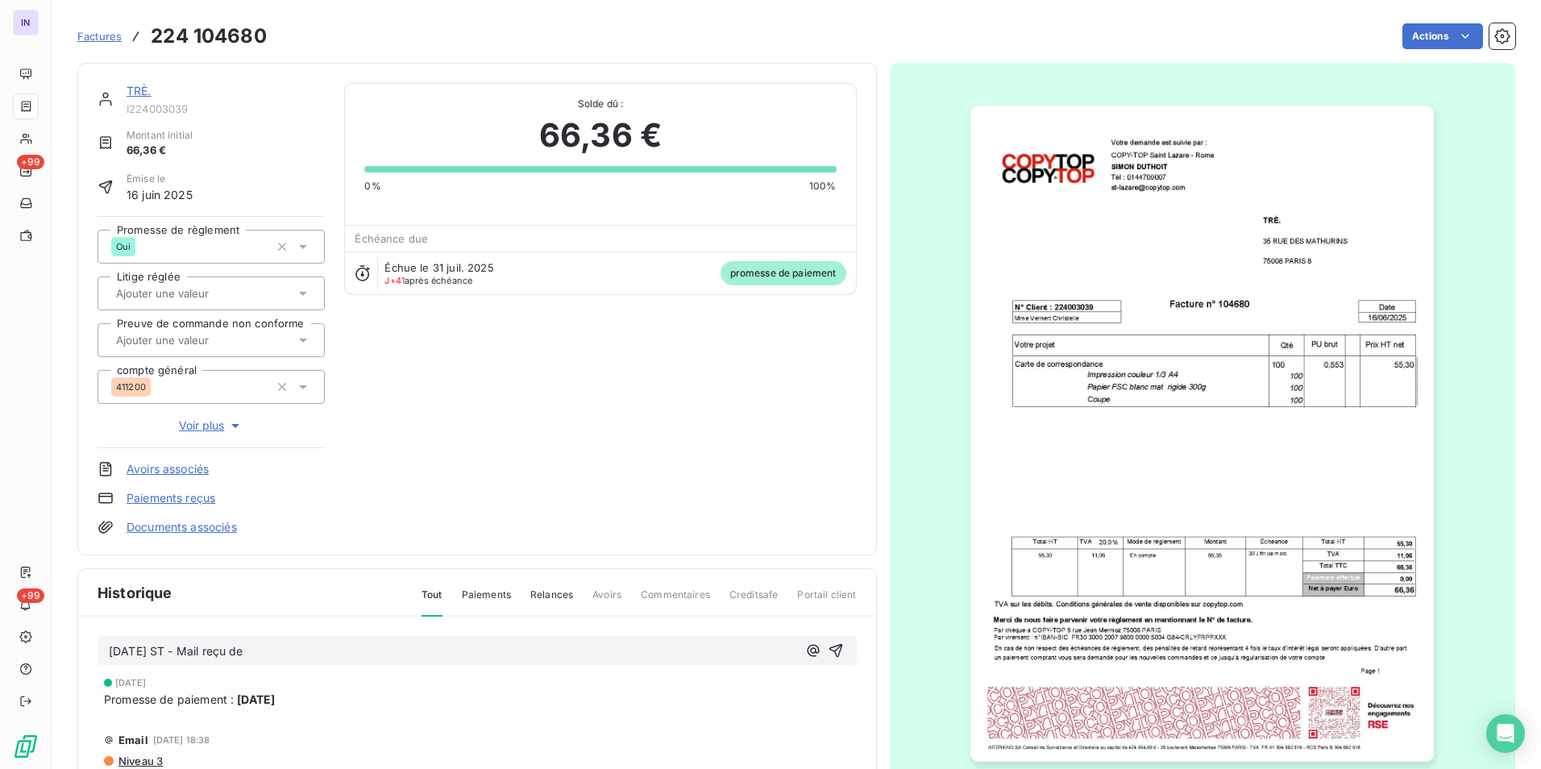
click at [318, 659] on p "[DATE] ST - Mail reçu de" at bounding box center [453, 651] width 688 height 19
click at [205, 661] on p "[DATE] ST - Mail reçu de [PERSON_NAME] <[EMAIL_ADDRESS][DOMAIN_NAME]>" at bounding box center [453, 651] width 688 height 19
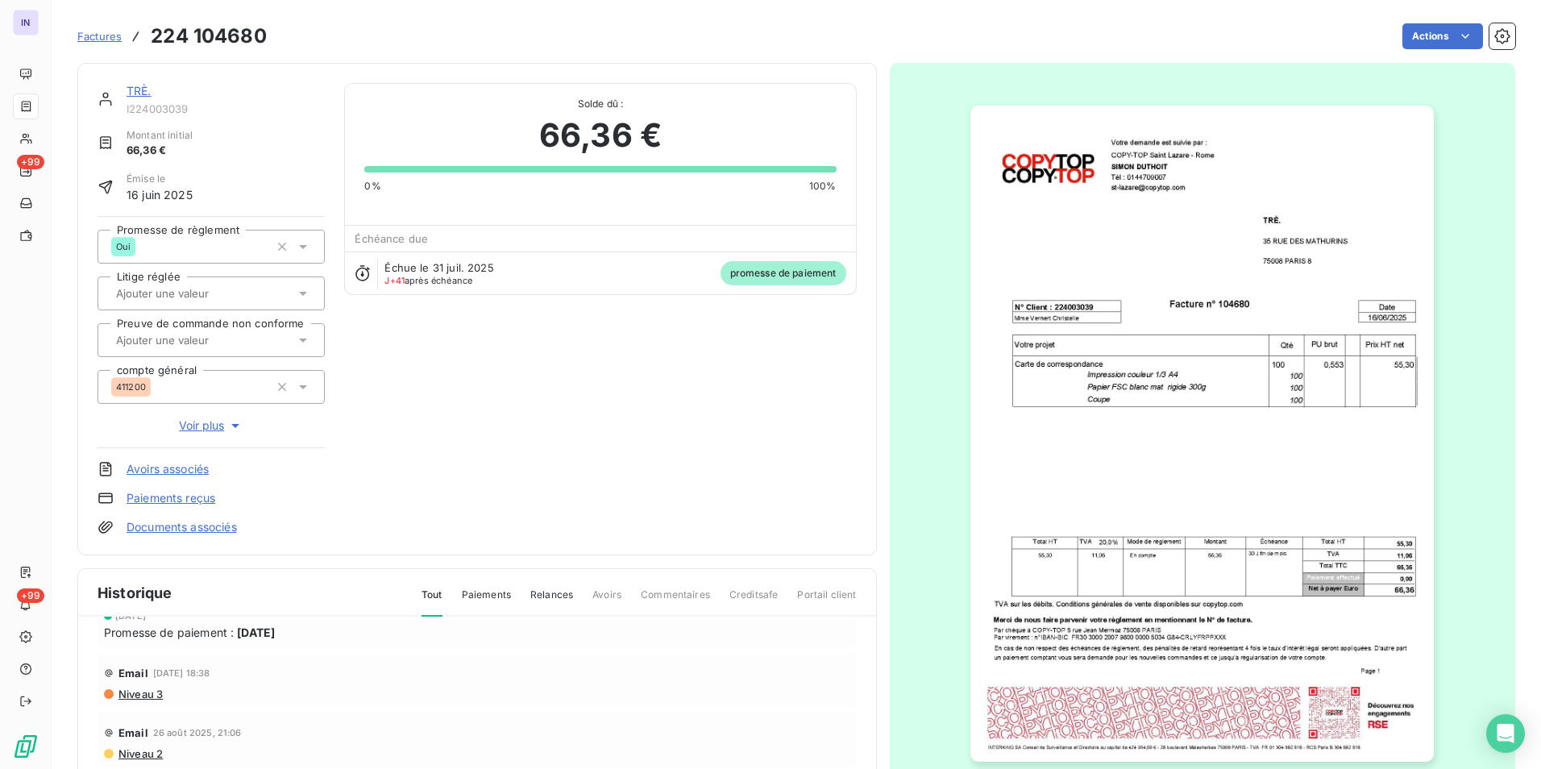
scroll to position [161, 0]
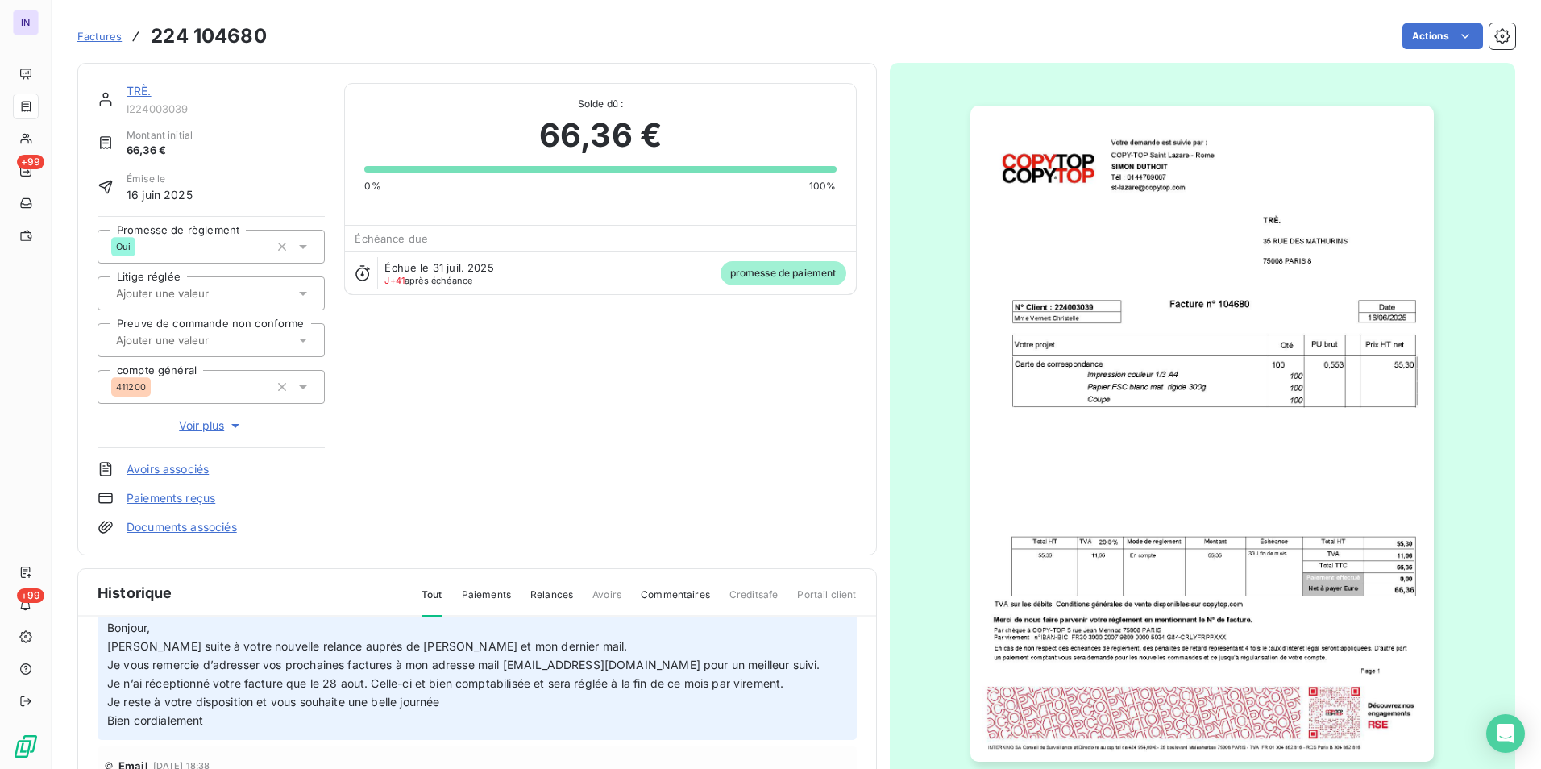
click at [137, 86] on link "TRÈ." at bounding box center [139, 91] width 25 height 14
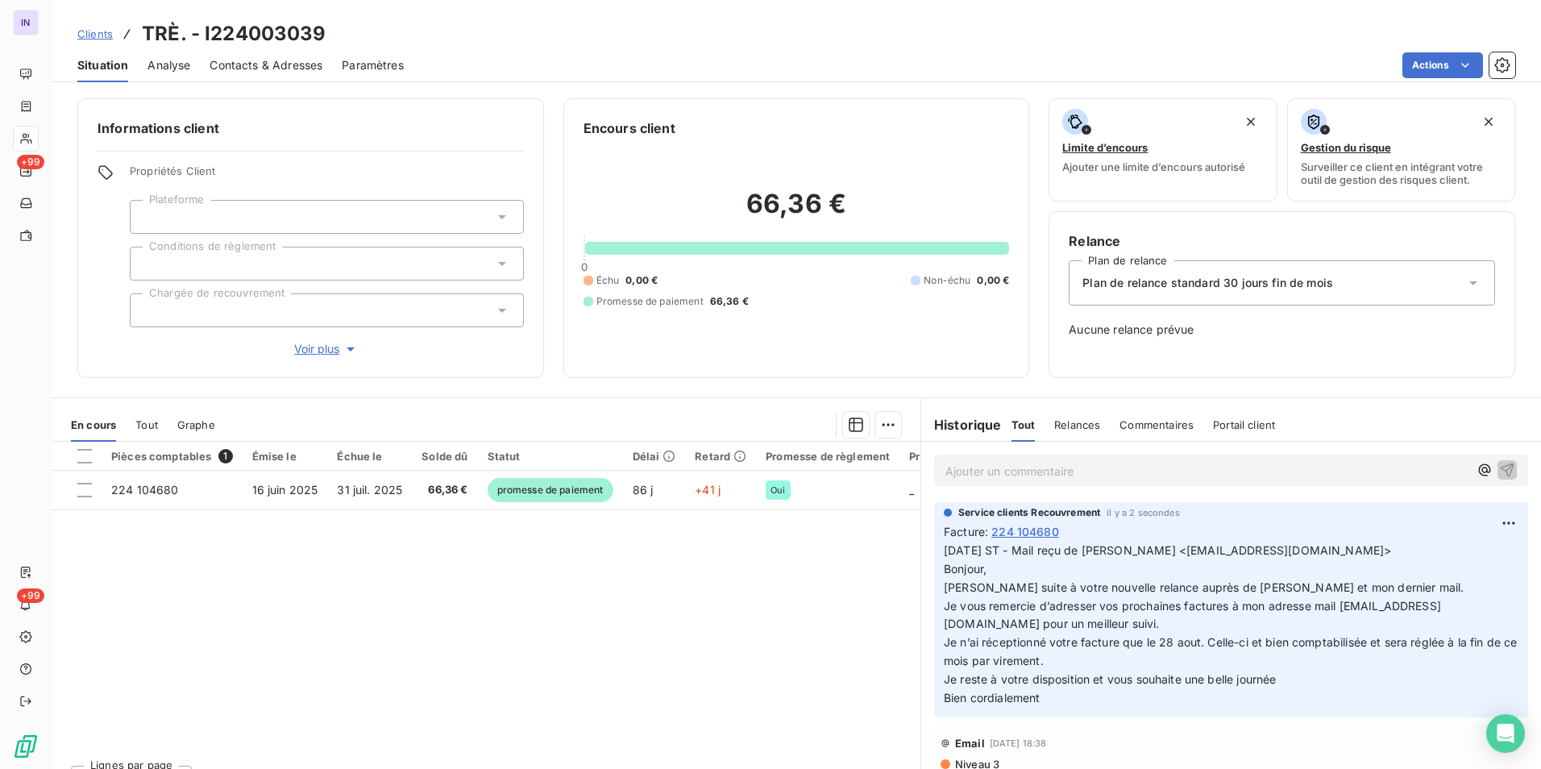
click at [342, 30] on div "Clients TRÈ. - I224003039" at bounding box center [797, 33] width 1490 height 29
drag, startPoint x: 340, startPoint y: 29, endPoint x: 205, endPoint y: 23, distance: 135.5
click at [205, 23] on div "Clients TRÈ. - I224003039" at bounding box center [797, 33] width 1490 height 29
click at [205, 23] on h3 "TRÈ. - I224003039" at bounding box center [234, 33] width 185 height 29
drag, startPoint x: 340, startPoint y: 29, endPoint x: 207, endPoint y: 31, distance: 133.0
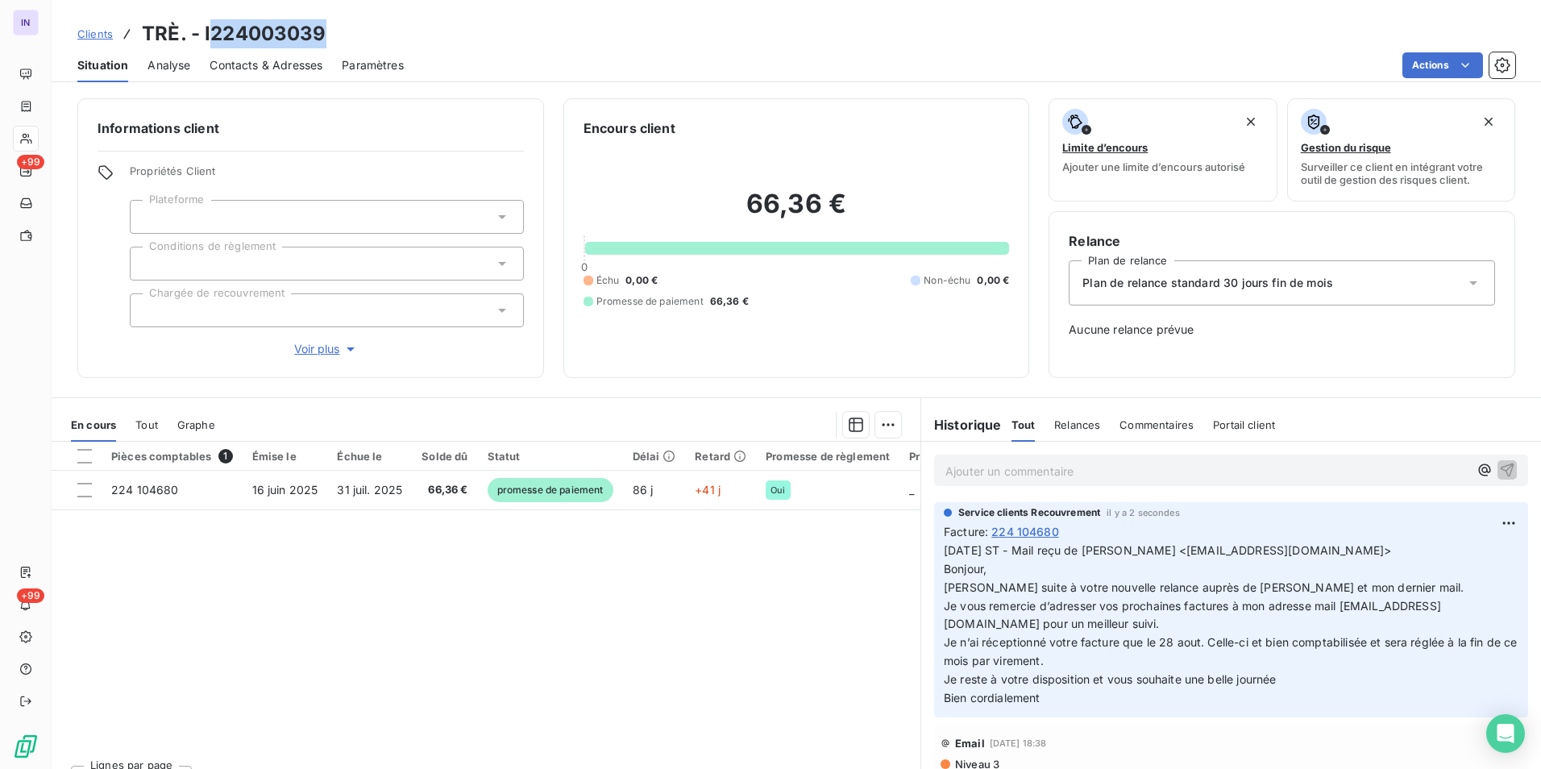
click at [207, 31] on div "Clients TRÈ. - I224003039" at bounding box center [797, 33] width 1490 height 29
copy h3 "224003039"
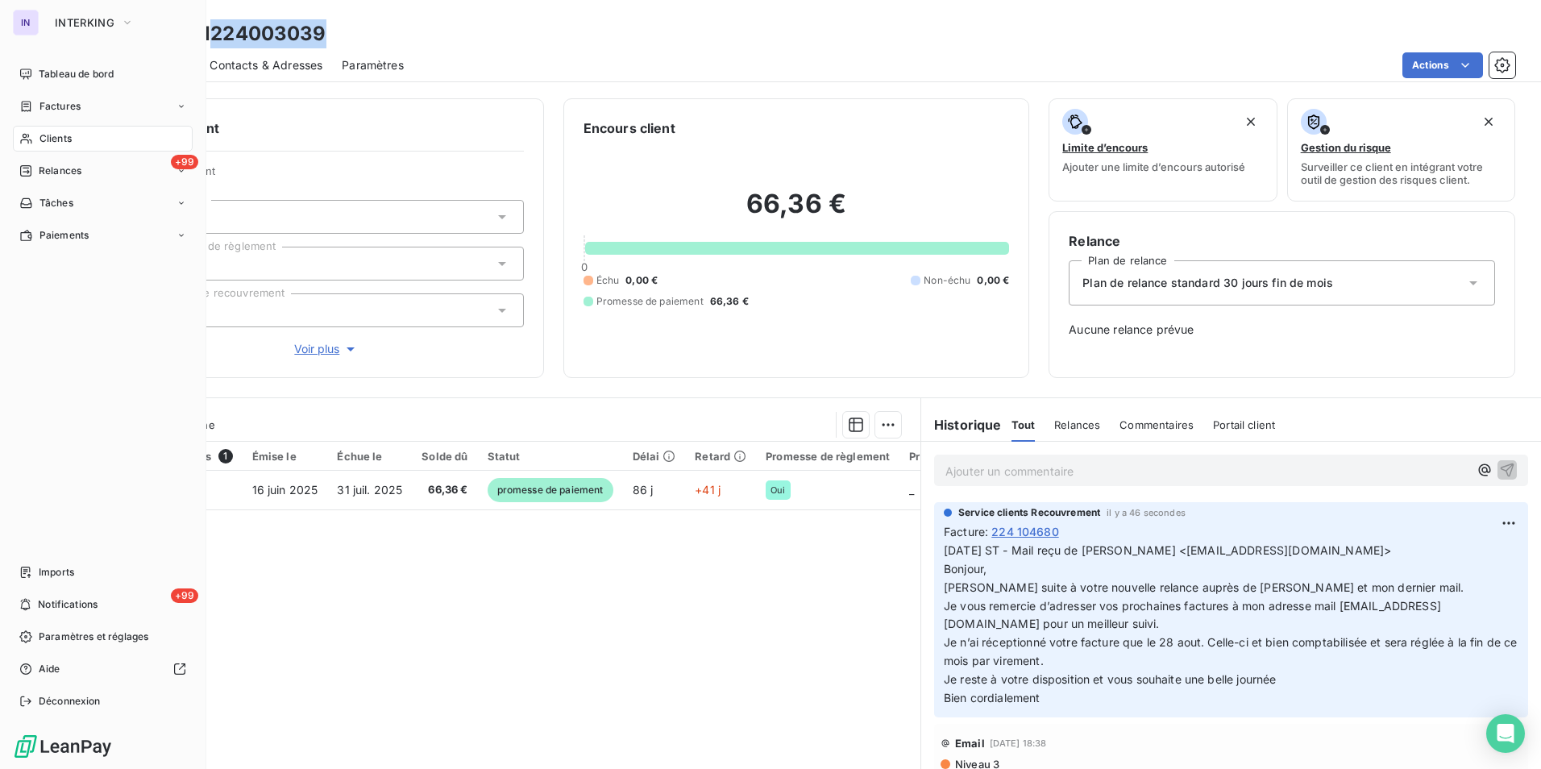
click at [42, 139] on span "Clients" at bounding box center [55, 138] width 32 height 15
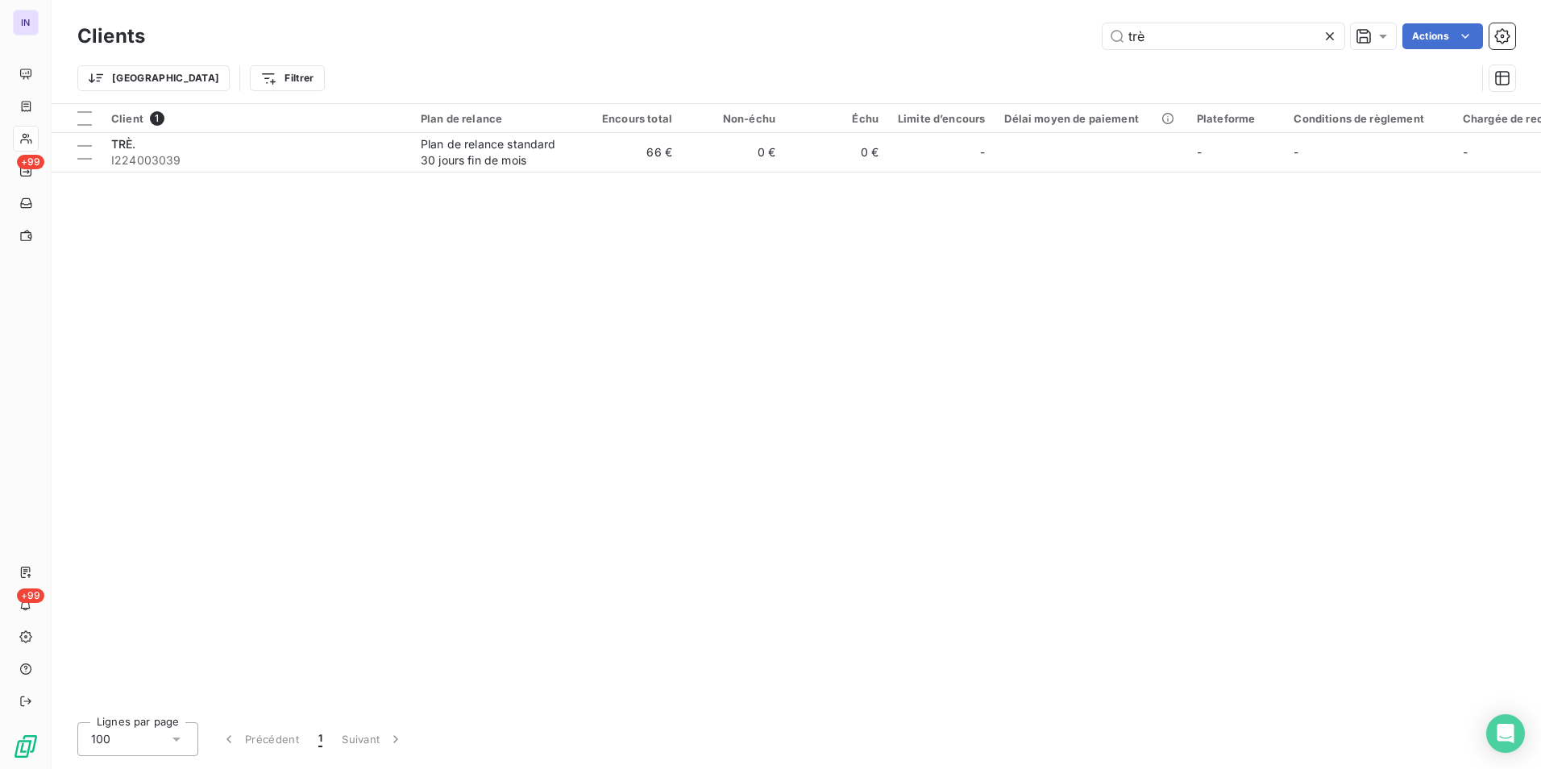
drag, startPoint x: 1041, startPoint y: 39, endPoint x: 1015, endPoint y: 39, distance: 25.8
click at [1016, 39] on div "trè Actions" at bounding box center [839, 36] width 1351 height 26
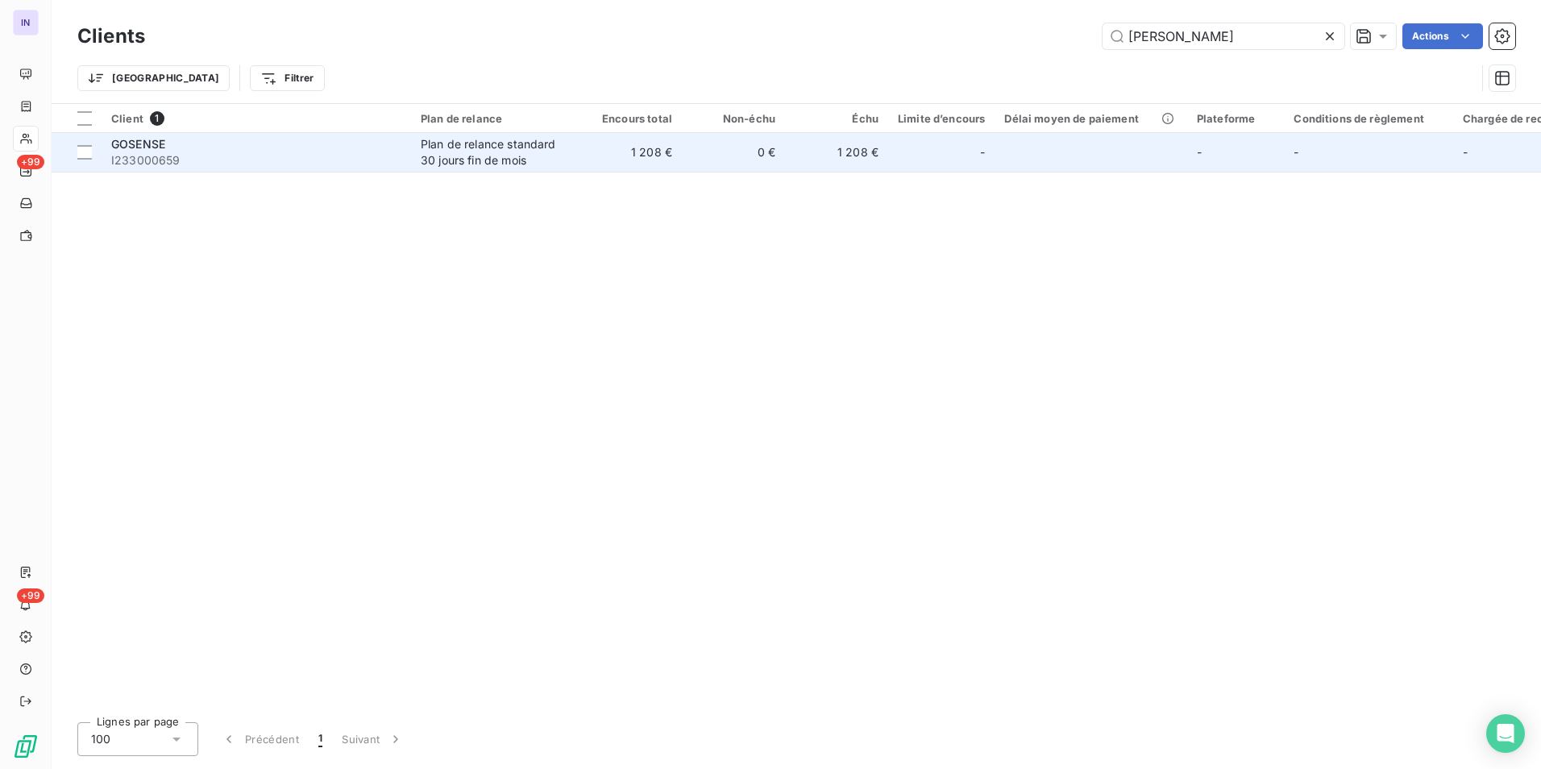
type input "[PERSON_NAME]"
click at [360, 154] on span "I233000659" at bounding box center [256, 160] width 290 height 16
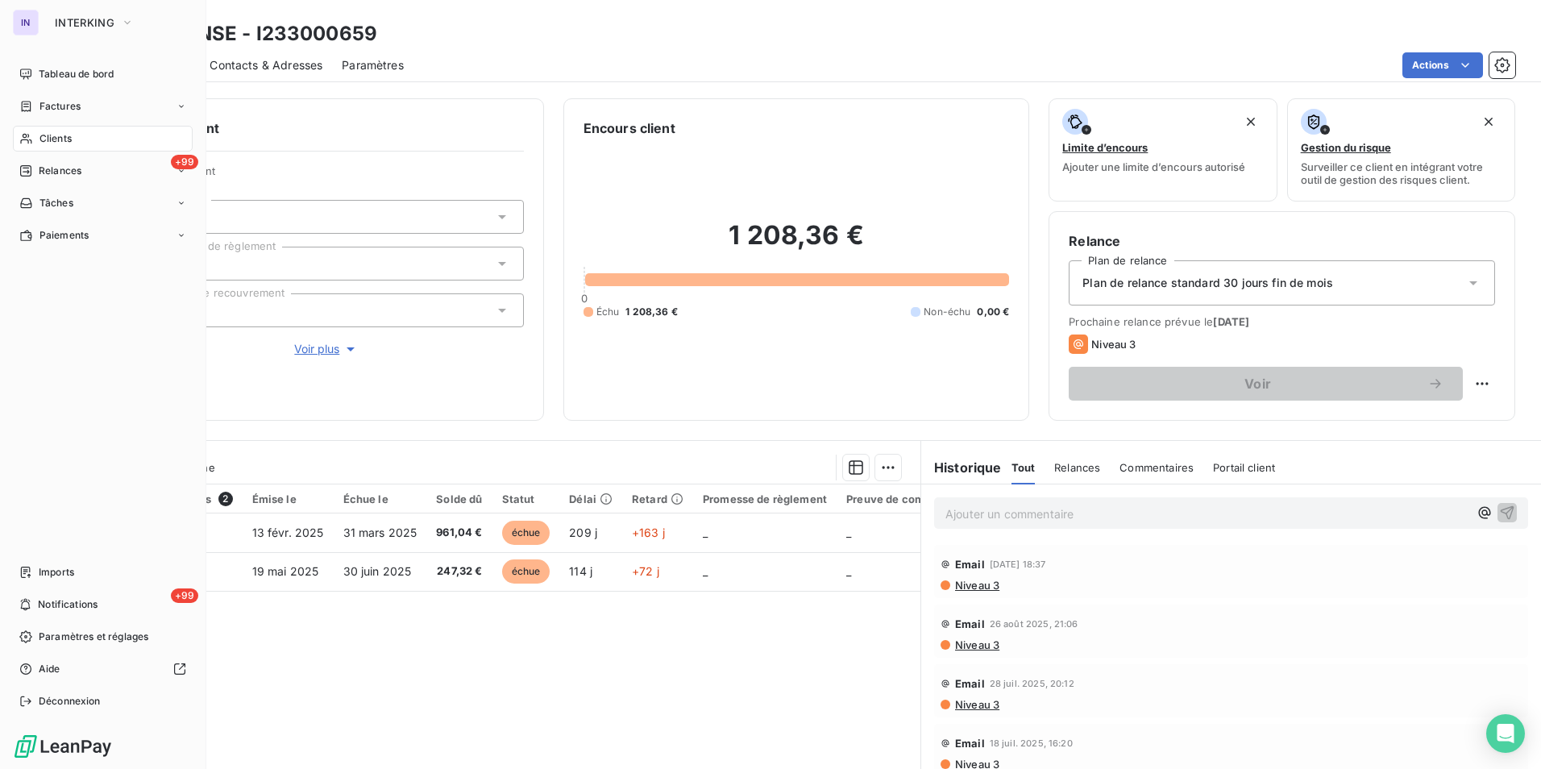
drag, startPoint x: 48, startPoint y: 137, endPoint x: 197, endPoint y: 130, distance: 148.5
click at [53, 137] on span "Clients" at bounding box center [55, 138] width 32 height 15
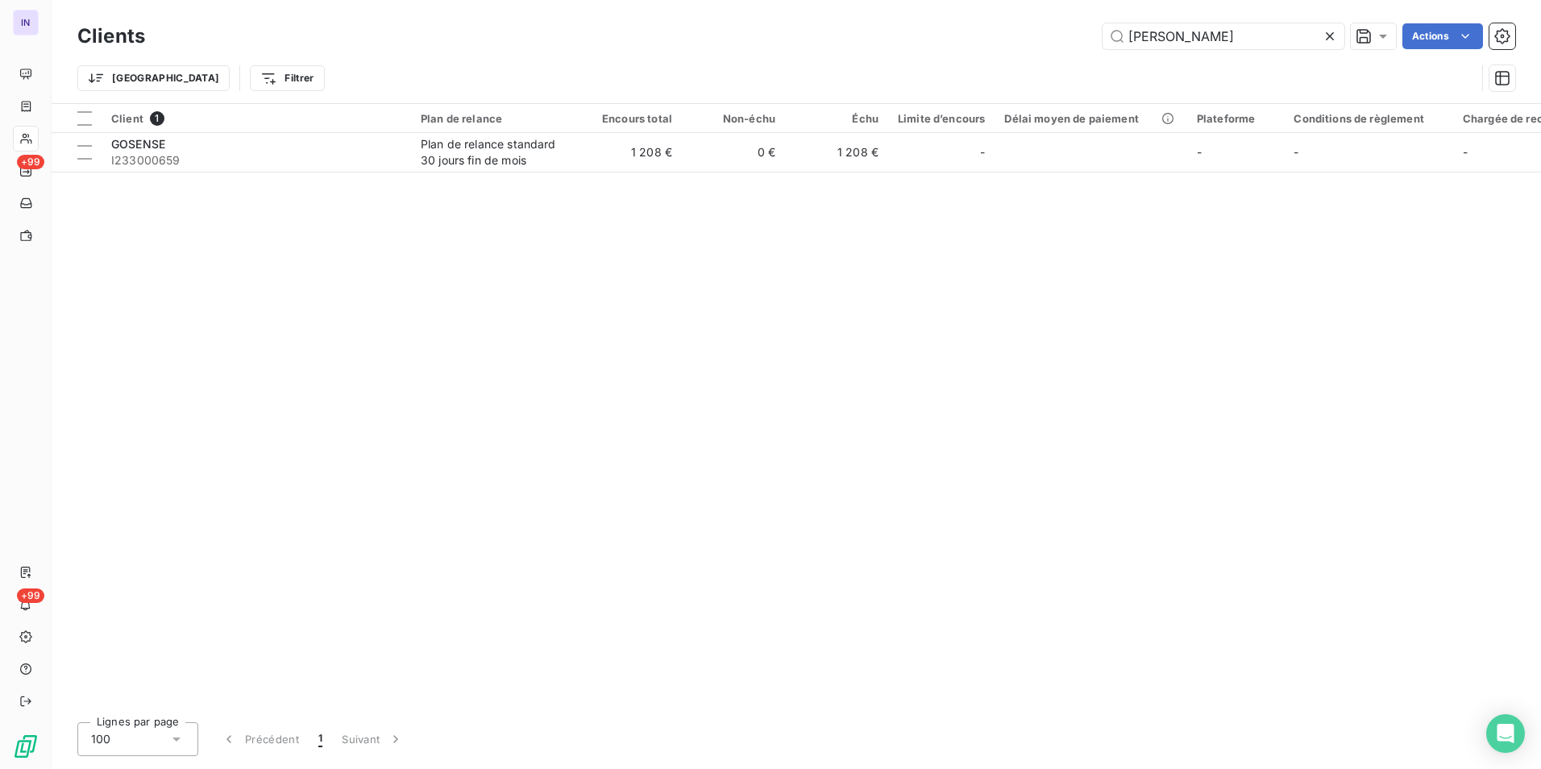
drag, startPoint x: 1200, startPoint y: 39, endPoint x: 1066, endPoint y: 36, distance: 134.7
click at [1073, 39] on div "[PERSON_NAME] Actions" at bounding box center [839, 36] width 1351 height 26
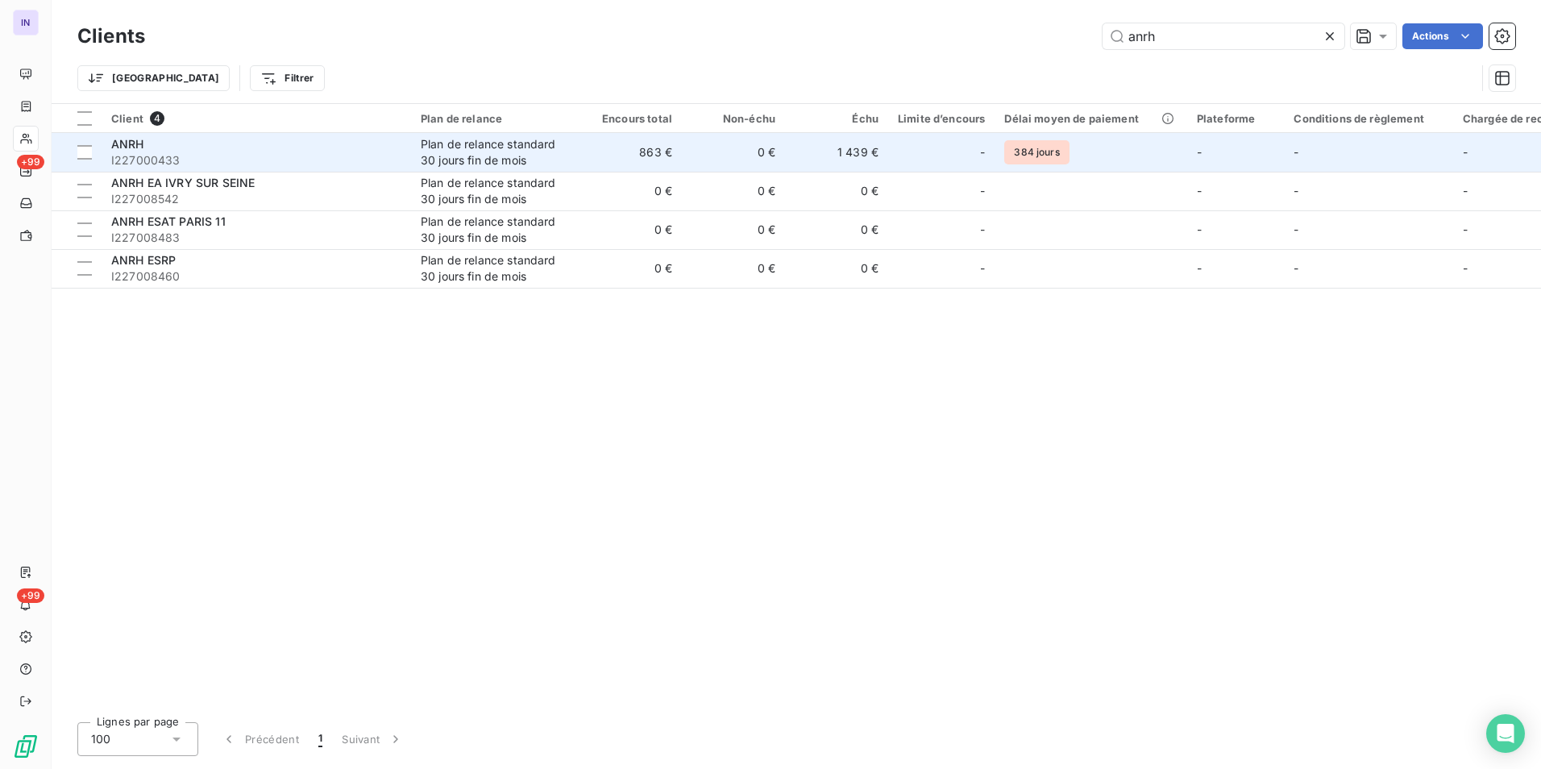
type input "anrh"
click at [329, 155] on span "I227000433" at bounding box center [256, 160] width 290 height 16
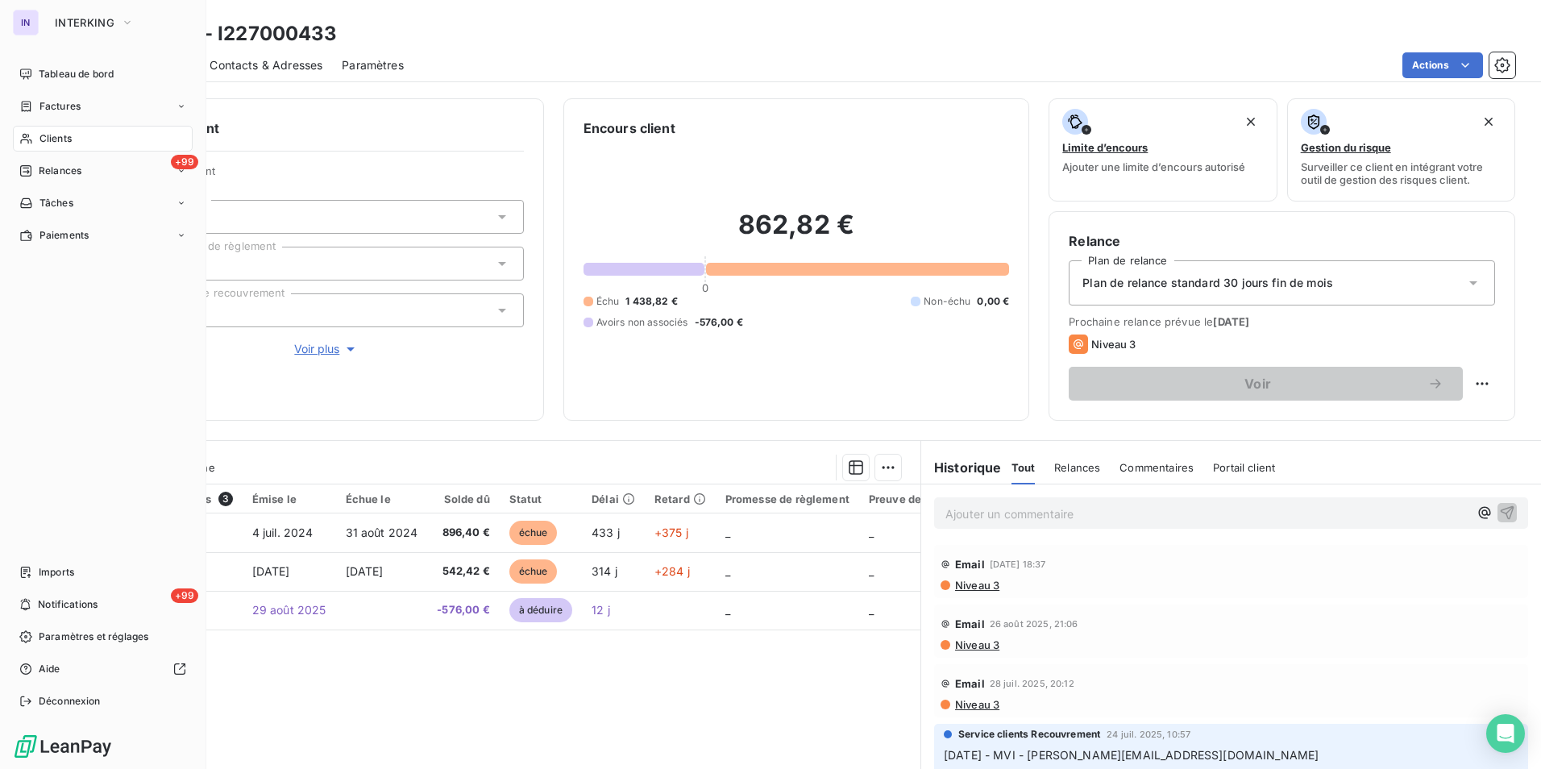
drag, startPoint x: 63, startPoint y: 131, endPoint x: 129, endPoint y: 131, distance: 66.1
click at [64, 131] on div "Clients" at bounding box center [103, 139] width 180 height 26
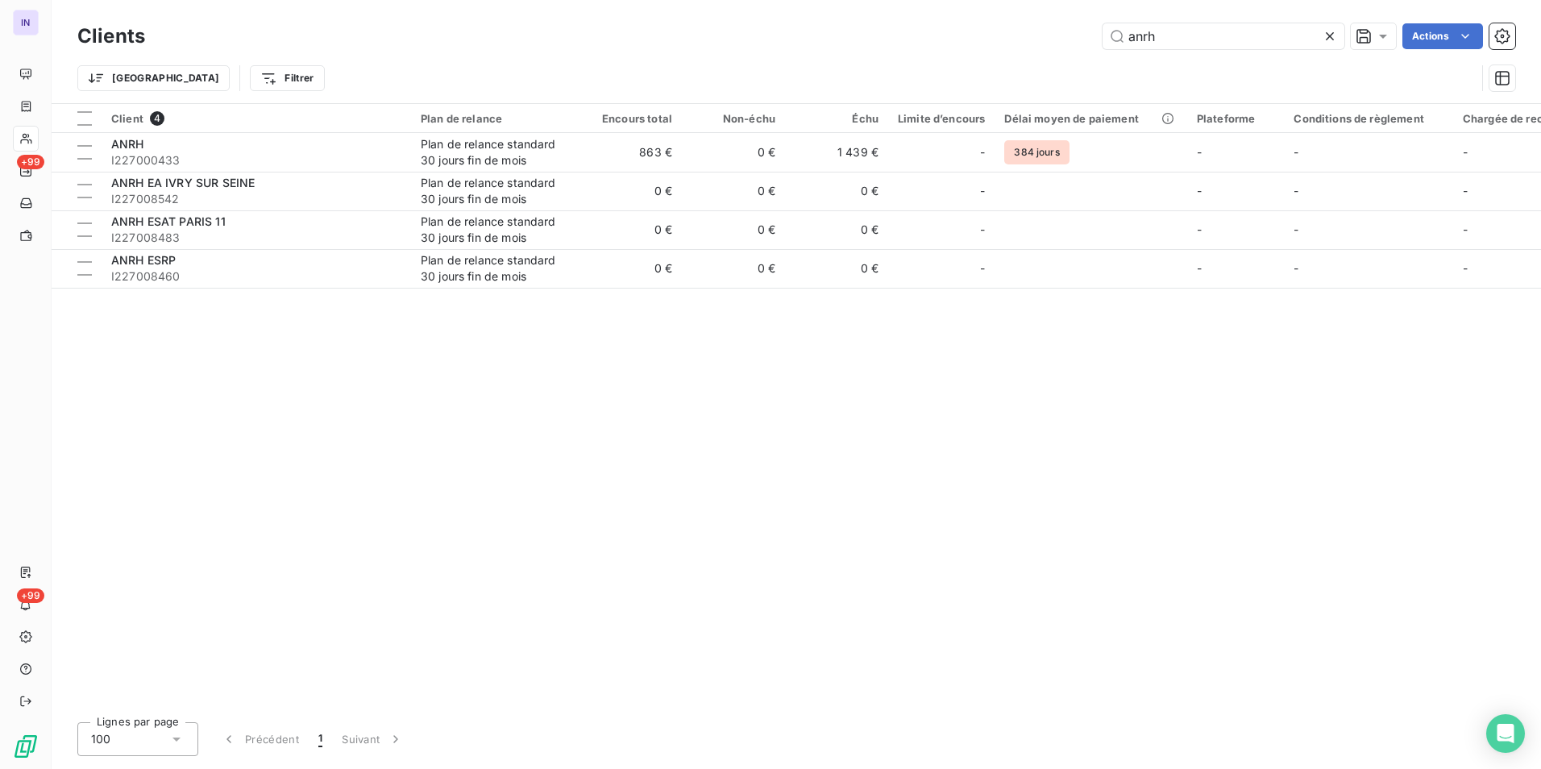
drag, startPoint x: 1185, startPoint y: 38, endPoint x: 1085, endPoint y: 31, distance: 100.2
click at [1093, 31] on div "anrh Actions" at bounding box center [839, 36] width 1351 height 26
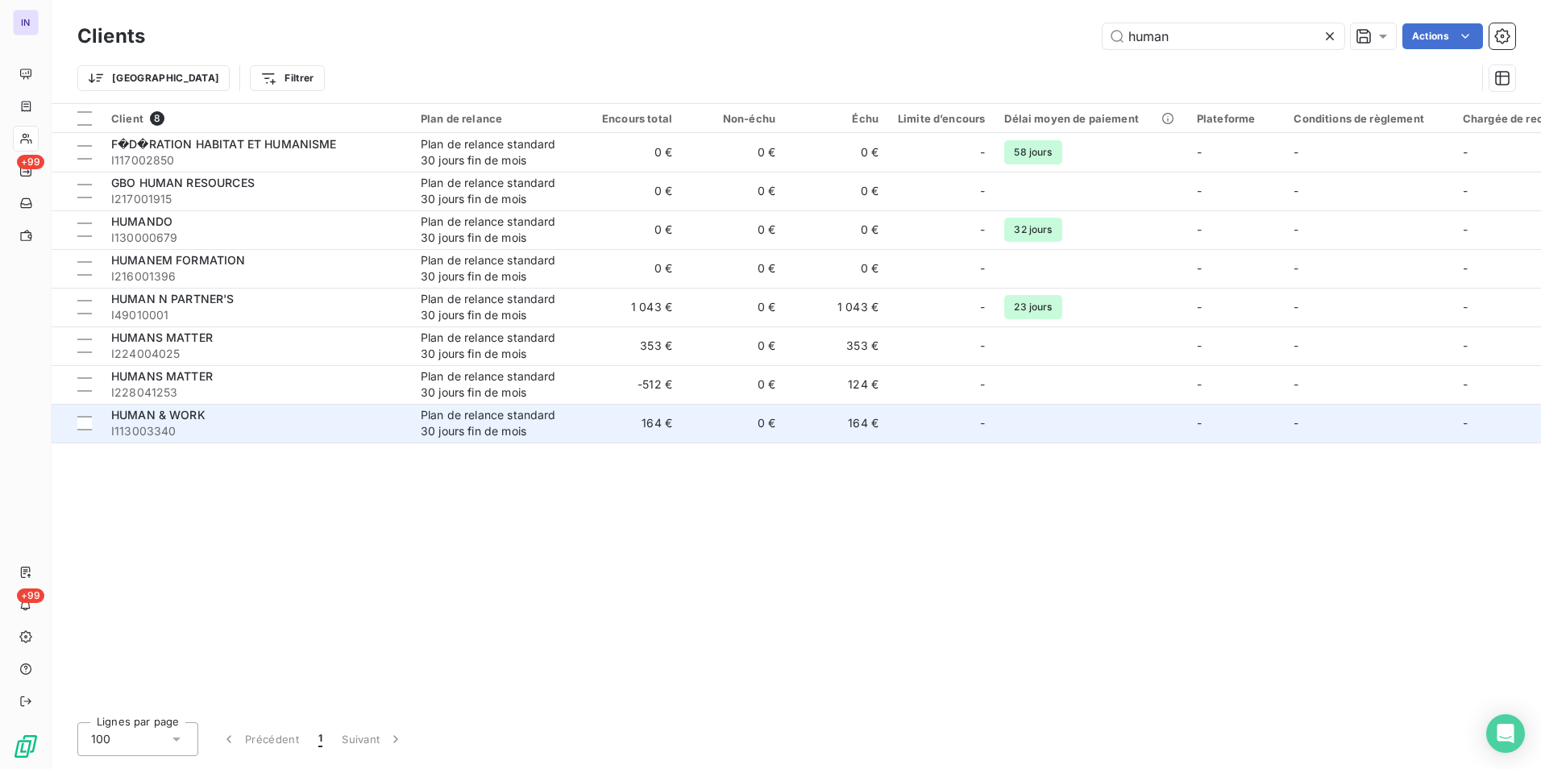
type input "human"
click at [214, 429] on span "I113003340" at bounding box center [256, 431] width 290 height 16
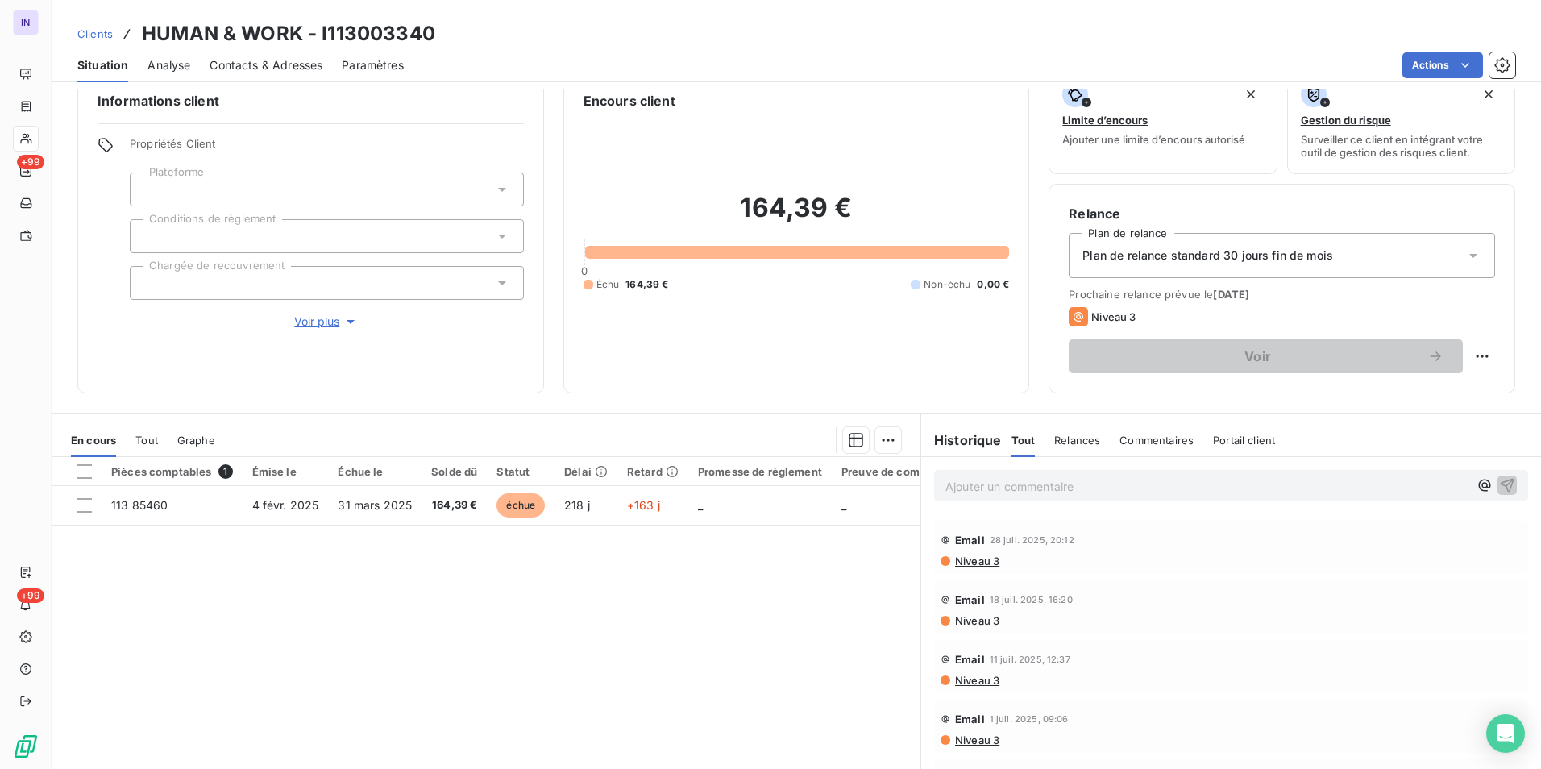
scroll to position [74, 0]
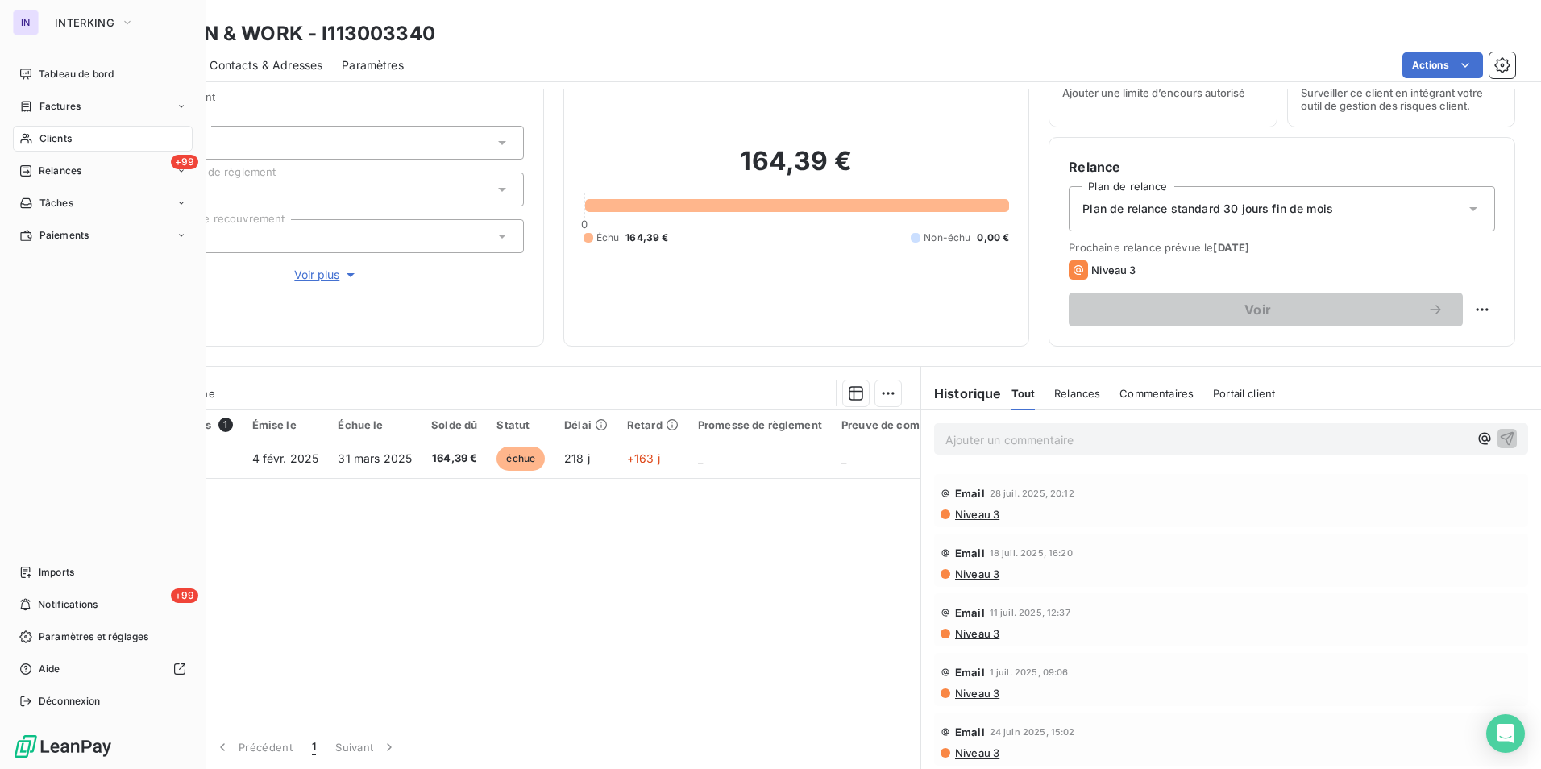
click at [59, 142] on span "Clients" at bounding box center [55, 138] width 32 height 15
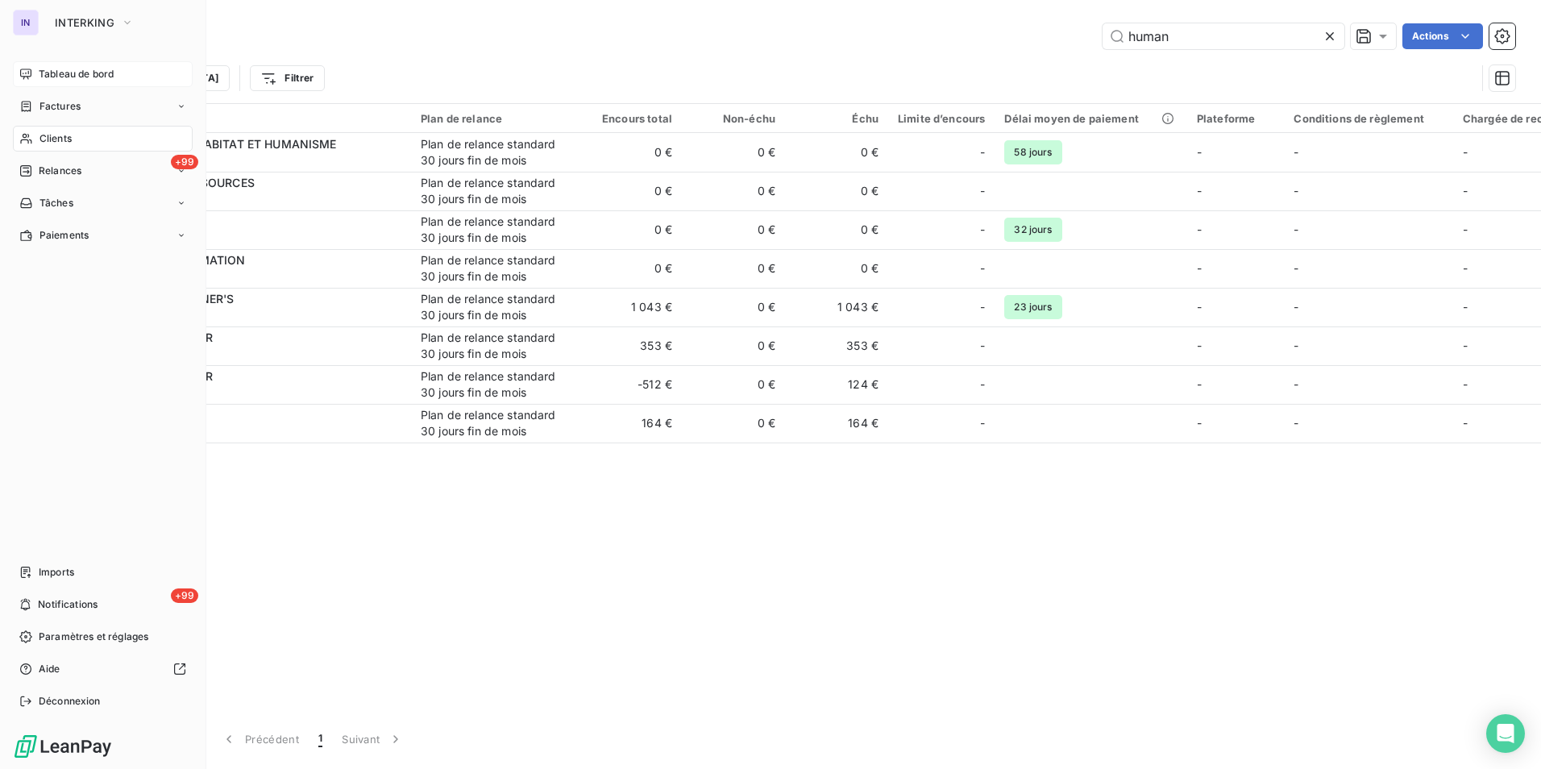
click at [49, 74] on span "Tableau de bord" at bounding box center [76, 74] width 75 height 15
